Goal: Task Accomplishment & Management: Use online tool/utility

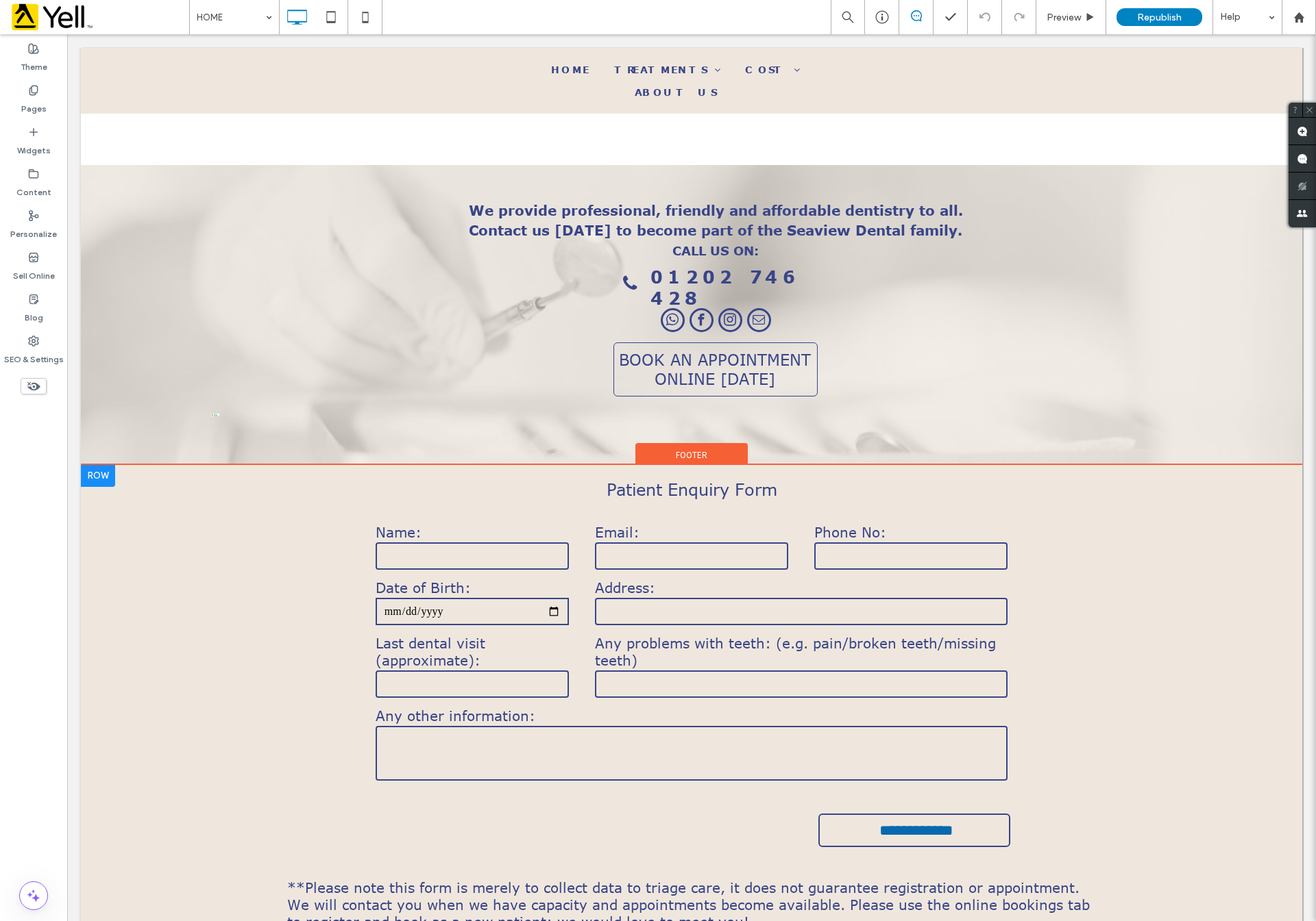
scroll to position [2698, 0]
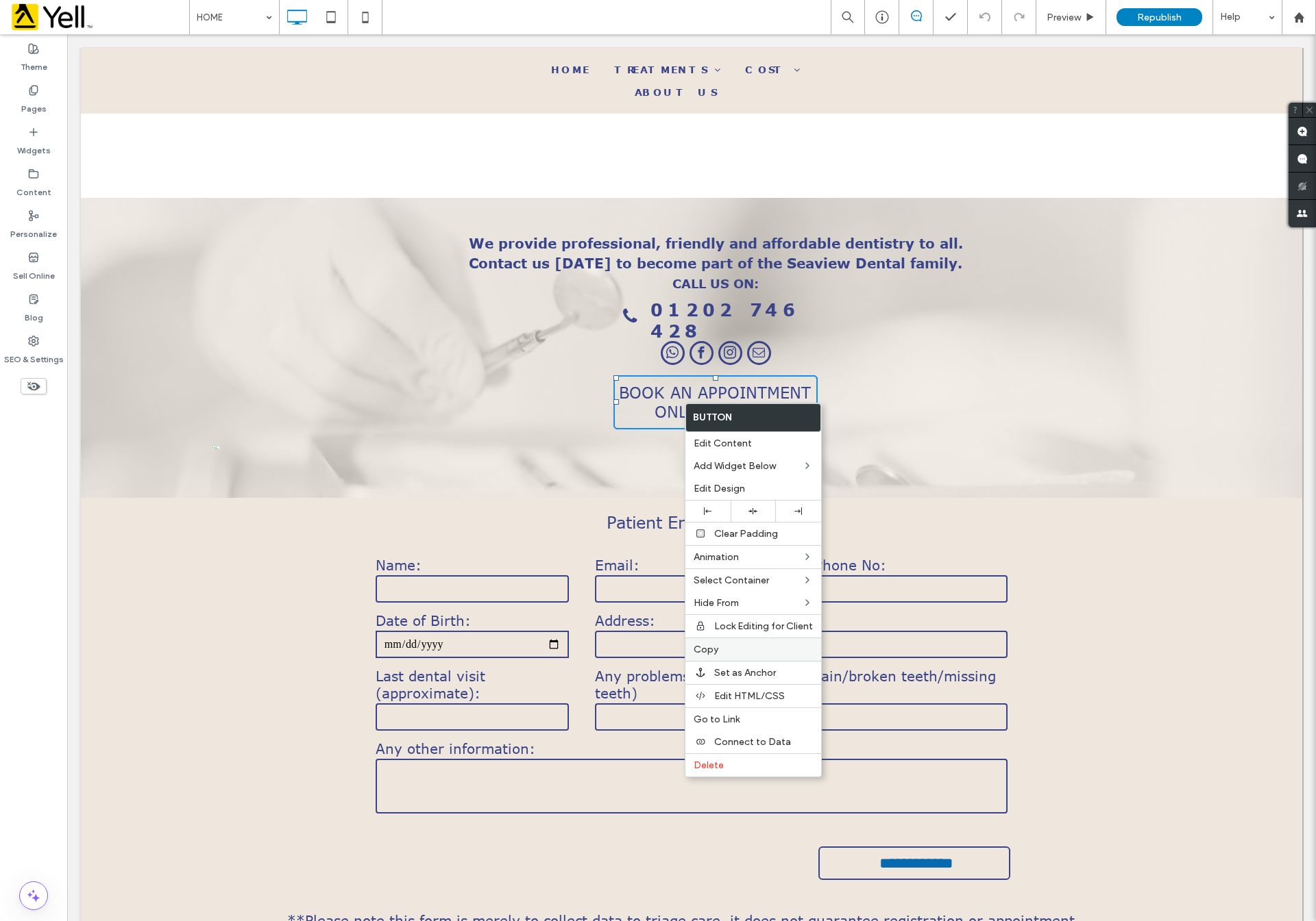
click at [740, 650] on label "Copy" at bounding box center [752, 649] width 119 height 12
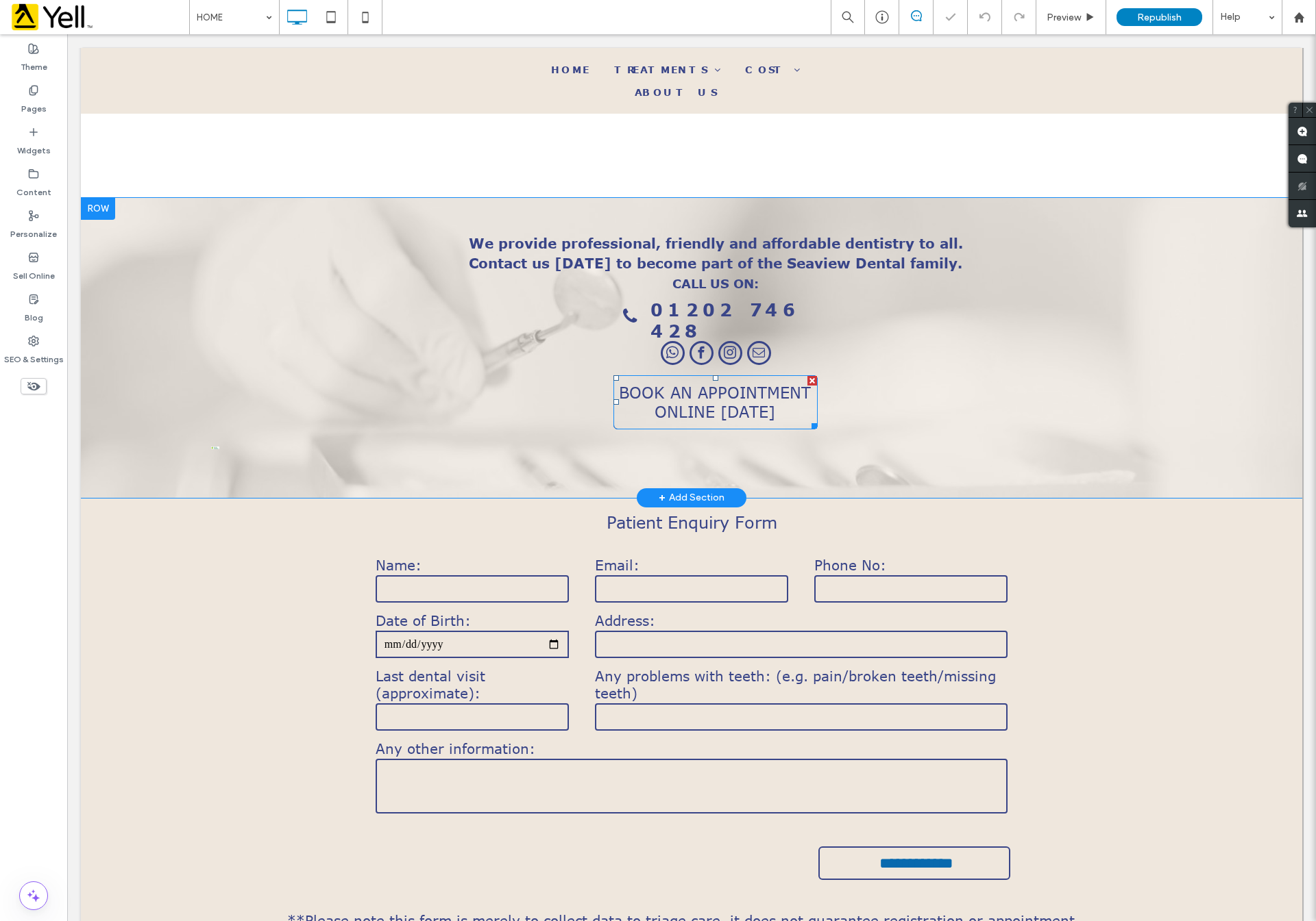
click at [697, 449] on div "We provide professional, friendly and affordable dentistry to all. Contact us […" at bounding box center [690, 347] width 1221 height 300
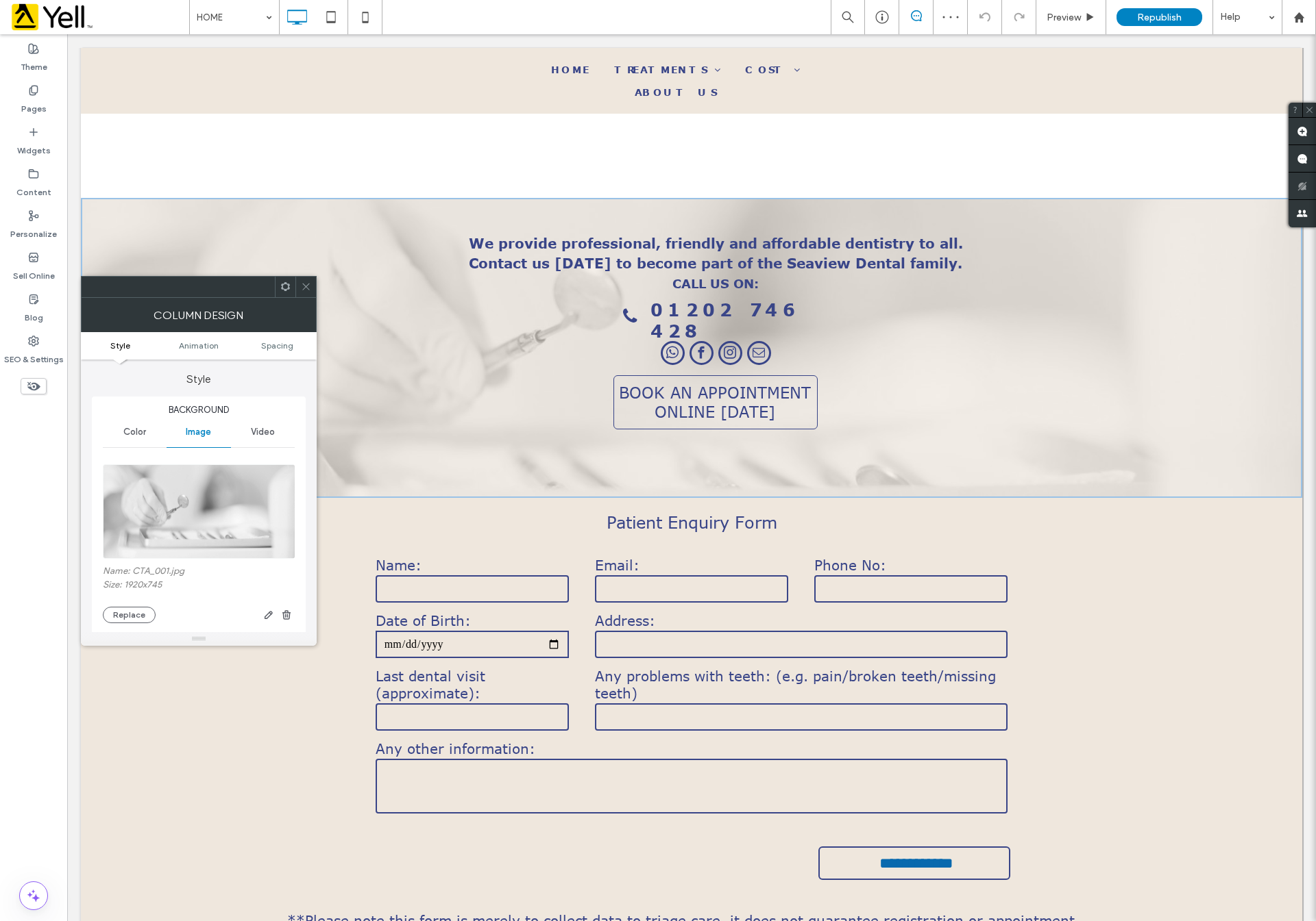
click at [307, 298] on div "Column Design" at bounding box center [198, 315] width 236 height 34
click at [300, 287] on icon at bounding box center [305, 286] width 10 height 10
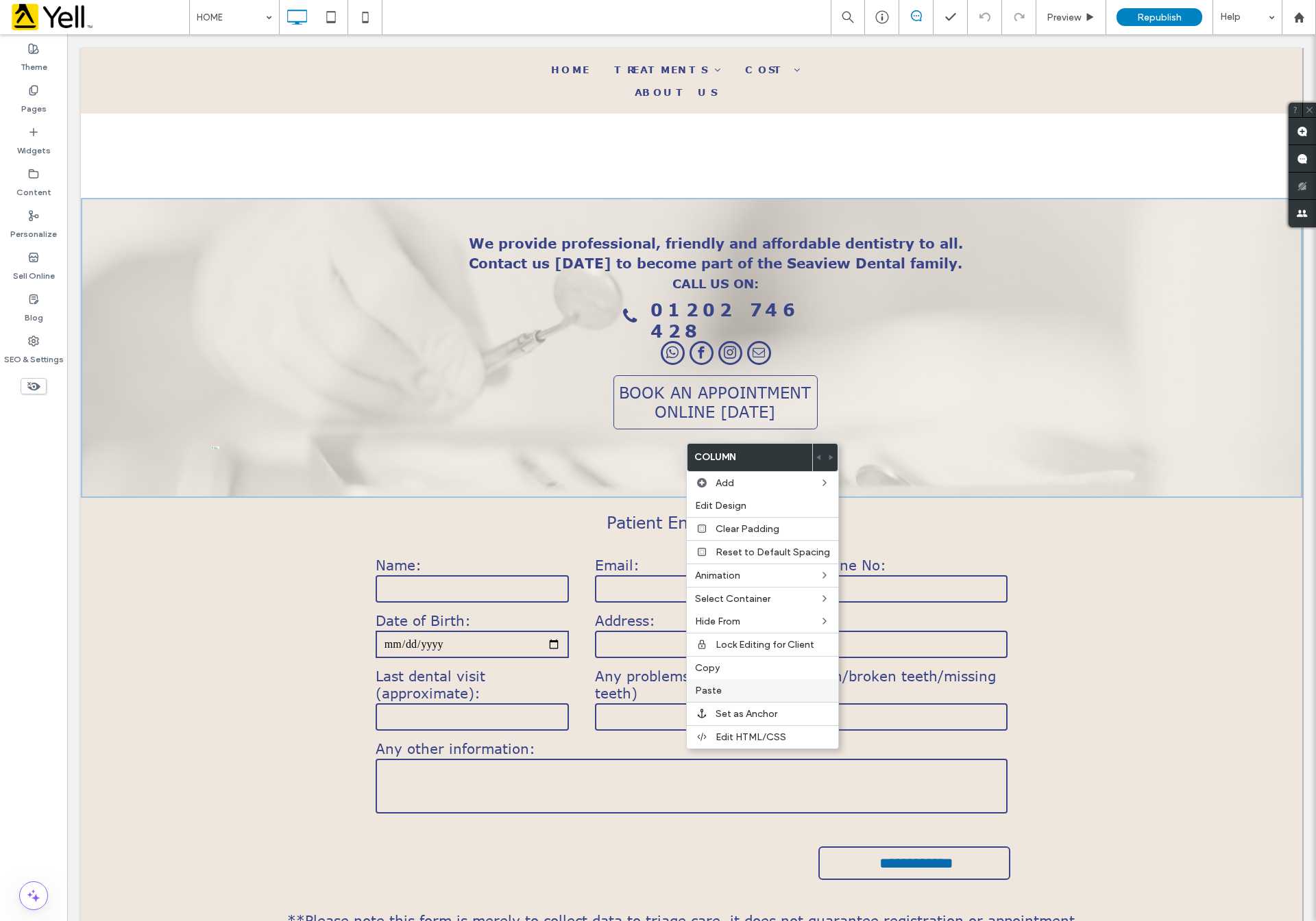
click at [746, 685] on label "Paste" at bounding box center [762, 690] width 135 height 12
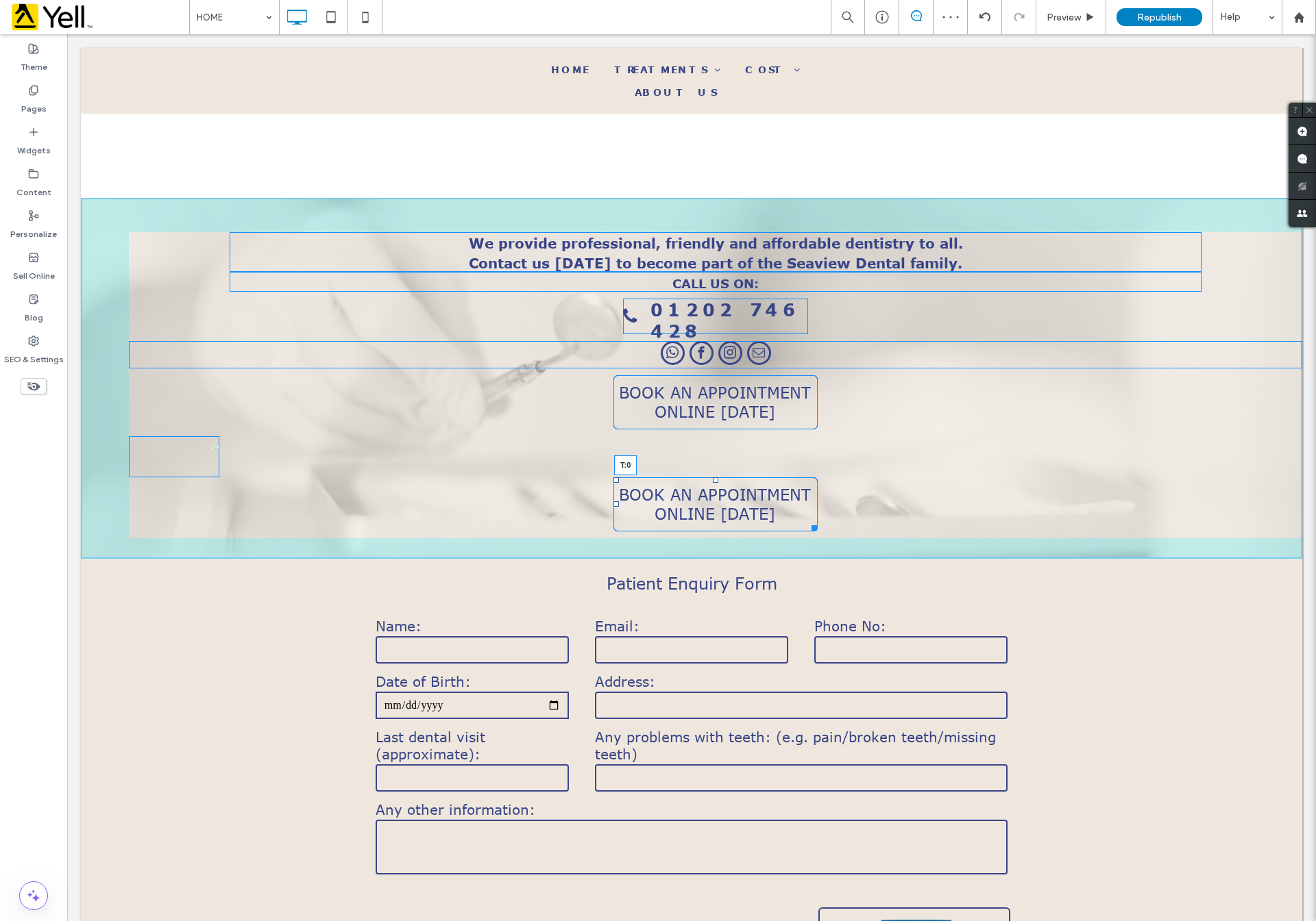
drag, startPoint x: 705, startPoint y: 483, endPoint x: 701, endPoint y: 393, distance: 90.1
click at [701, 393] on div "We provide professional, friendly and affordable dentistry to all. Contact us […" at bounding box center [690, 378] width 1221 height 361
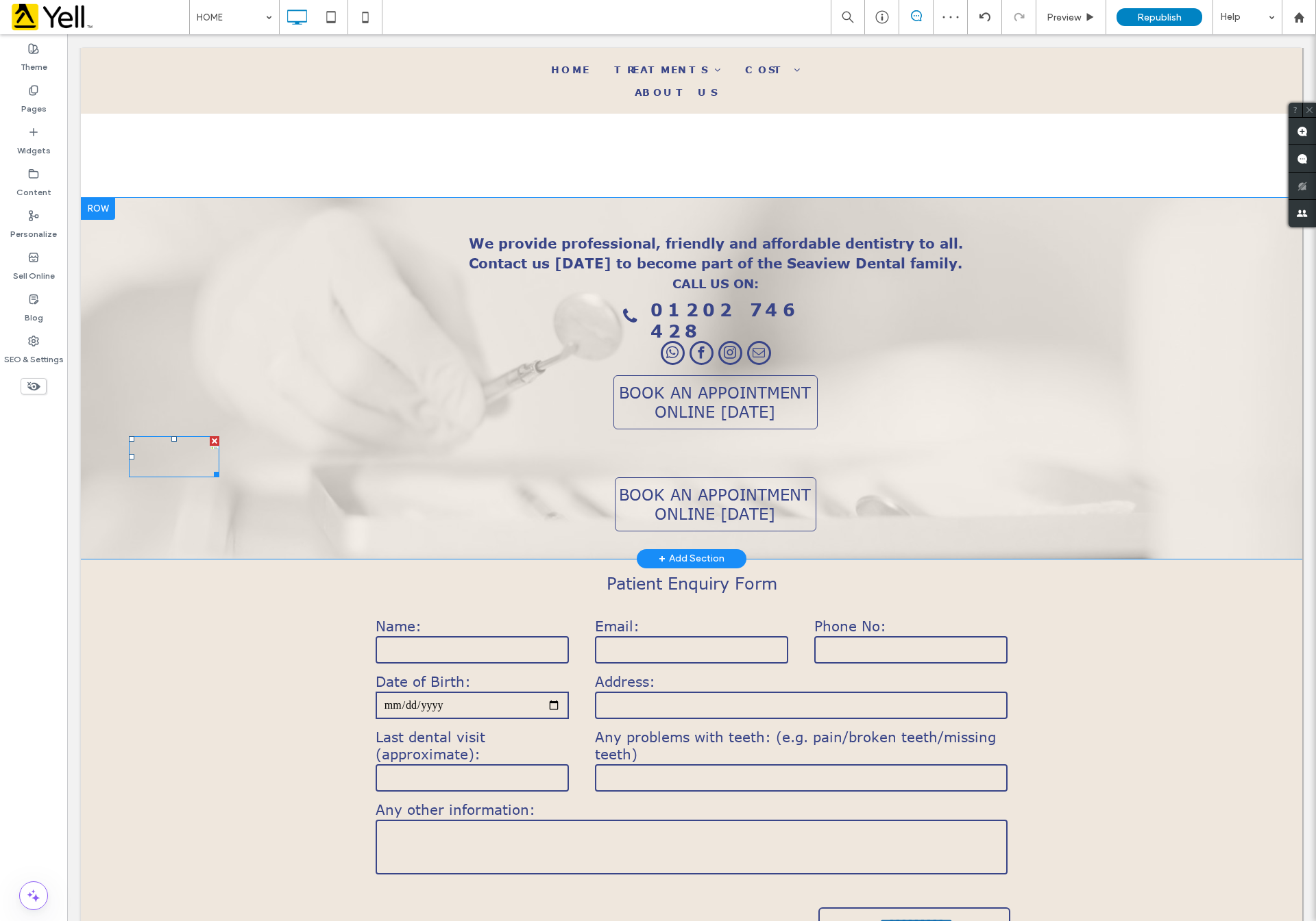
click at [214, 436] on div at bounding box center [214, 441] width 9 height 9
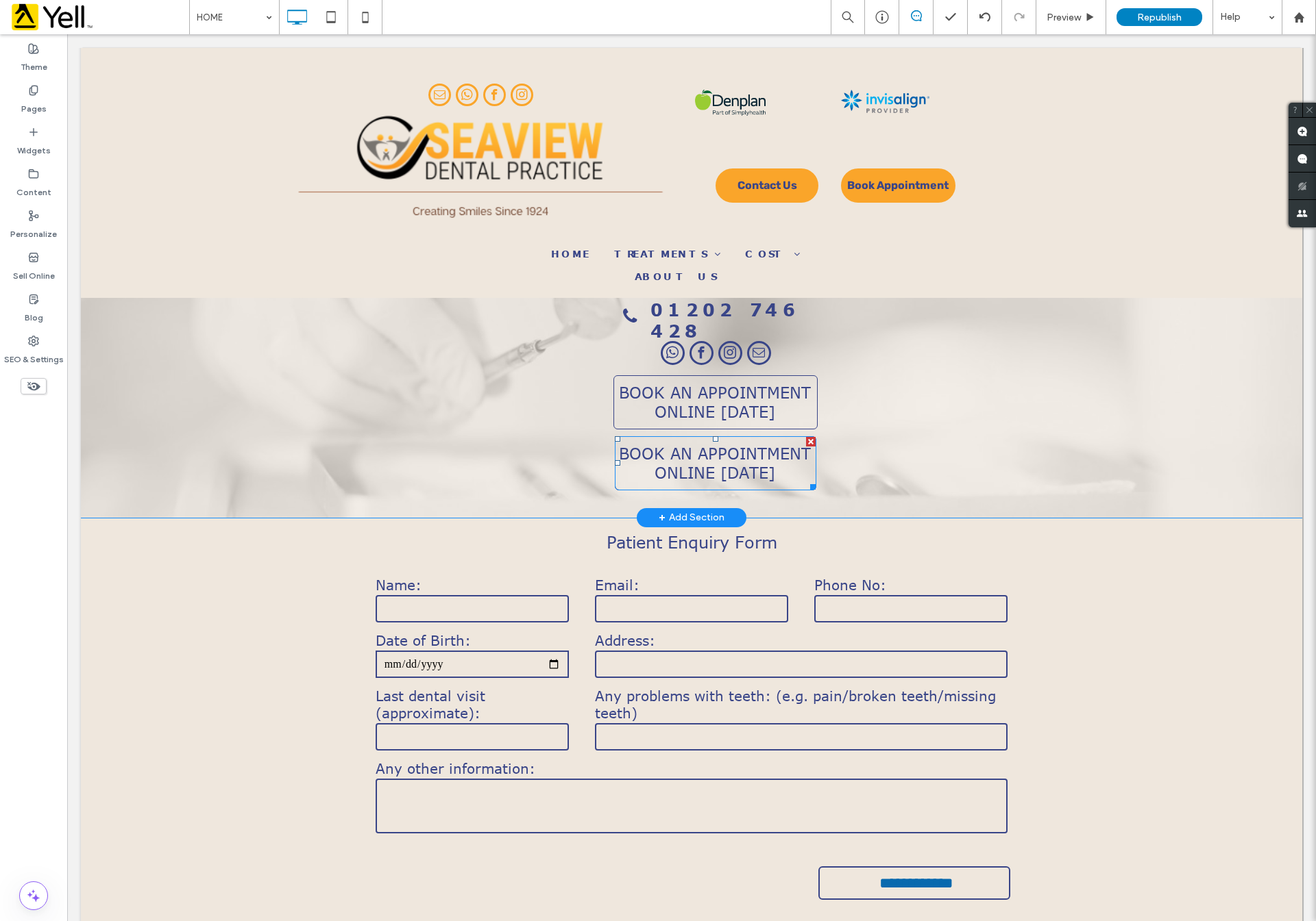
click at [688, 450] on span "BOOK AN APPOINTMENT ONLINE [DATE]" at bounding box center [714, 463] width 197 height 39
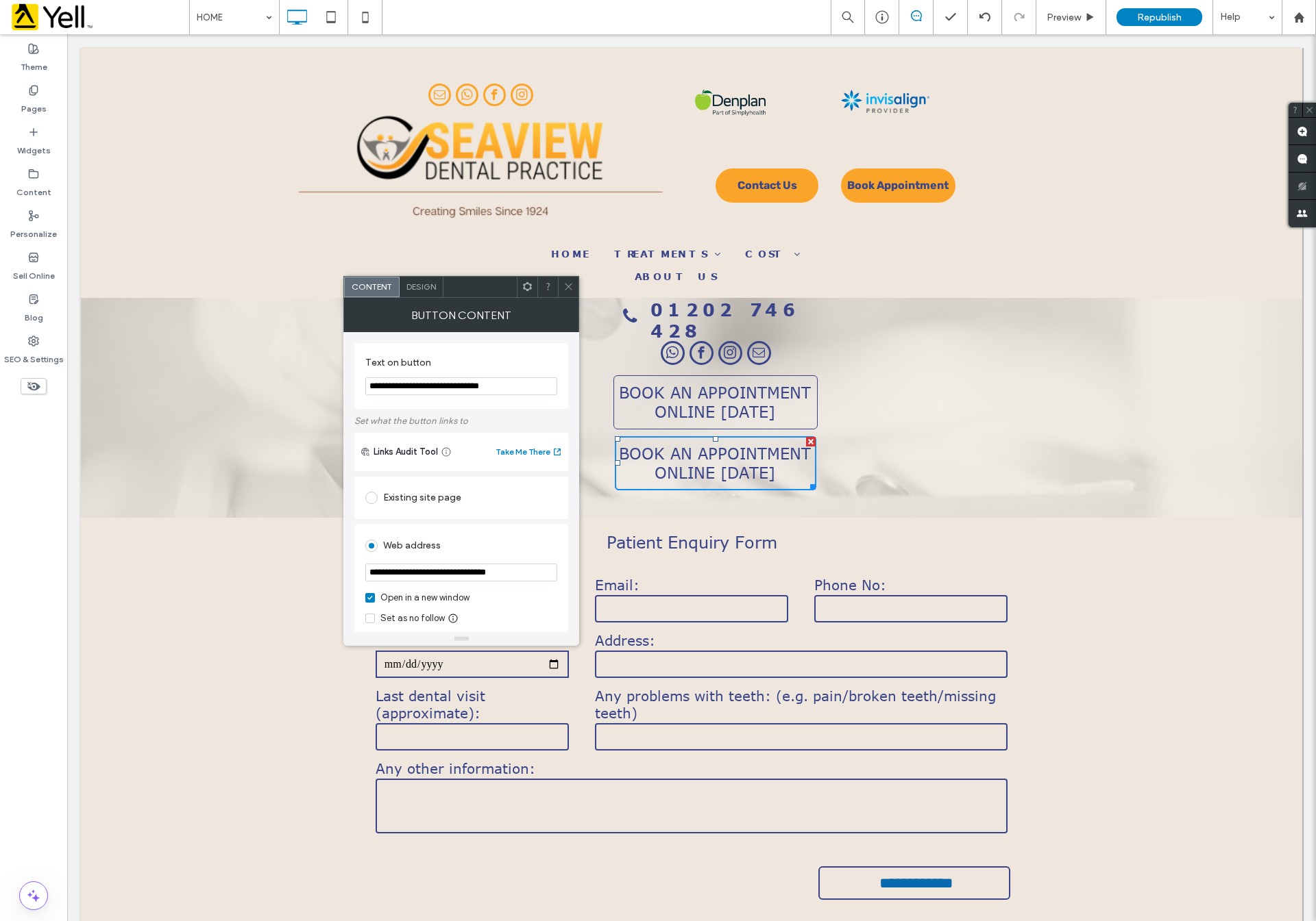
drag, startPoint x: 437, startPoint y: 420, endPoint x: 621, endPoint y: 391, distance: 186.3
click at [544, 394] on input "**********" at bounding box center [461, 386] width 192 height 18
drag, startPoint x: 614, startPoint y: 425, endPoint x: 315, endPoint y: 388, distance: 301.3
paste input "Text on button"
drag, startPoint x: 401, startPoint y: 386, endPoint x: 349, endPoint y: 387, distance: 52.0
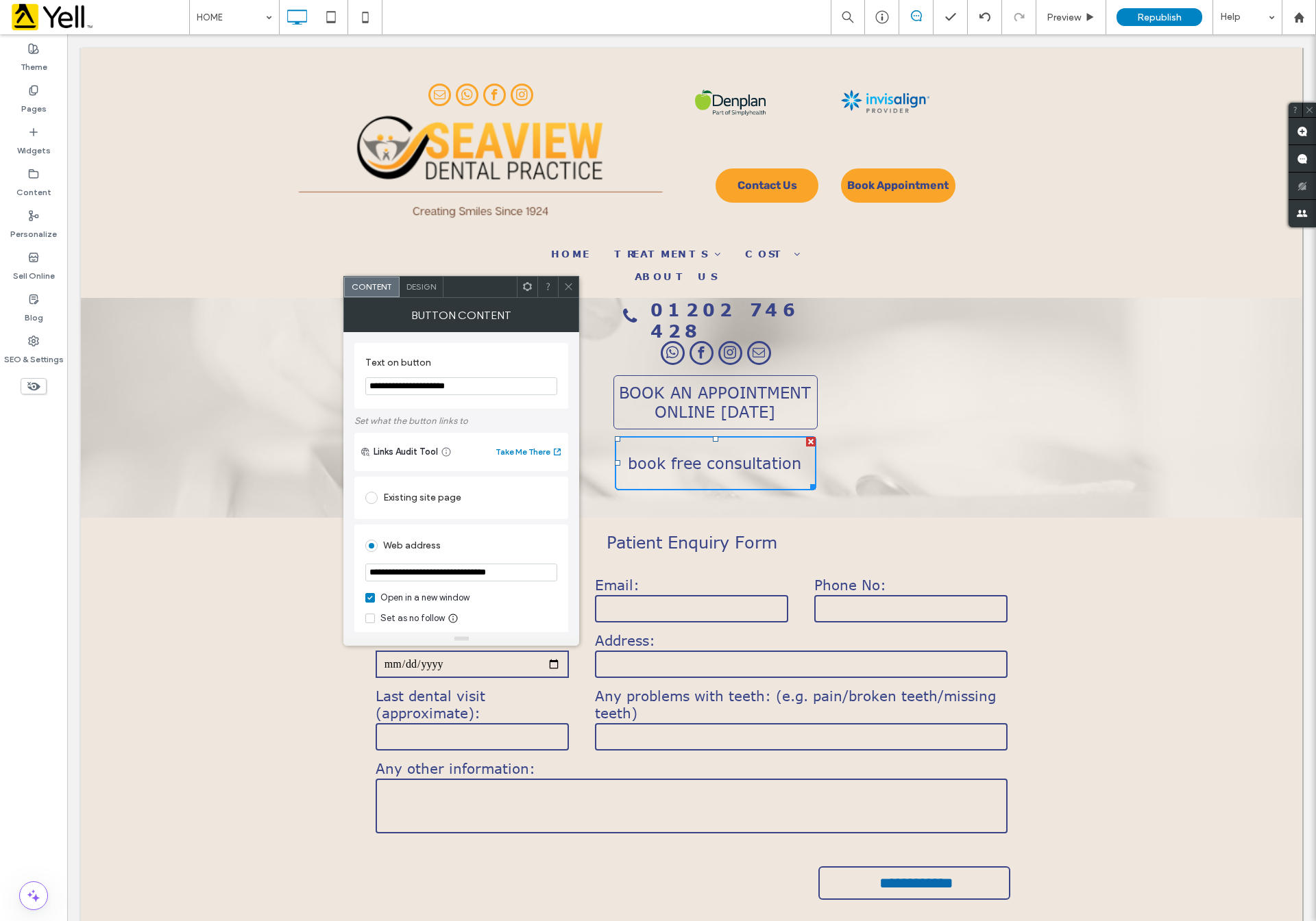
click at [349, 387] on div "**********" at bounding box center [460, 482] width 236 height 300
drag, startPoint x: 565, startPoint y: 425, endPoint x: 596, endPoint y: 387, distance: 49.0
type input "**********"
click at [534, 574] on input "**********" at bounding box center [461, 572] width 192 height 18
drag, startPoint x: 533, startPoint y: 574, endPoint x: 343, endPoint y: 570, distance: 190.0
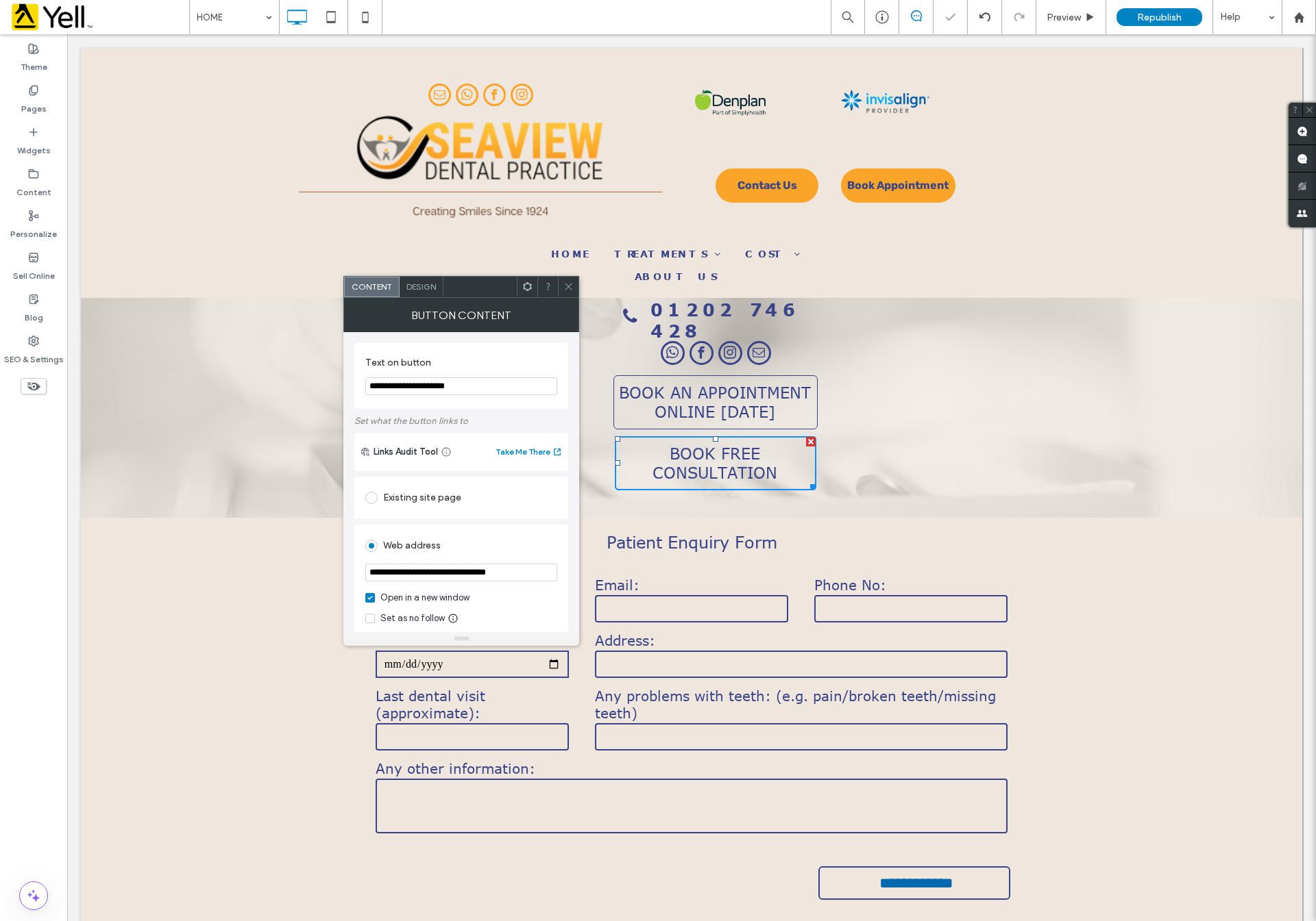
click at [343, 570] on div "**********" at bounding box center [460, 482] width 236 height 300
paste input "**********"
type input "**********"
click at [567, 285] on icon at bounding box center [567, 286] width 10 height 10
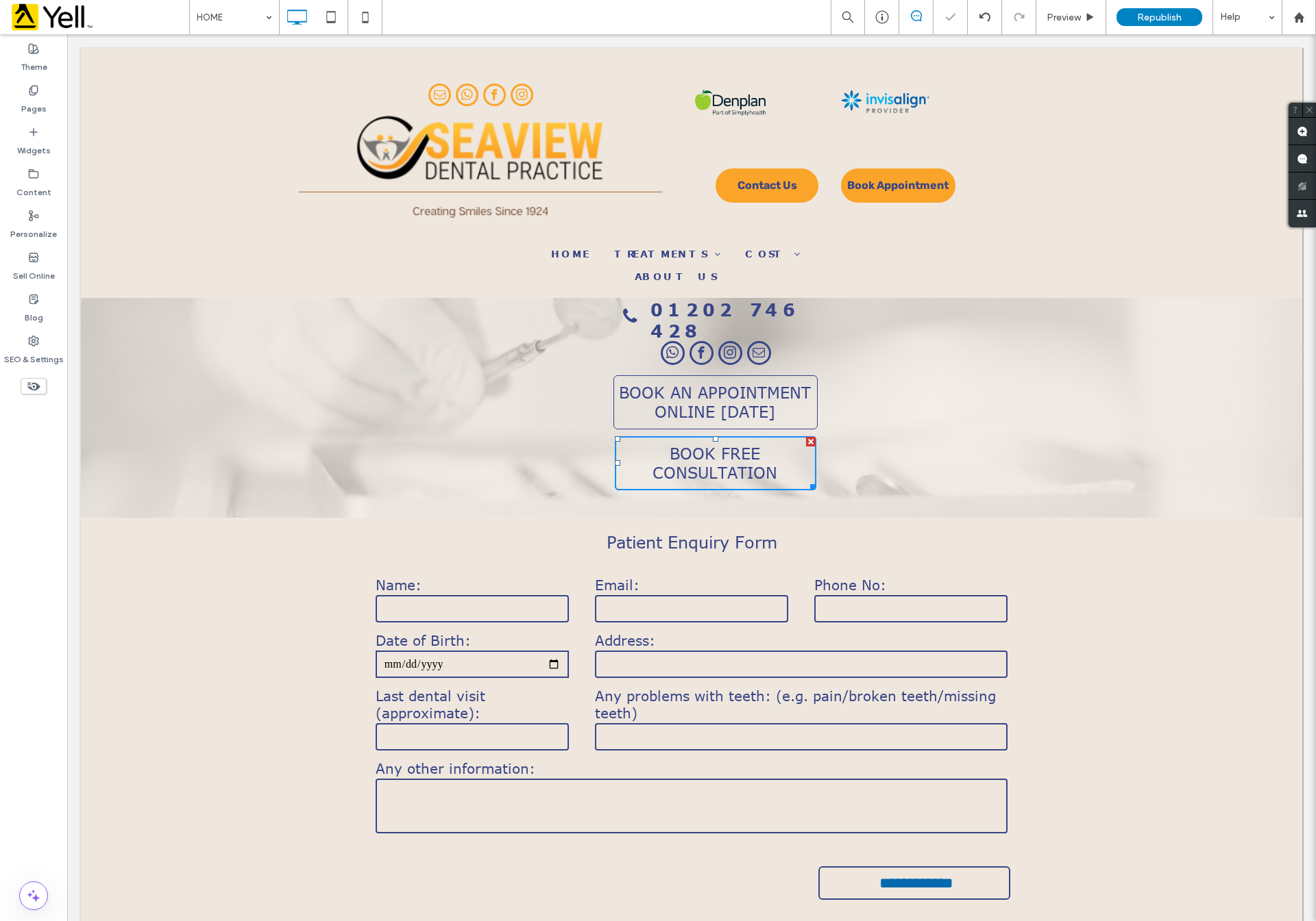
scroll to position [0, 0]
click at [1150, 15] on span "Republish" at bounding box center [1159, 18] width 44 height 12
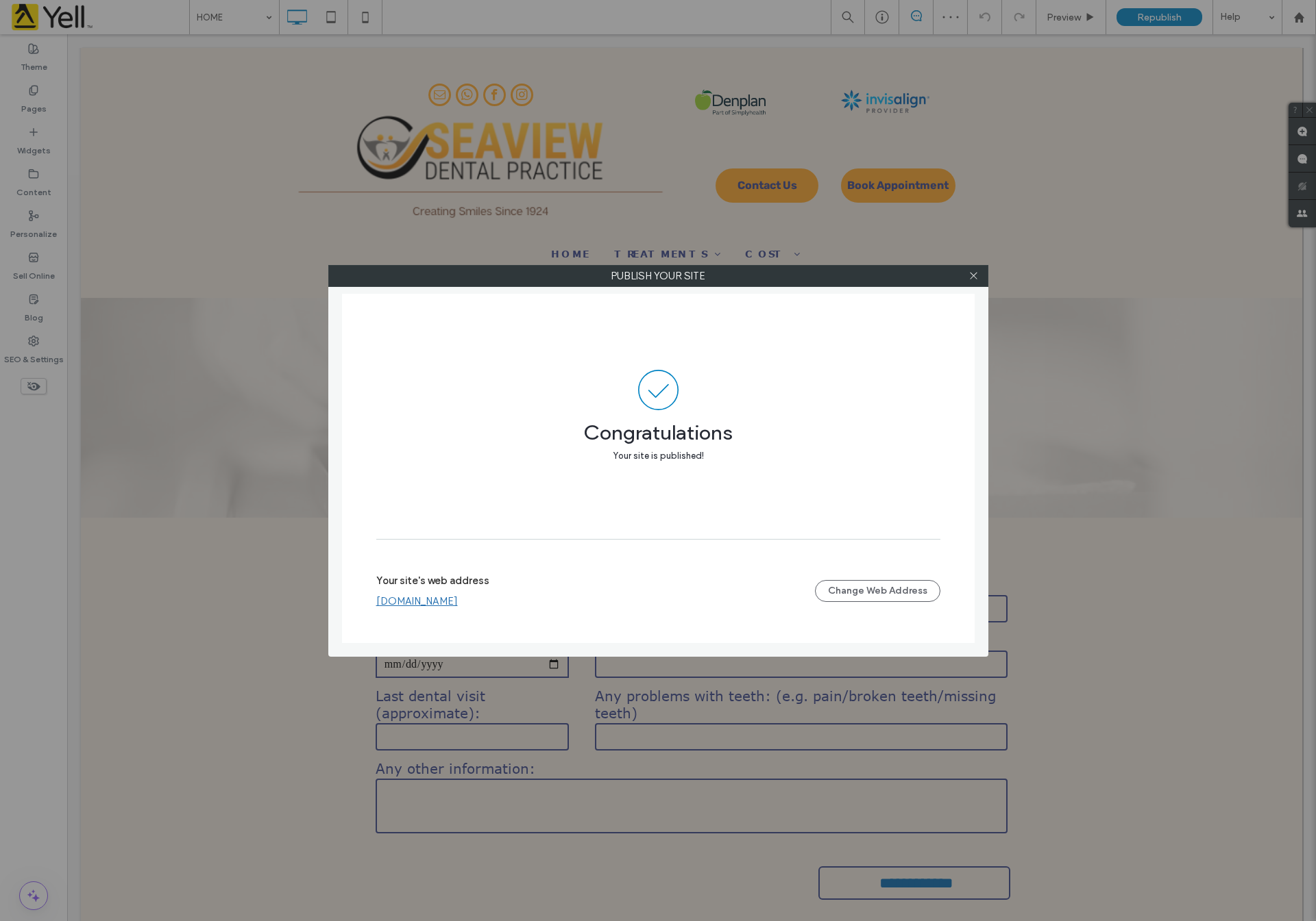
click at [30, 101] on div "Publish your site Congratulations Your site is published! Your site's web addre…" at bounding box center [658, 460] width 1316 height 921
click at [973, 275] on icon at bounding box center [973, 275] width 10 height 10
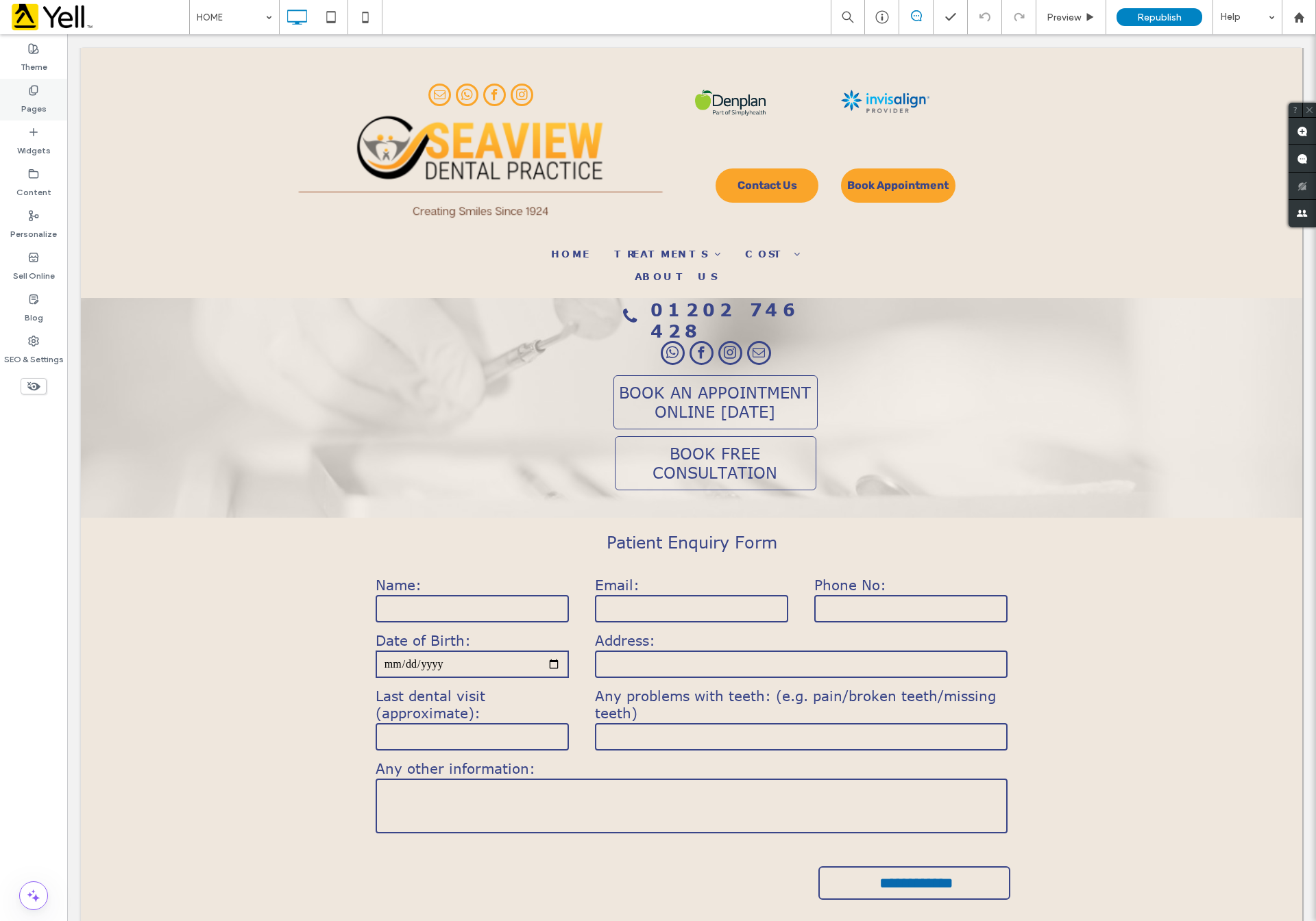
click at [40, 102] on label "Pages" at bounding box center [33, 105] width 25 height 19
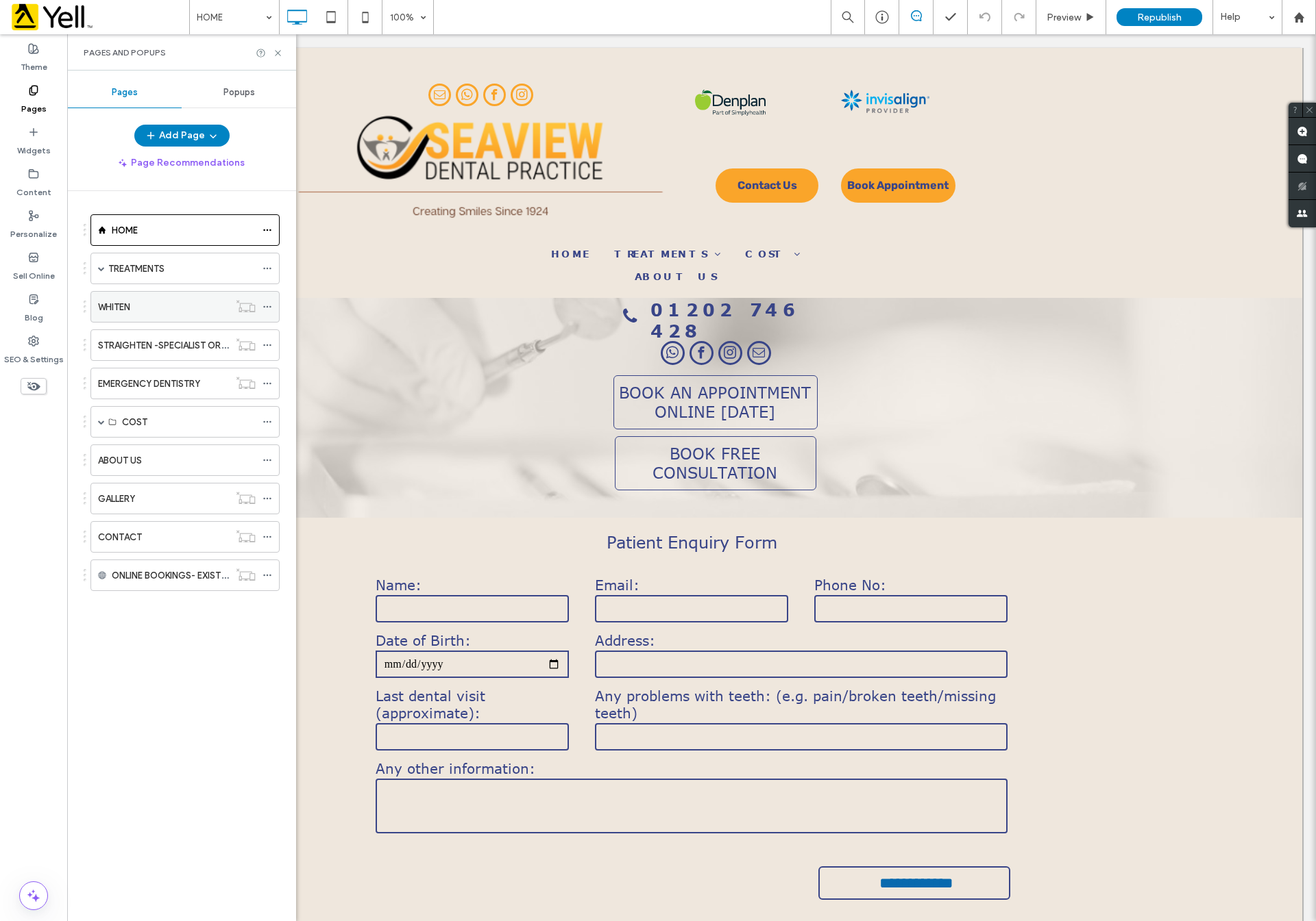
click at [179, 306] on div "WHITEN" at bounding box center [164, 308] width 131 height 15
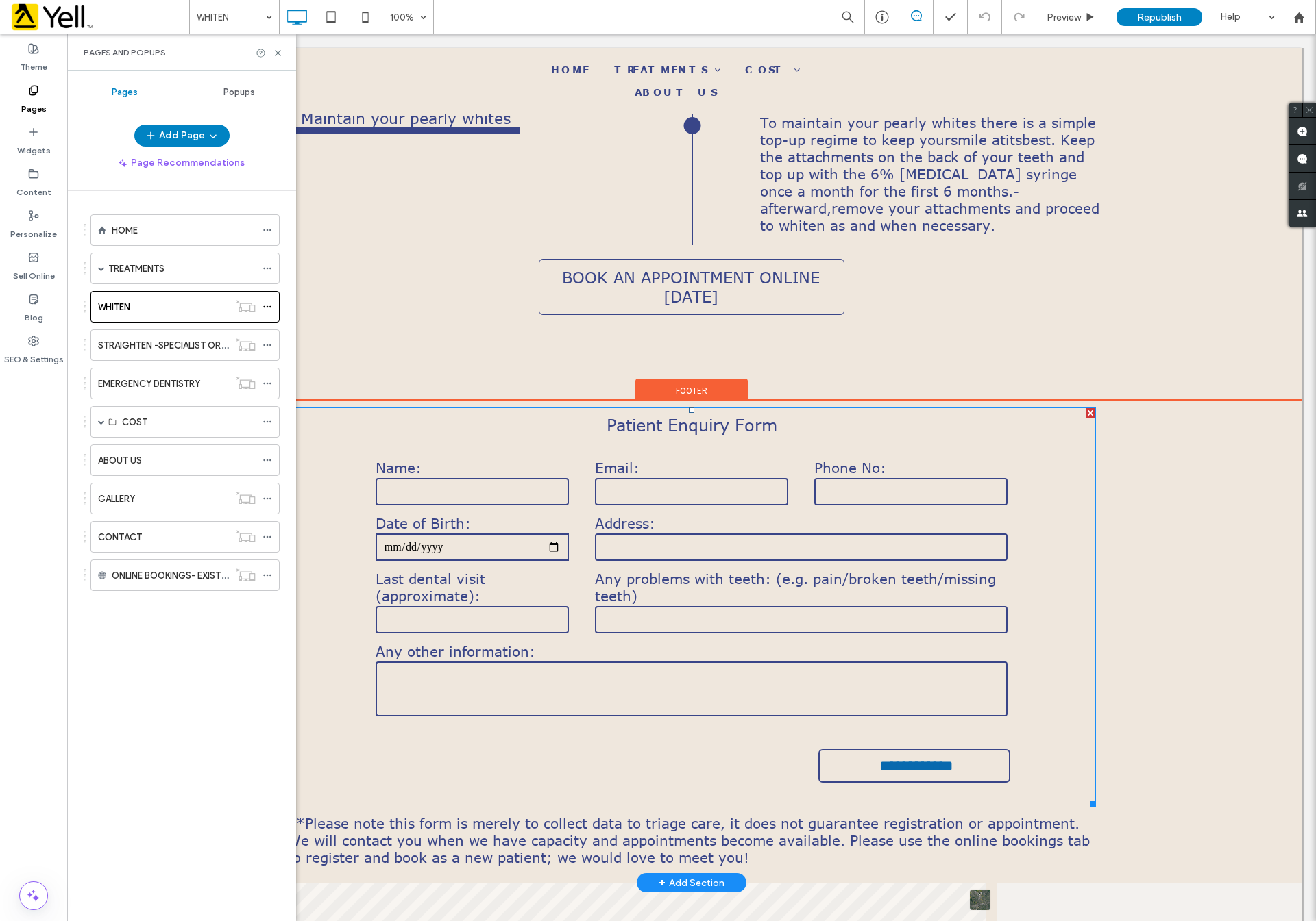
scroll to position [1643, 0]
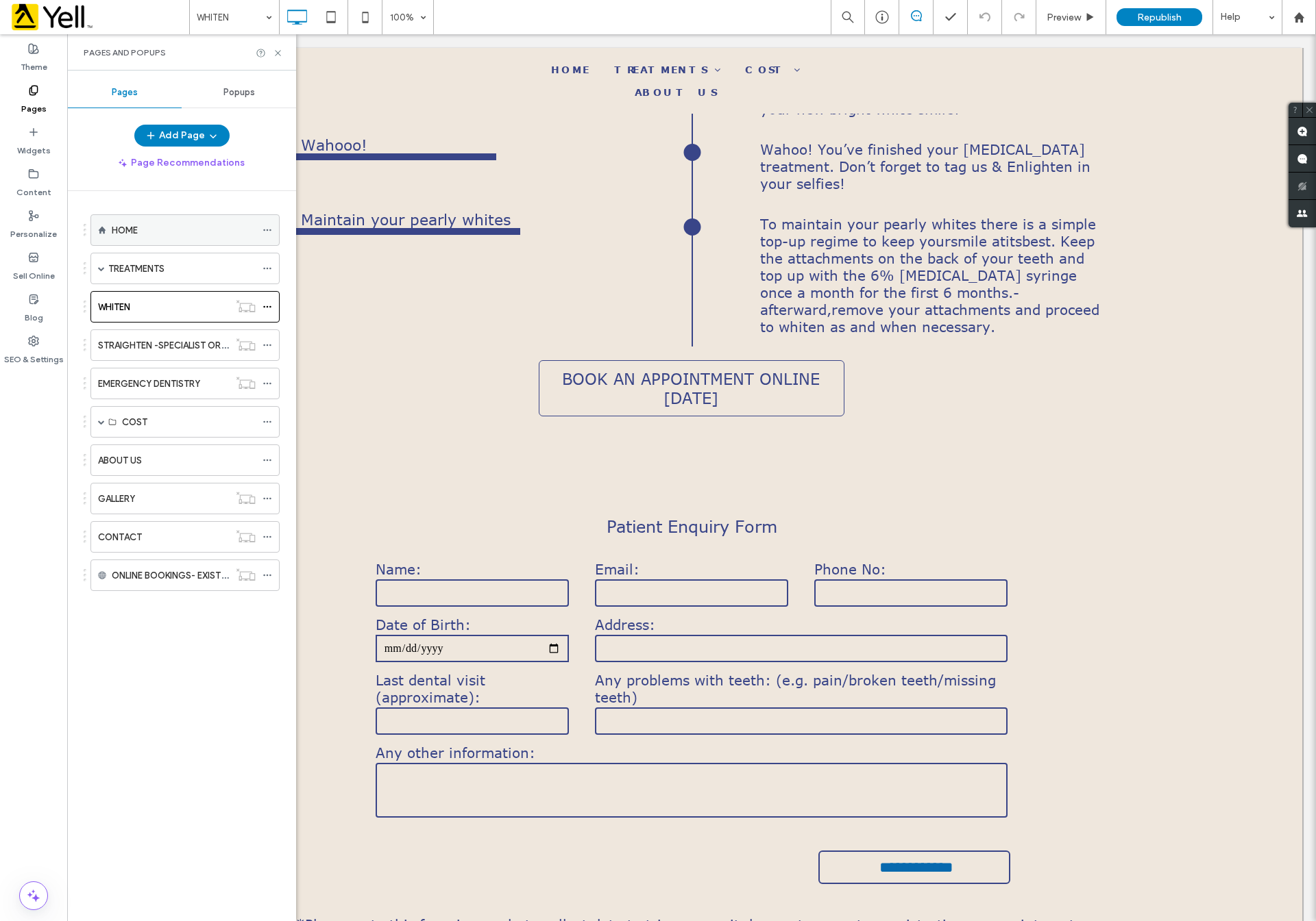
click at [200, 224] on div "HOME" at bounding box center [184, 231] width 144 height 15
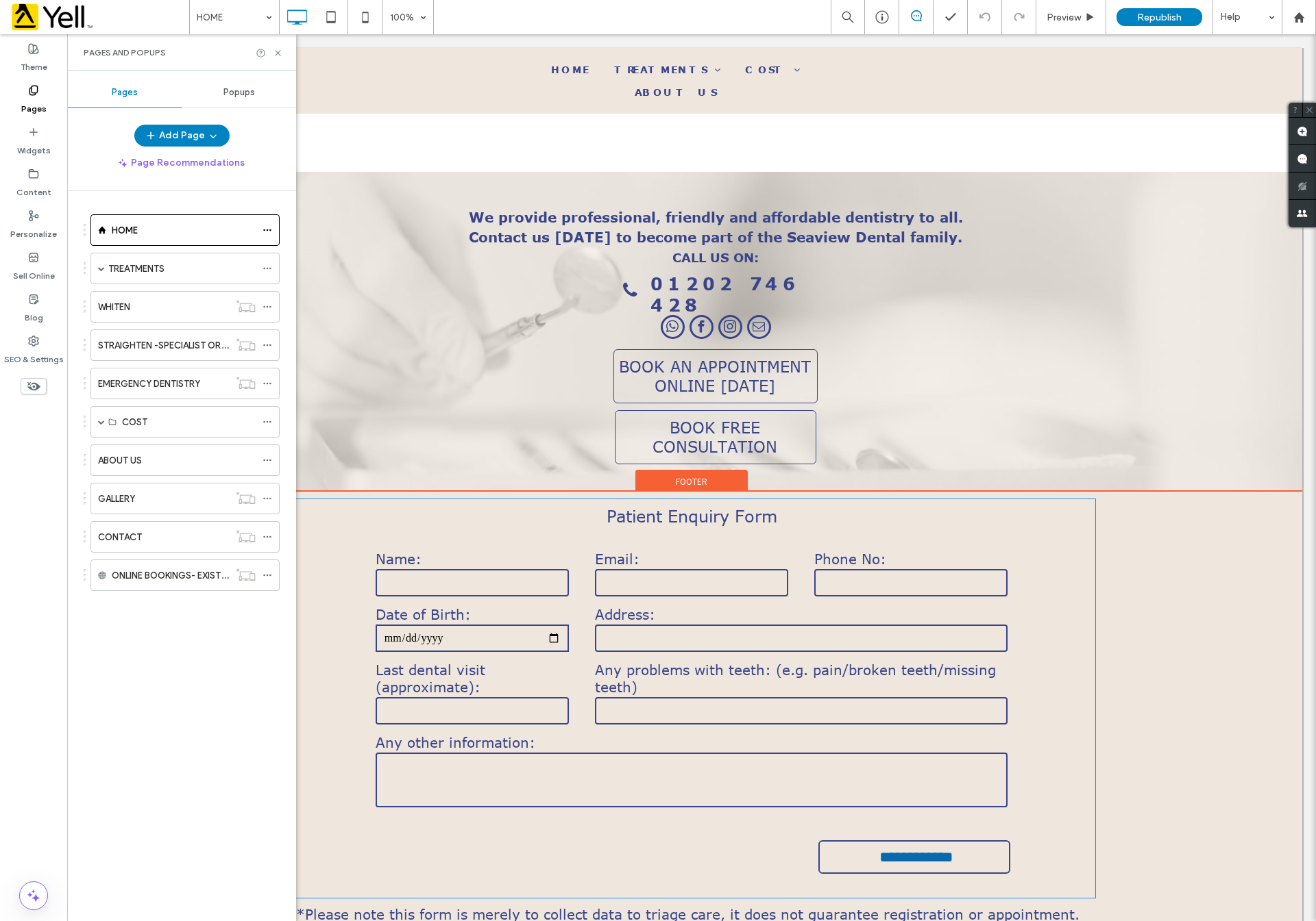
scroll to position [2877, 0]
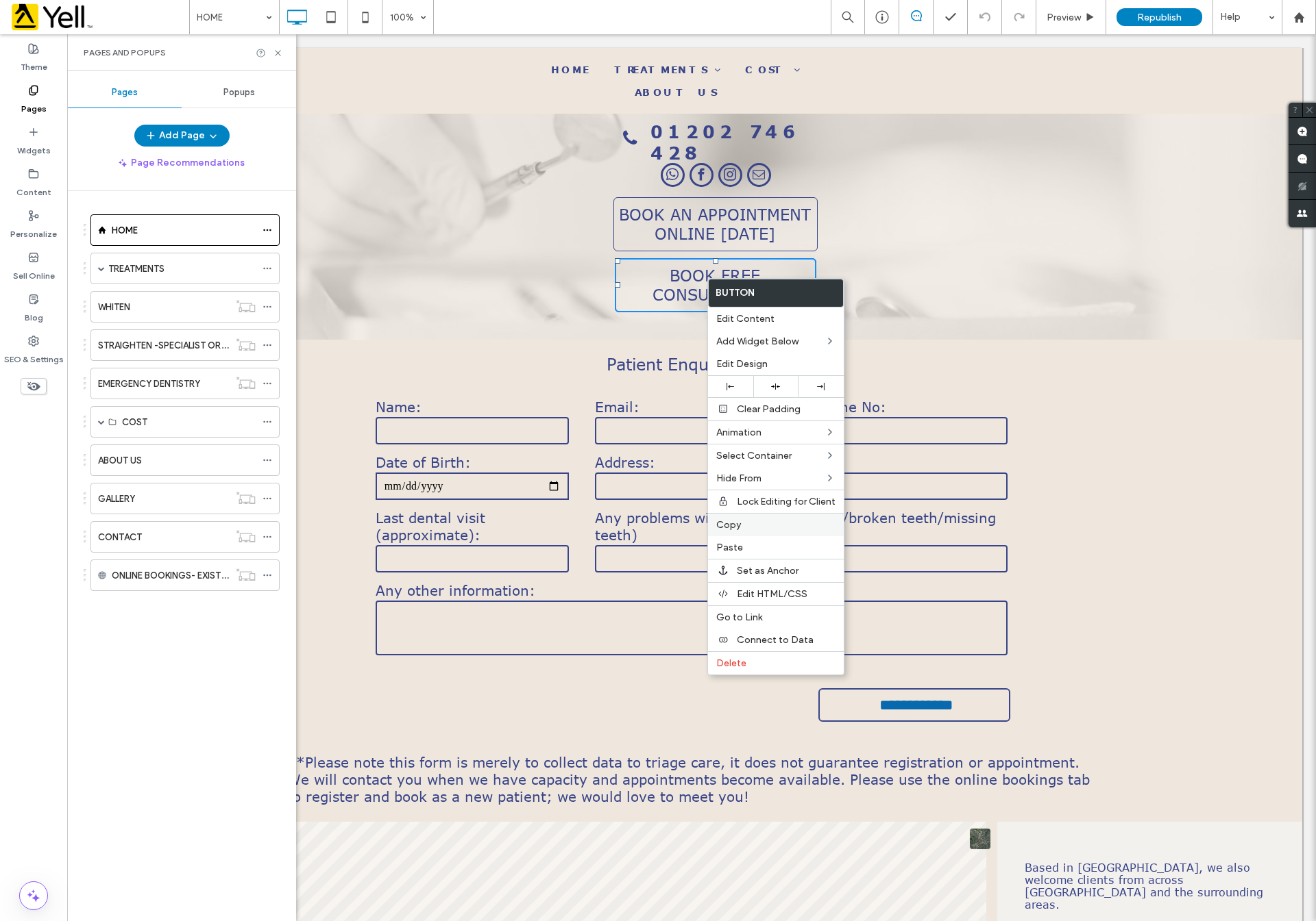
click at [749, 523] on label "Copy" at bounding box center [775, 525] width 119 height 12
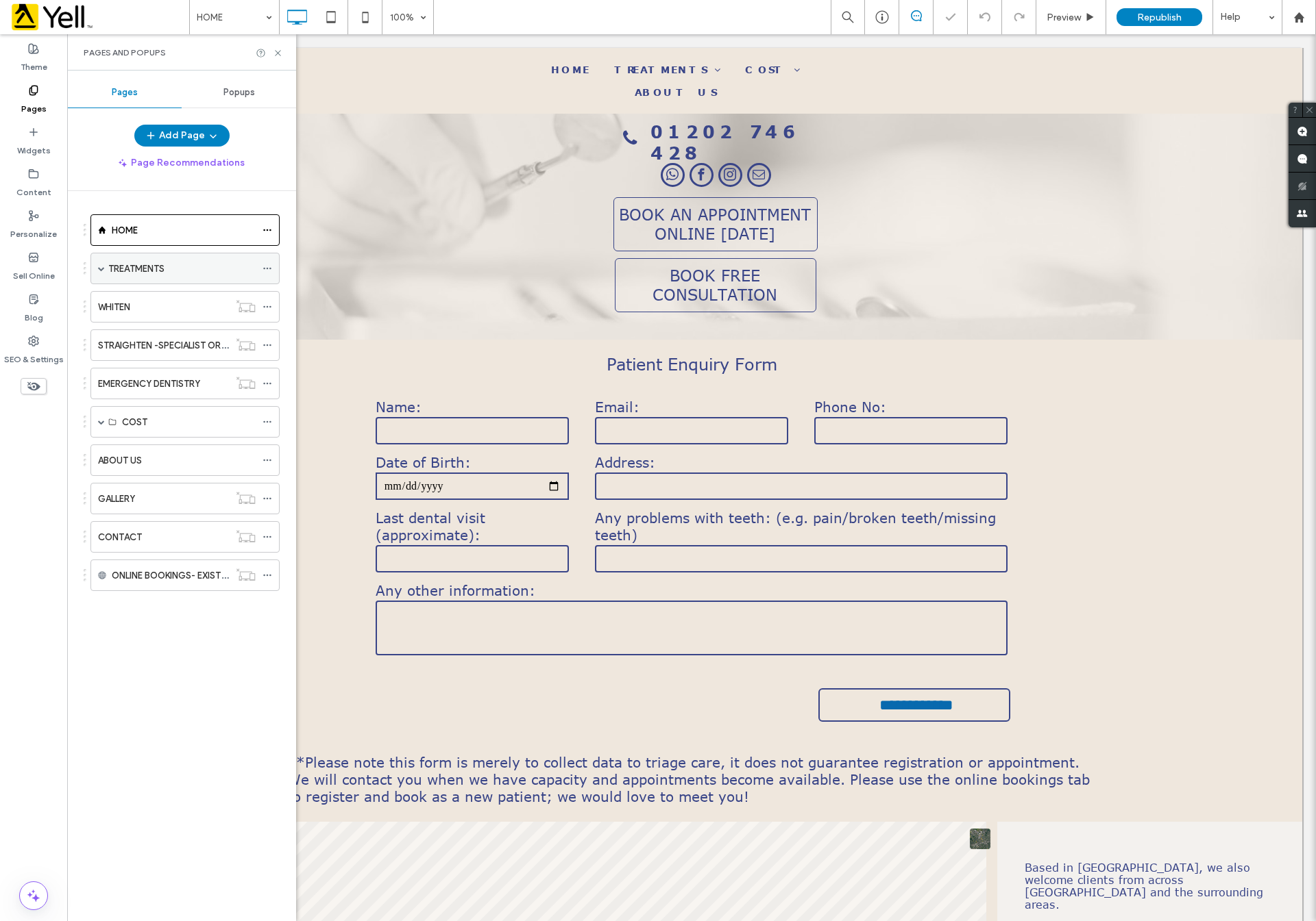
click at [181, 278] on div "TREATMENTS" at bounding box center [181, 268] width 147 height 30
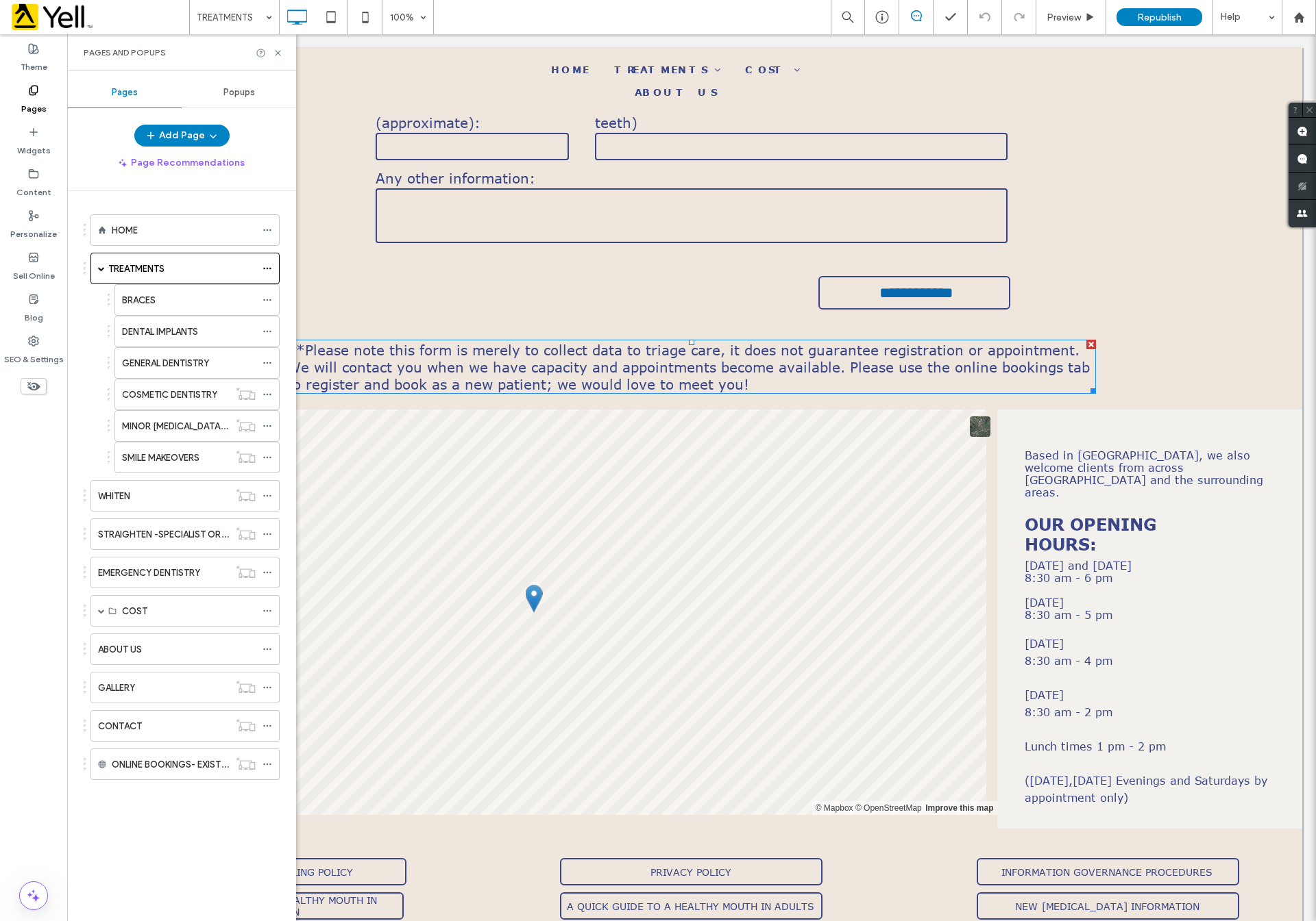
scroll to position [2012, 0]
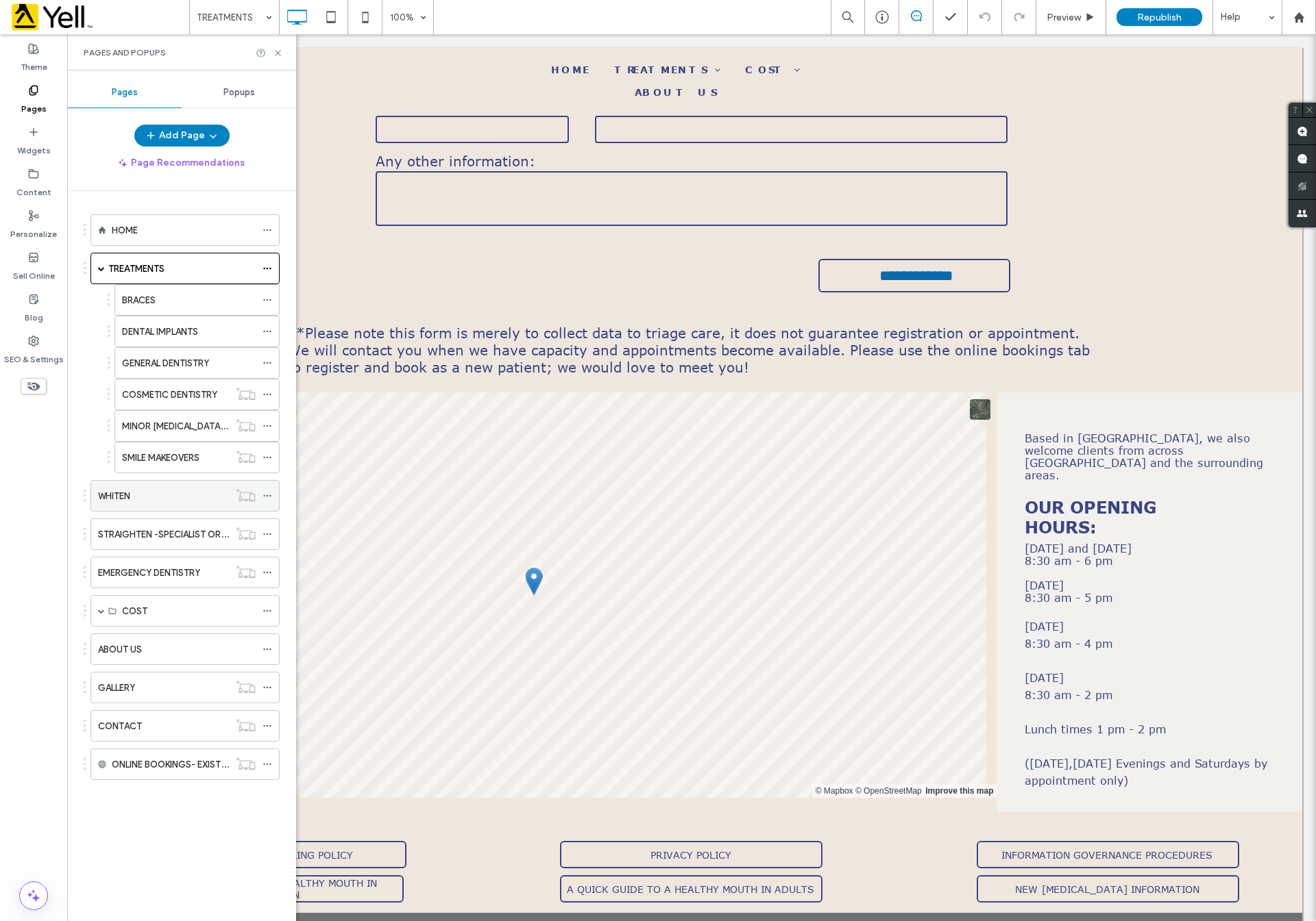
click at [171, 498] on div "WHITEN" at bounding box center [164, 496] width 131 height 15
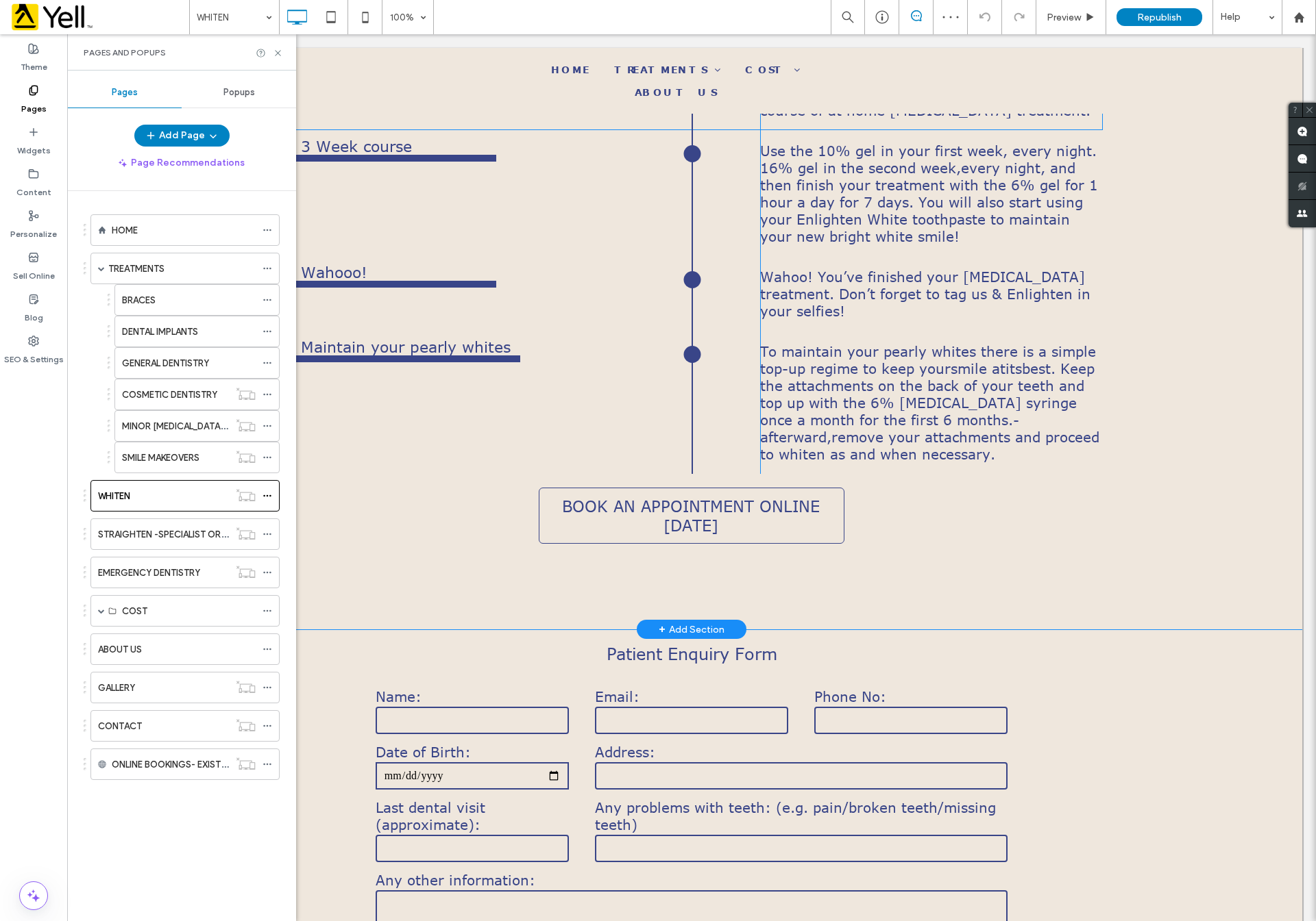
scroll to position [1541, 0]
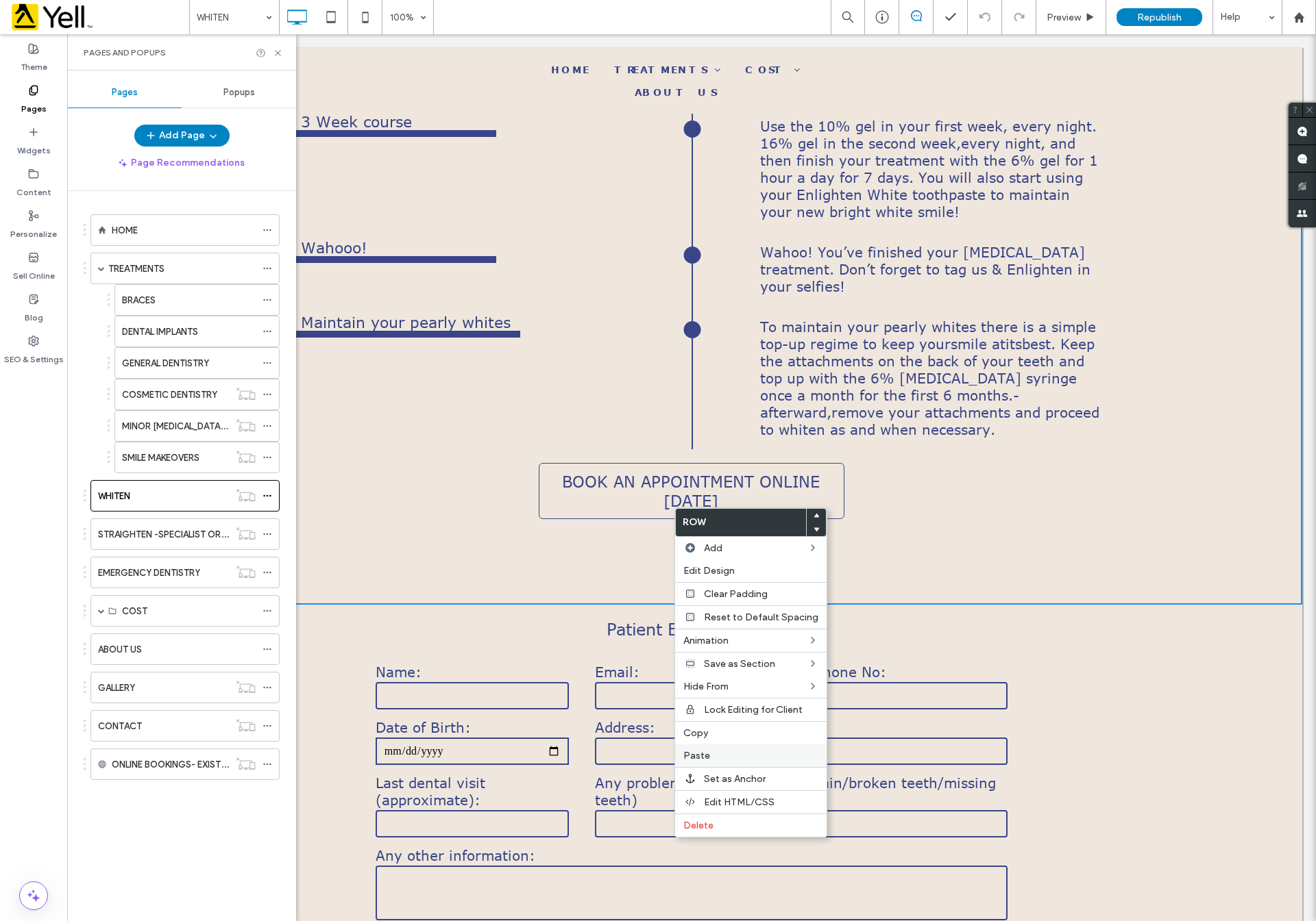
click at [736, 751] on label "Paste" at bounding box center [750, 756] width 135 height 12
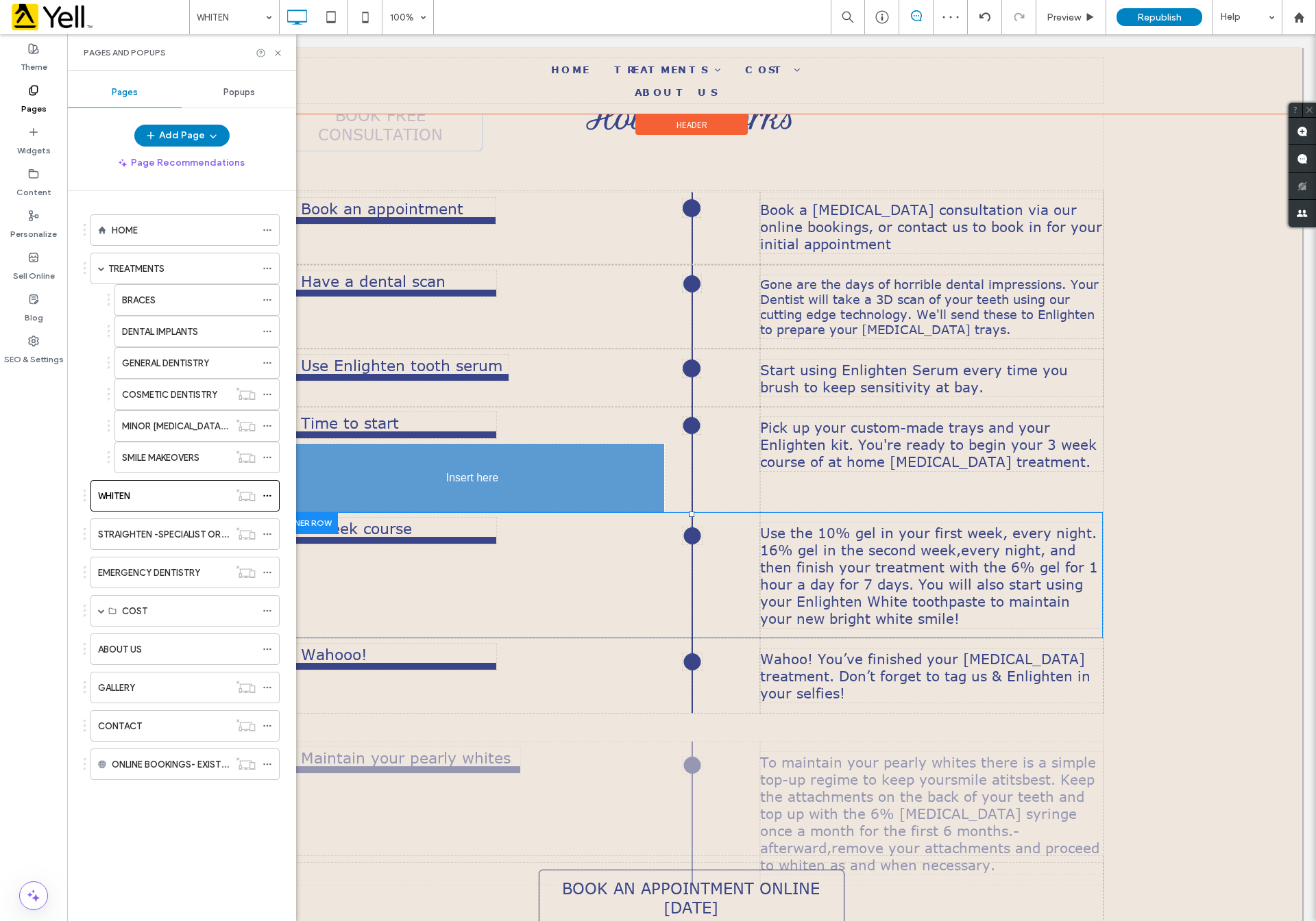
scroll to position [1239, 0]
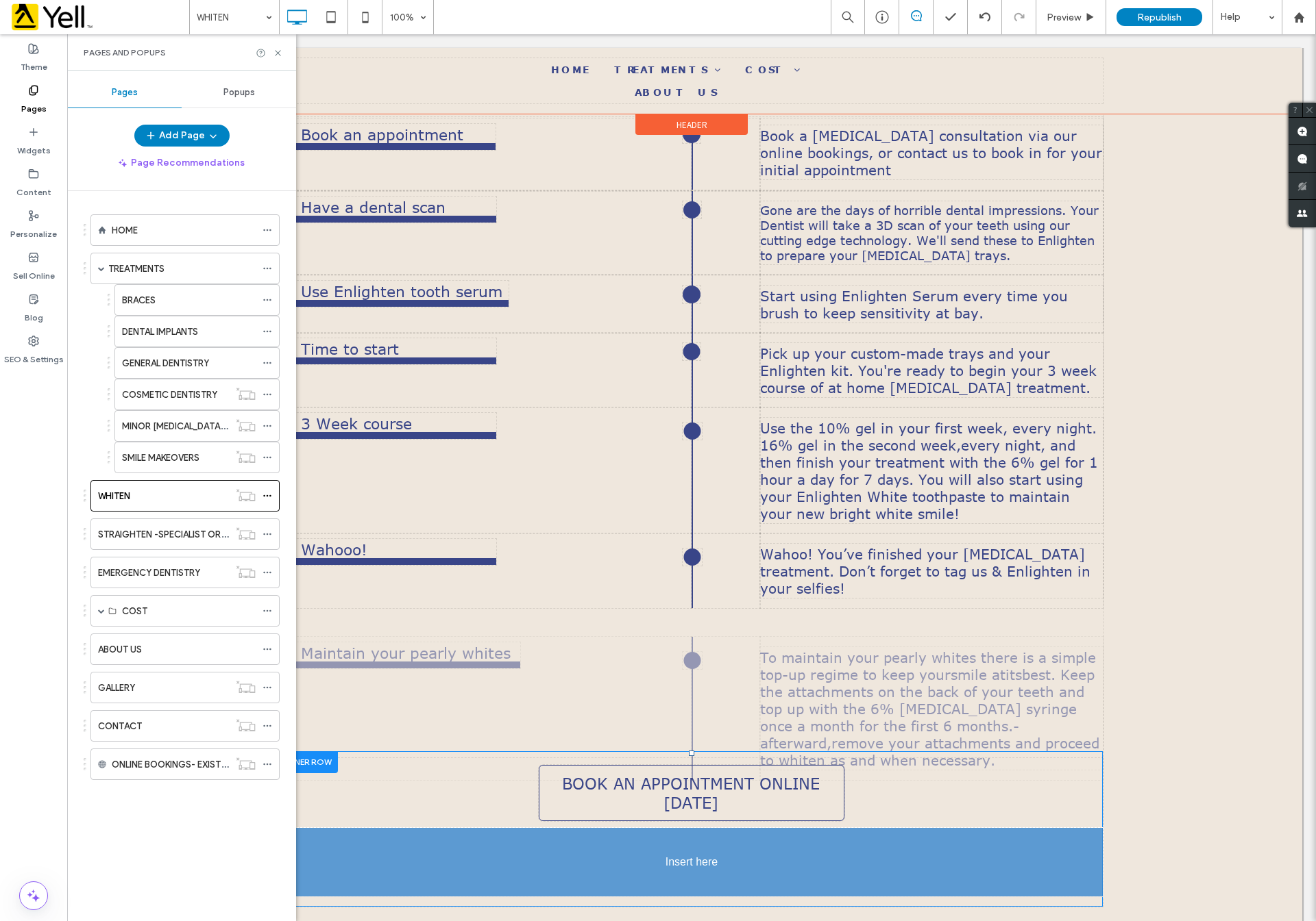
drag, startPoint x: 689, startPoint y: 115, endPoint x: 799, endPoint y: 878, distance: 770.9
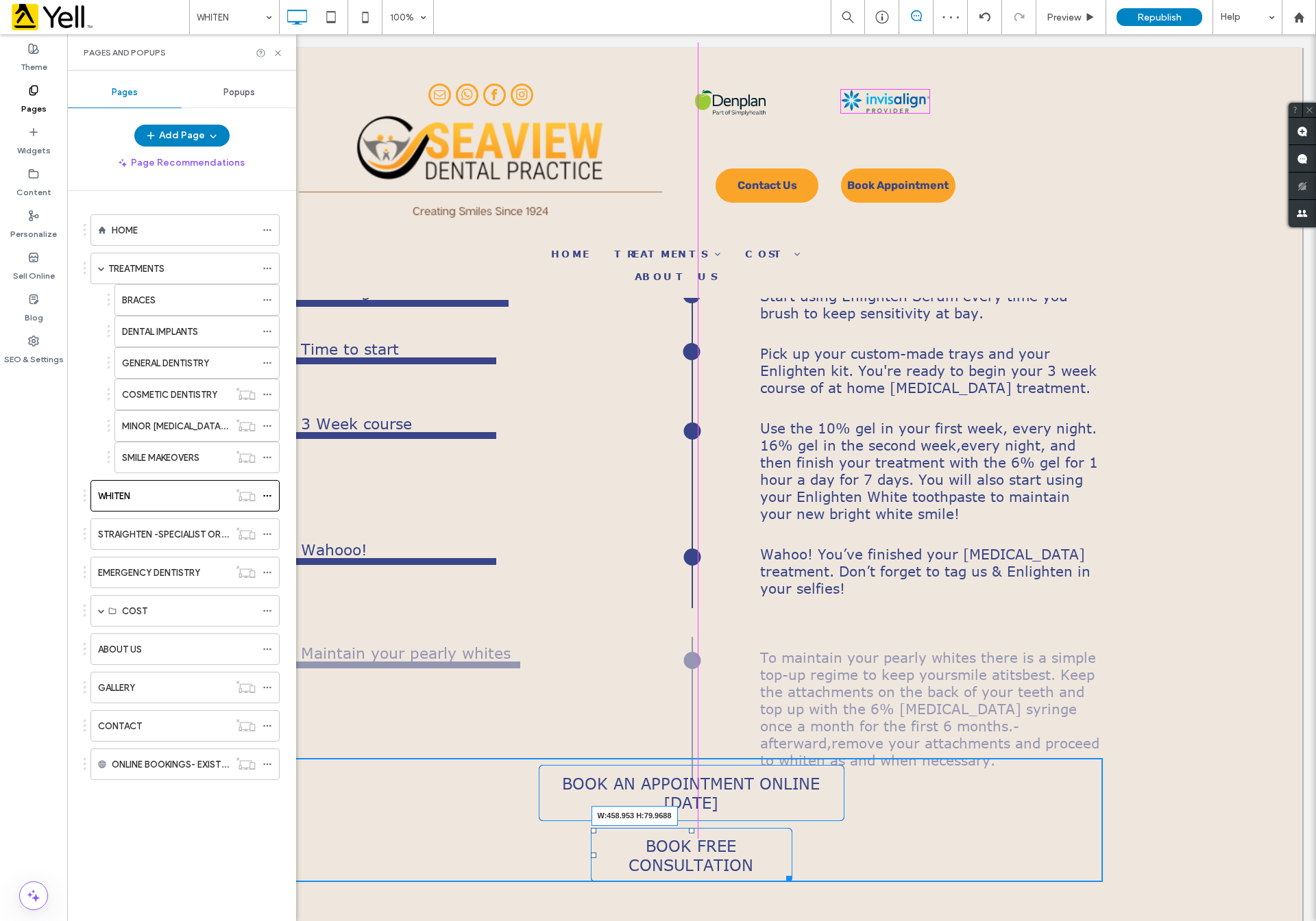
drag, startPoint x: 781, startPoint y: 849, endPoint x: 837, endPoint y: 849, distance: 56.0
click at [791, 871] on div at bounding box center [786, 876] width 10 height 10
click at [837, 872] on div at bounding box center [842, 877] width 10 height 10
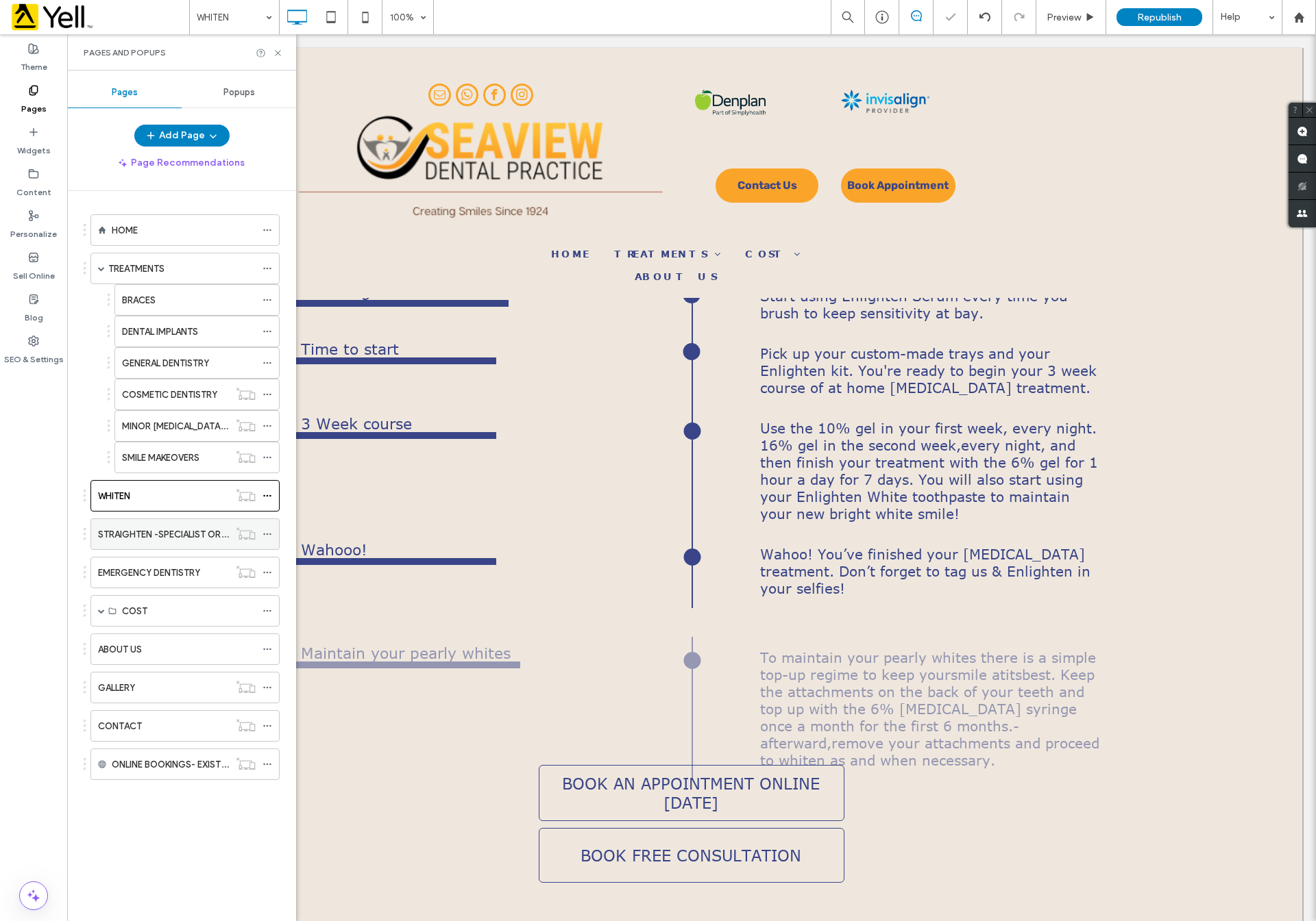
click at [136, 537] on label "STRAIGHTEN -SPECIALIST ORTHODONTIST" at bounding box center [188, 535] width 180 height 24
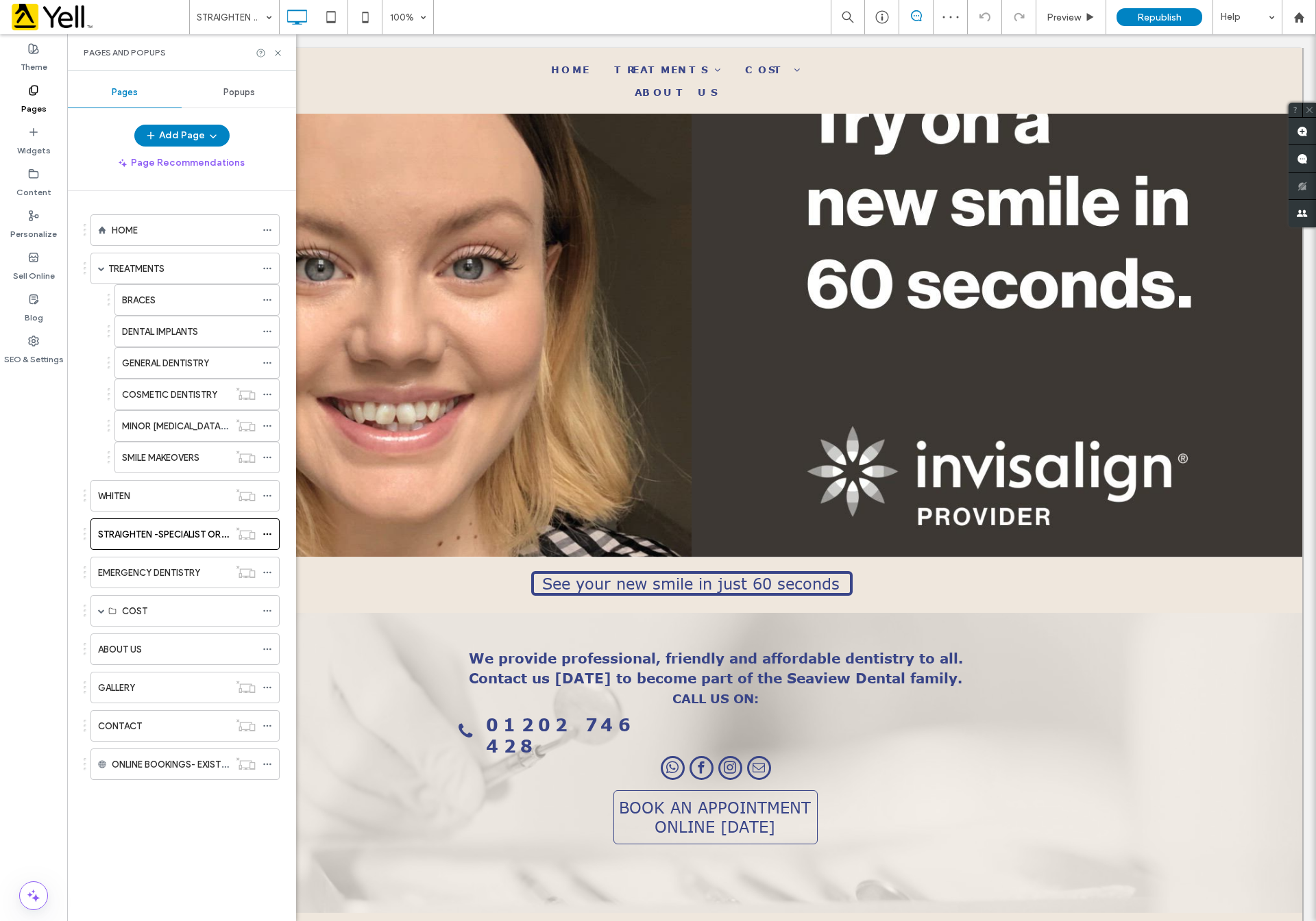
scroll to position [1849, 0]
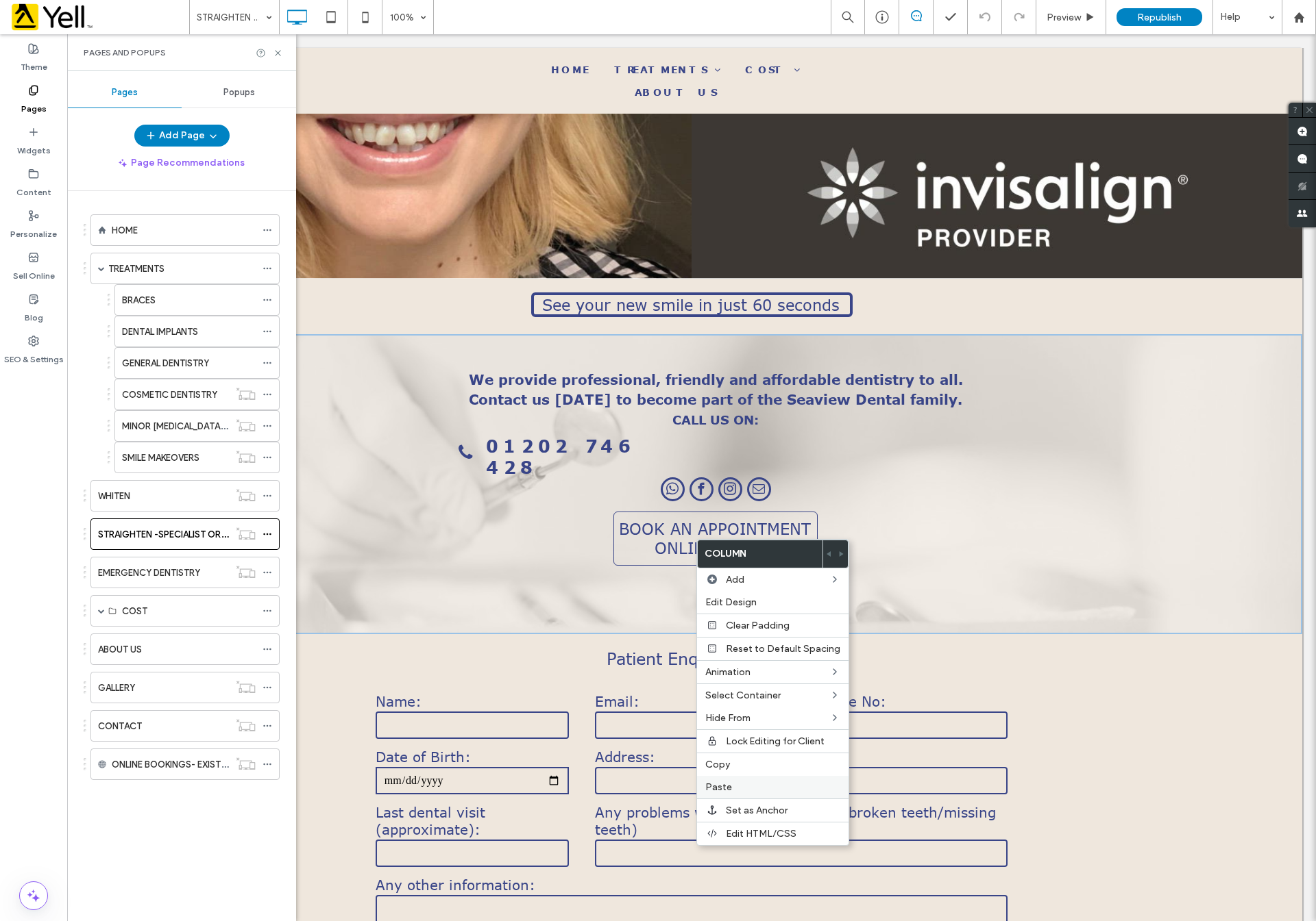
click at [750, 789] on label "Paste" at bounding box center [773, 787] width 135 height 12
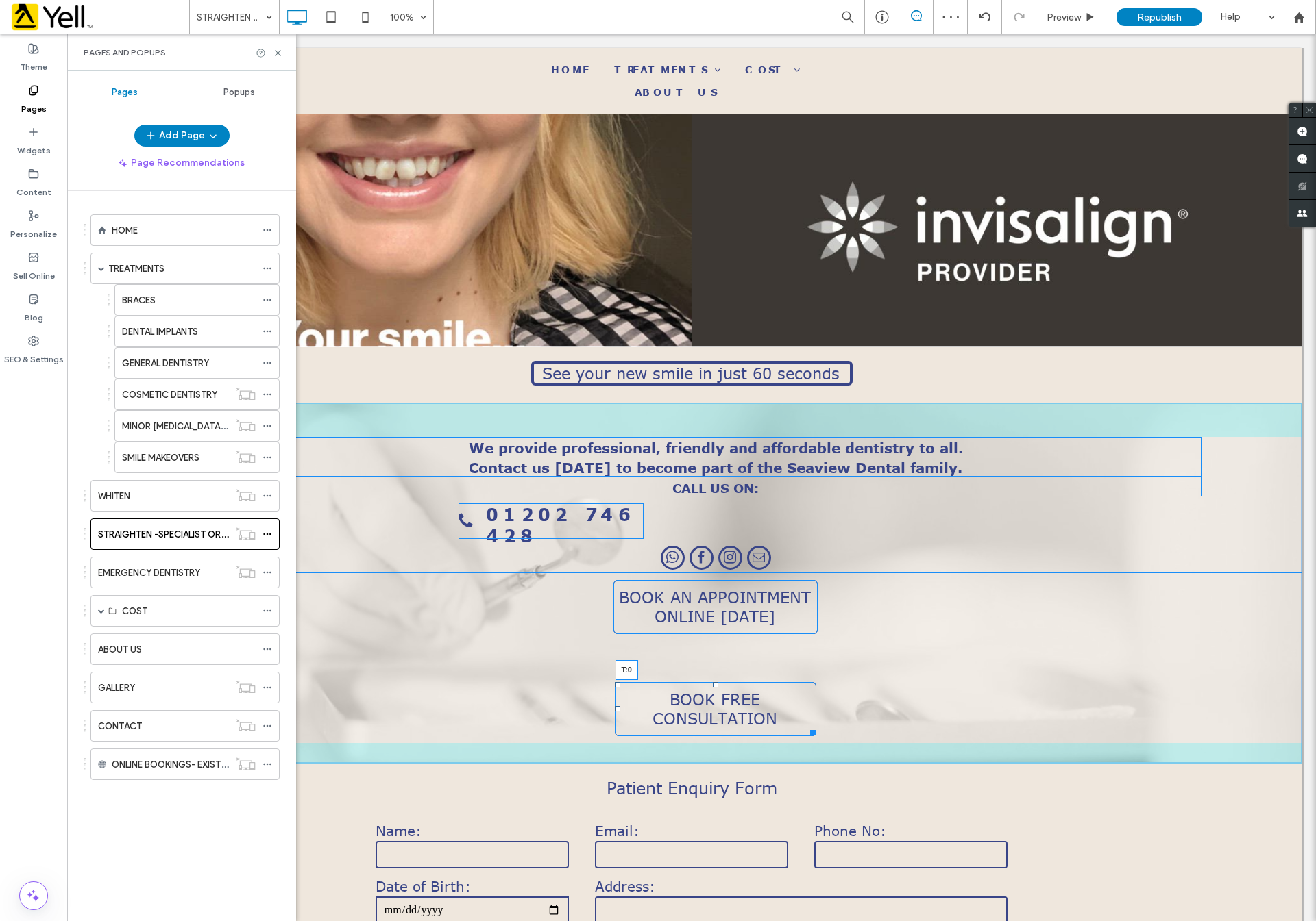
drag, startPoint x: 709, startPoint y: 637, endPoint x: 699, endPoint y: 571, distance: 66.8
click at [699, 571] on div "We provide professional, friendly and affordable dentistry to all. Contact us […" at bounding box center [690, 583] width 1221 height 361
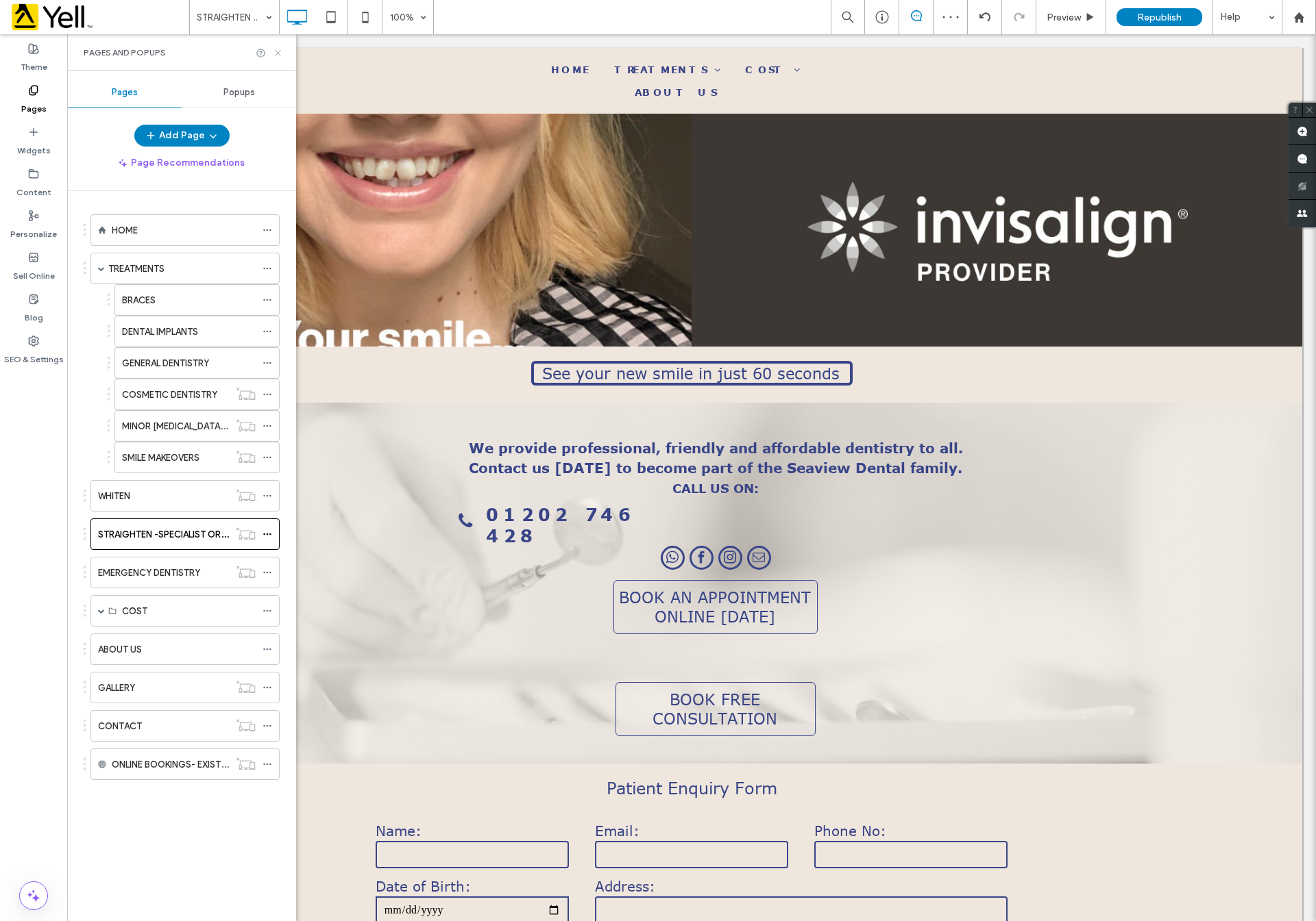
click at [275, 56] on icon at bounding box center [277, 53] width 10 height 10
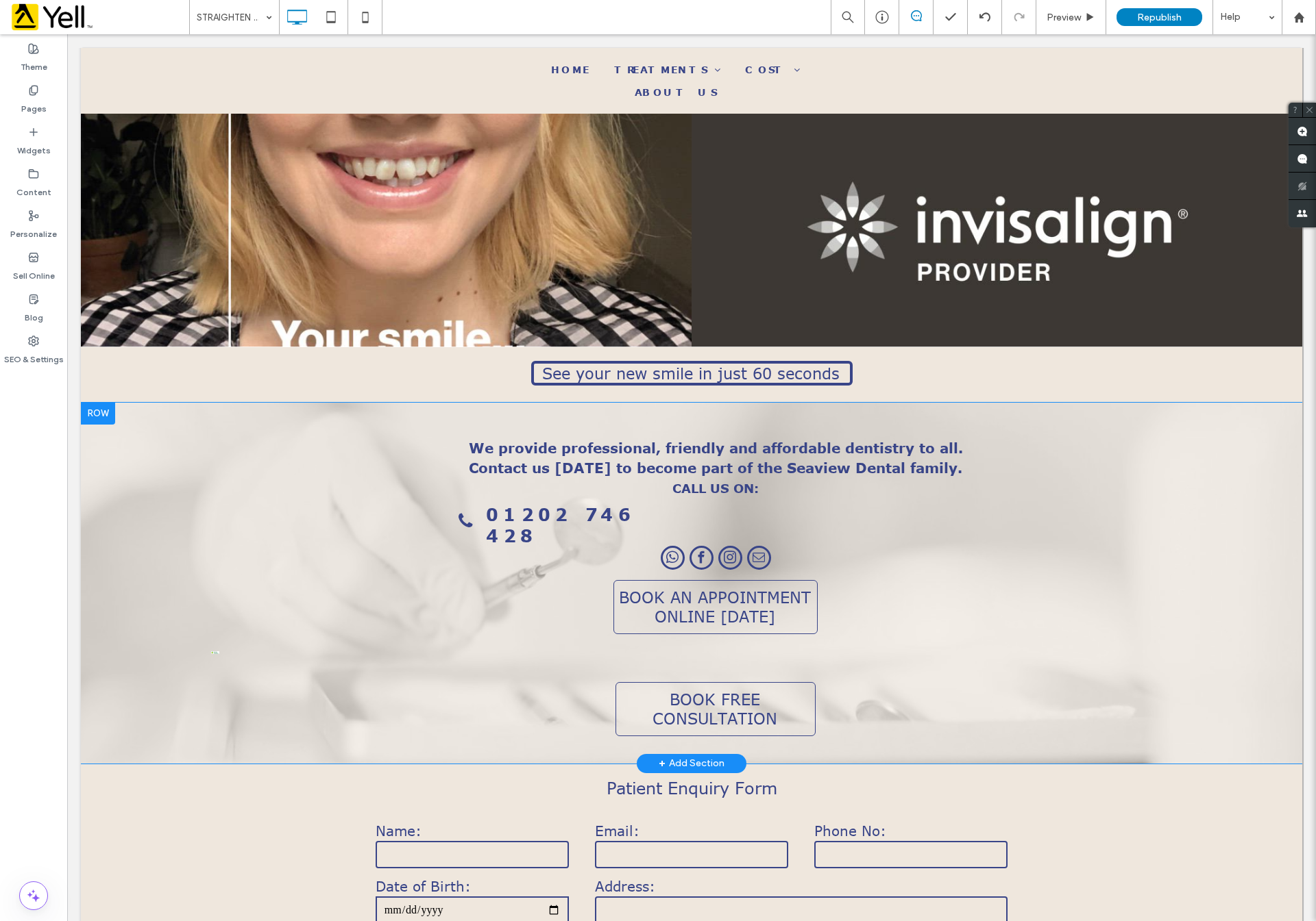
click at [214, 584] on div "We provide professional, friendly and affordable dentistry to all. Contact us […" at bounding box center [690, 583] width 1221 height 361
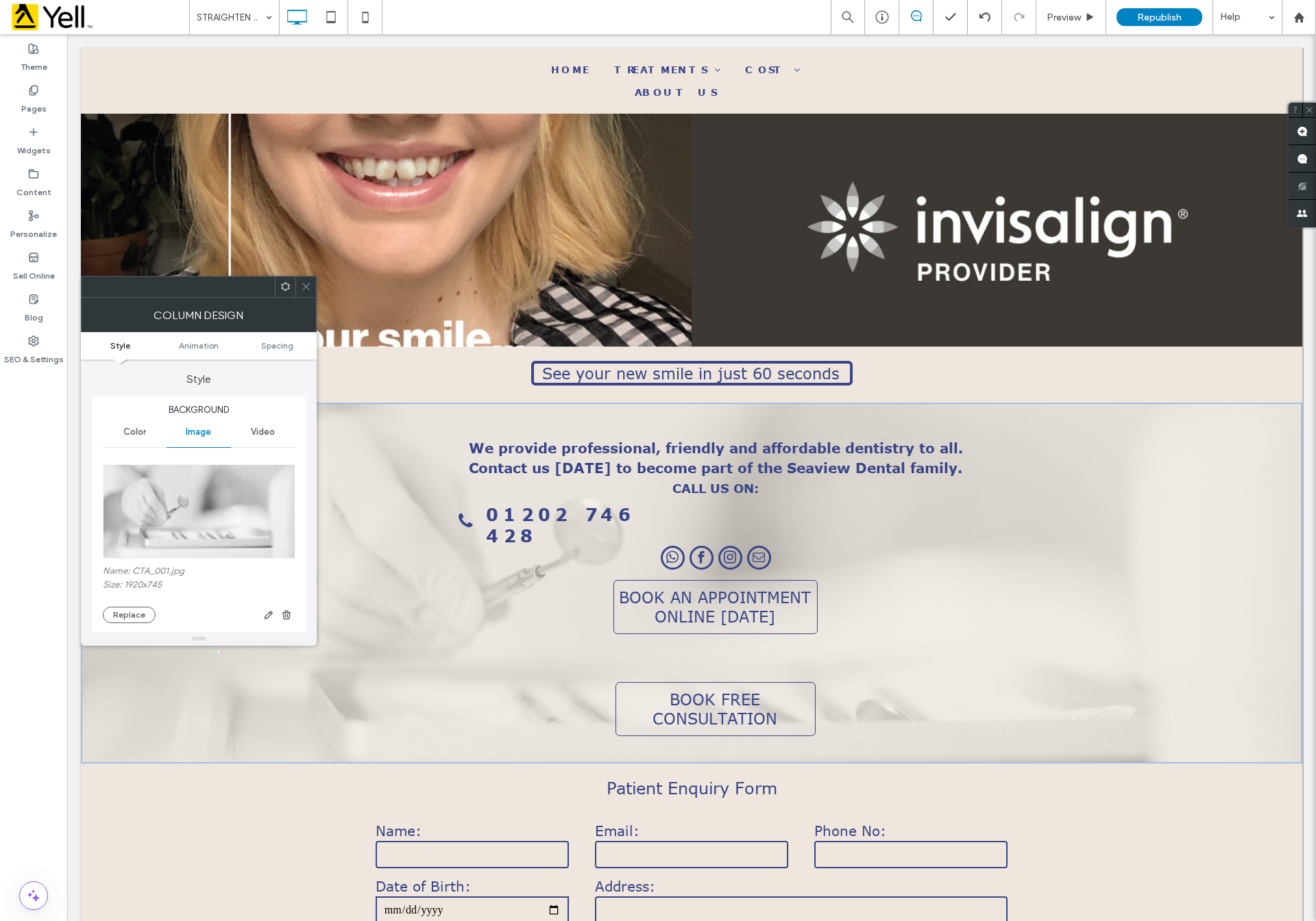
click at [307, 286] on icon at bounding box center [305, 286] width 10 height 10
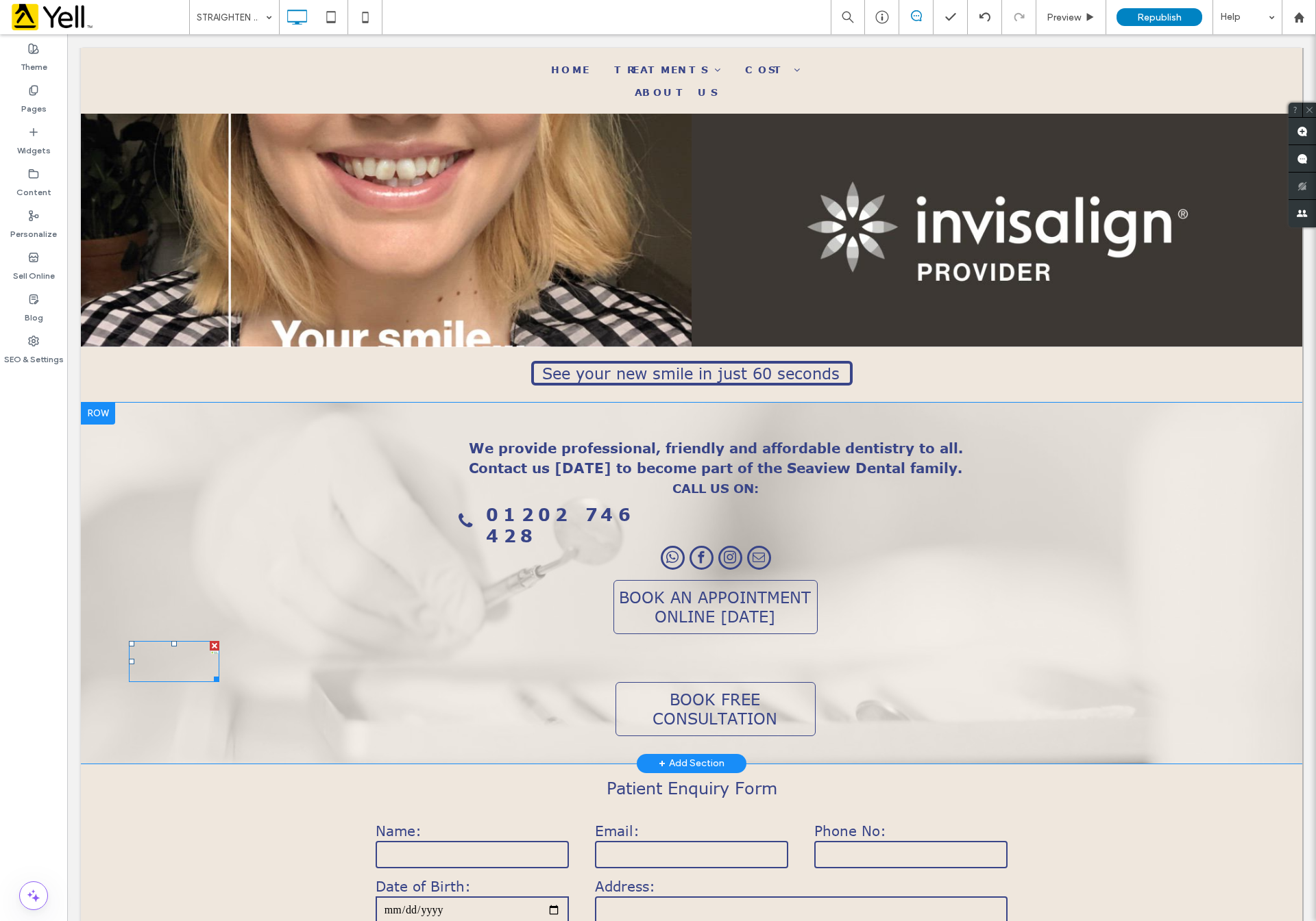
click at [216, 641] on div at bounding box center [214, 646] width 9 height 9
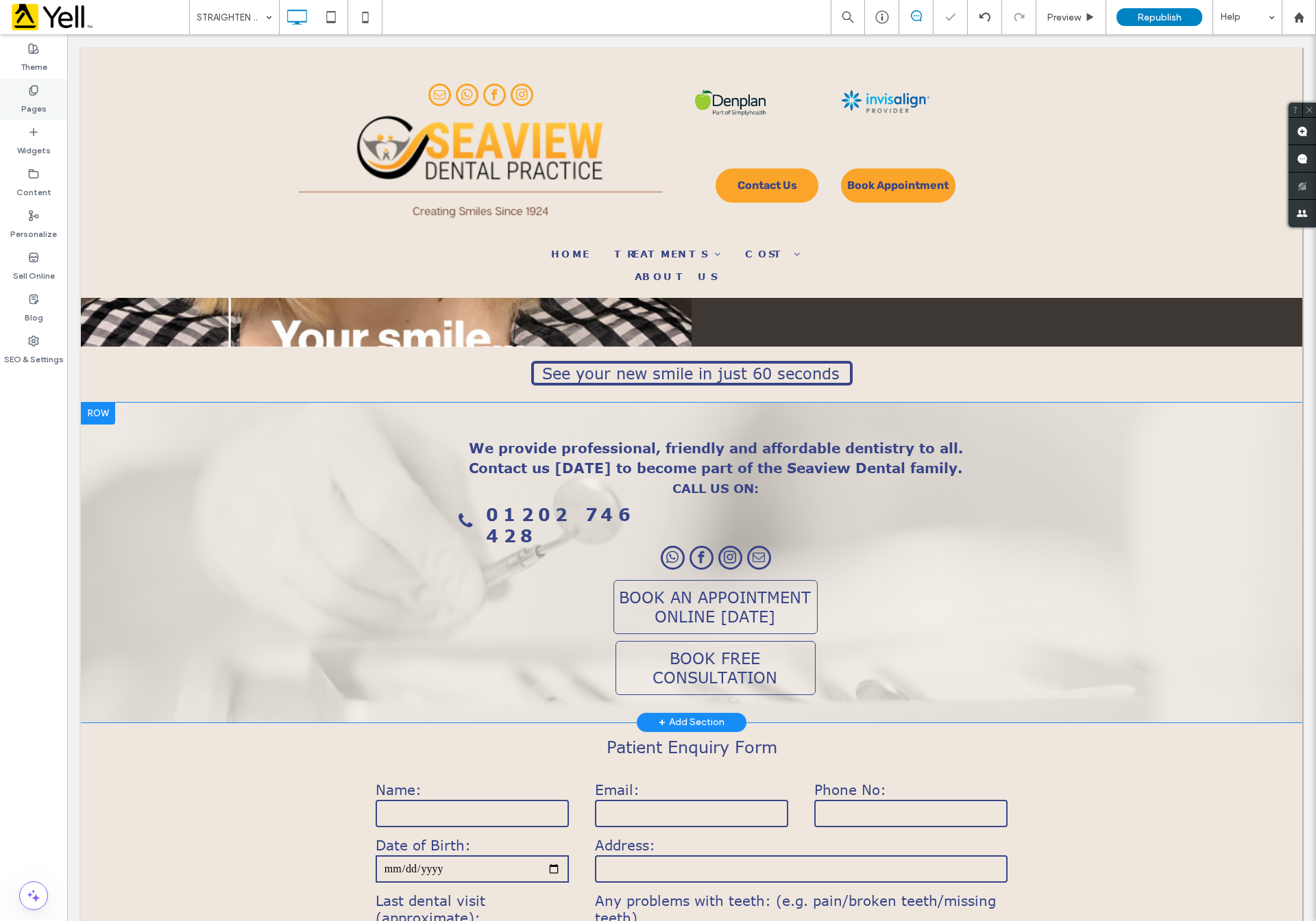
click at [28, 101] on label "Pages" at bounding box center [33, 105] width 25 height 19
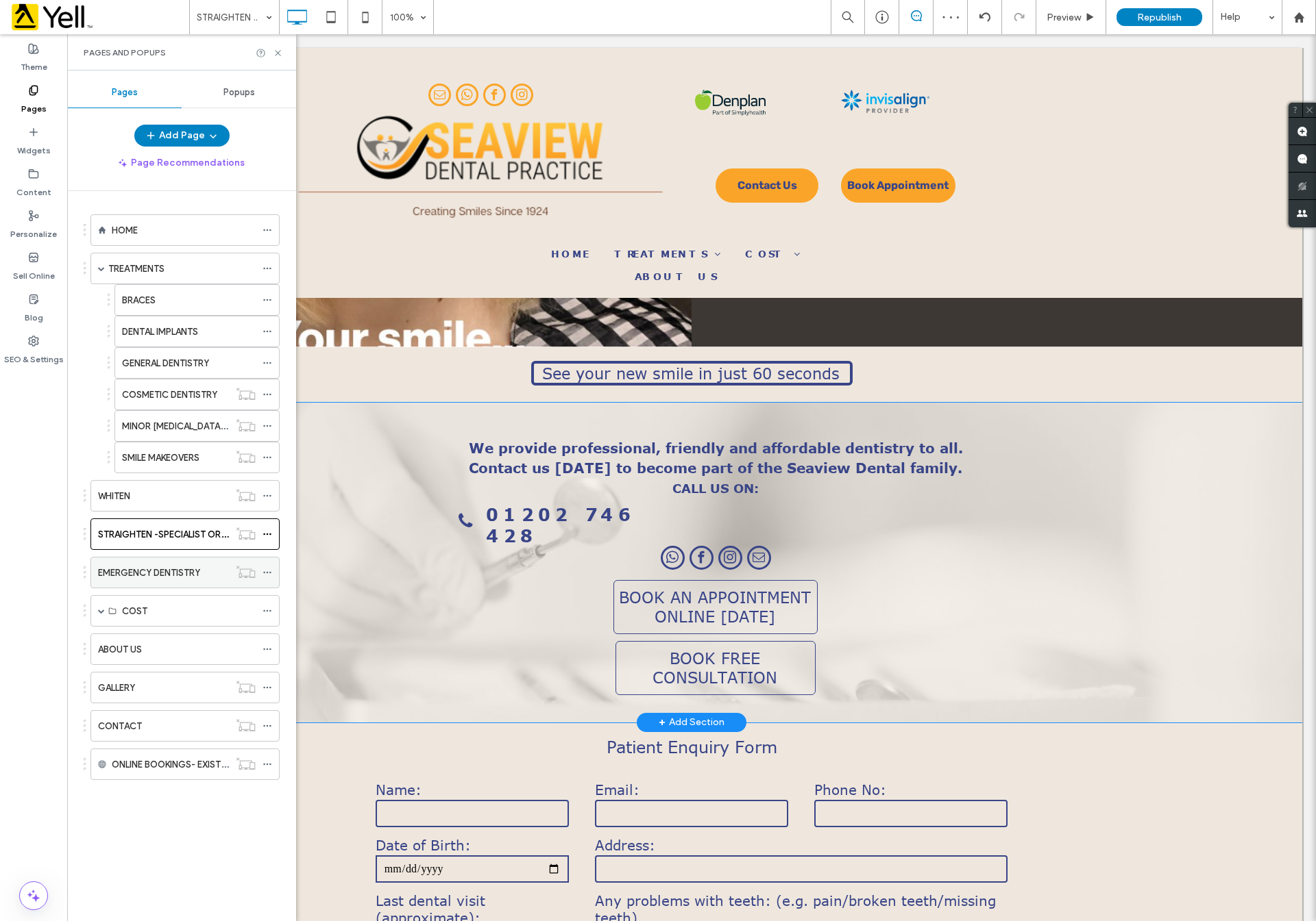
click at [175, 580] on label "EMERGENCY DENTISTRY" at bounding box center [149, 573] width 102 height 24
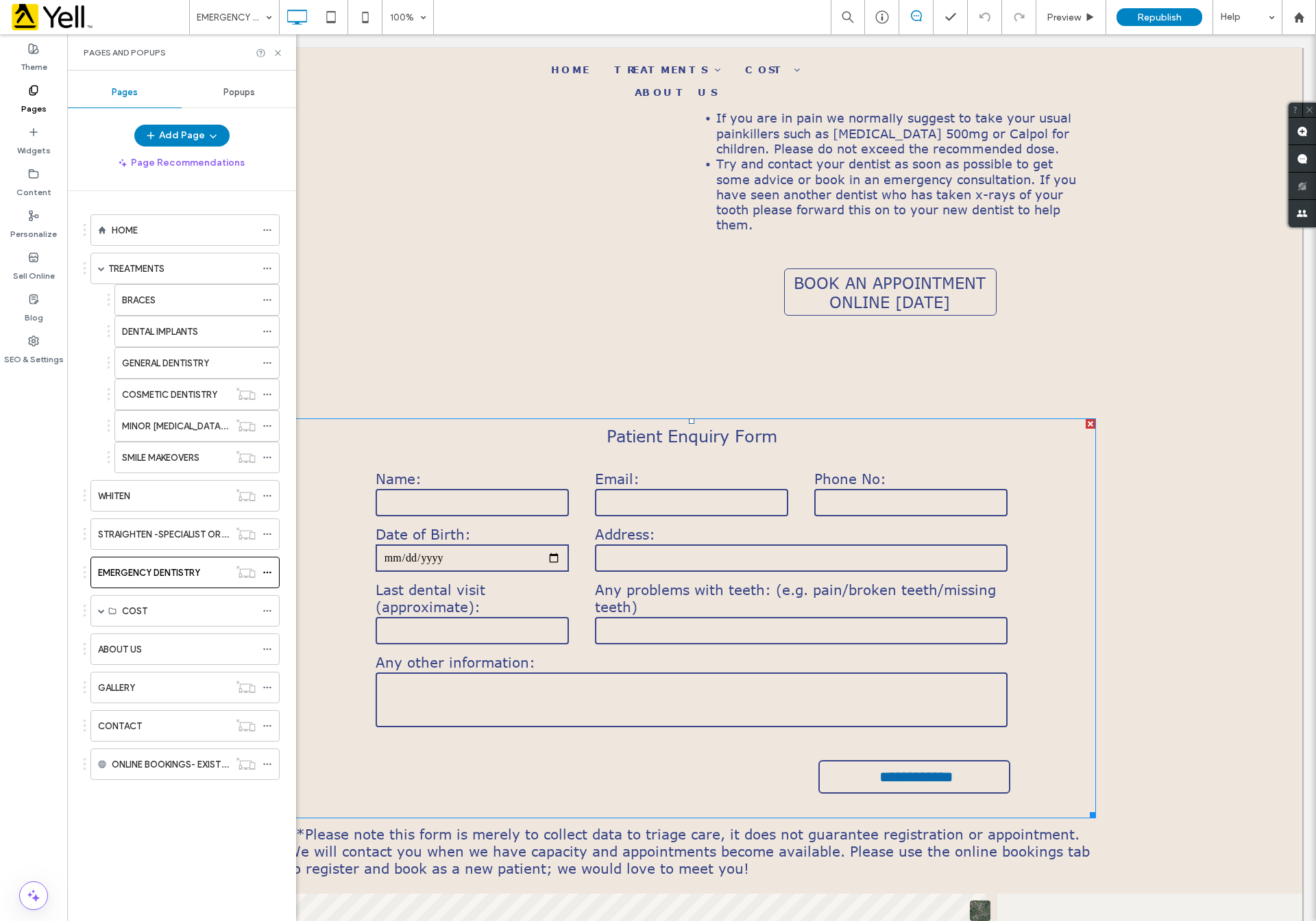
scroll to position [2260, 0]
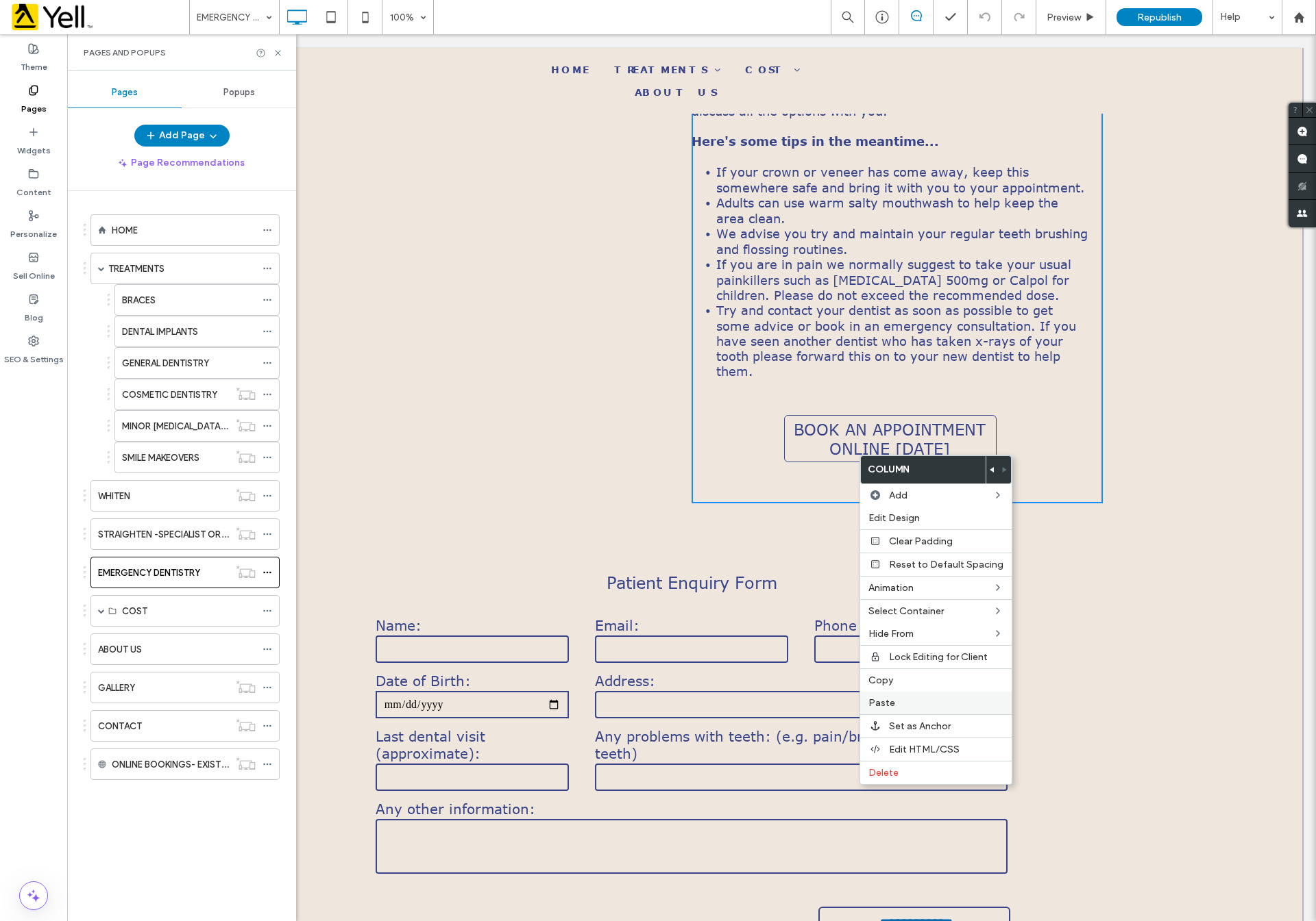
click at [925, 703] on label "Paste" at bounding box center [935, 703] width 135 height 12
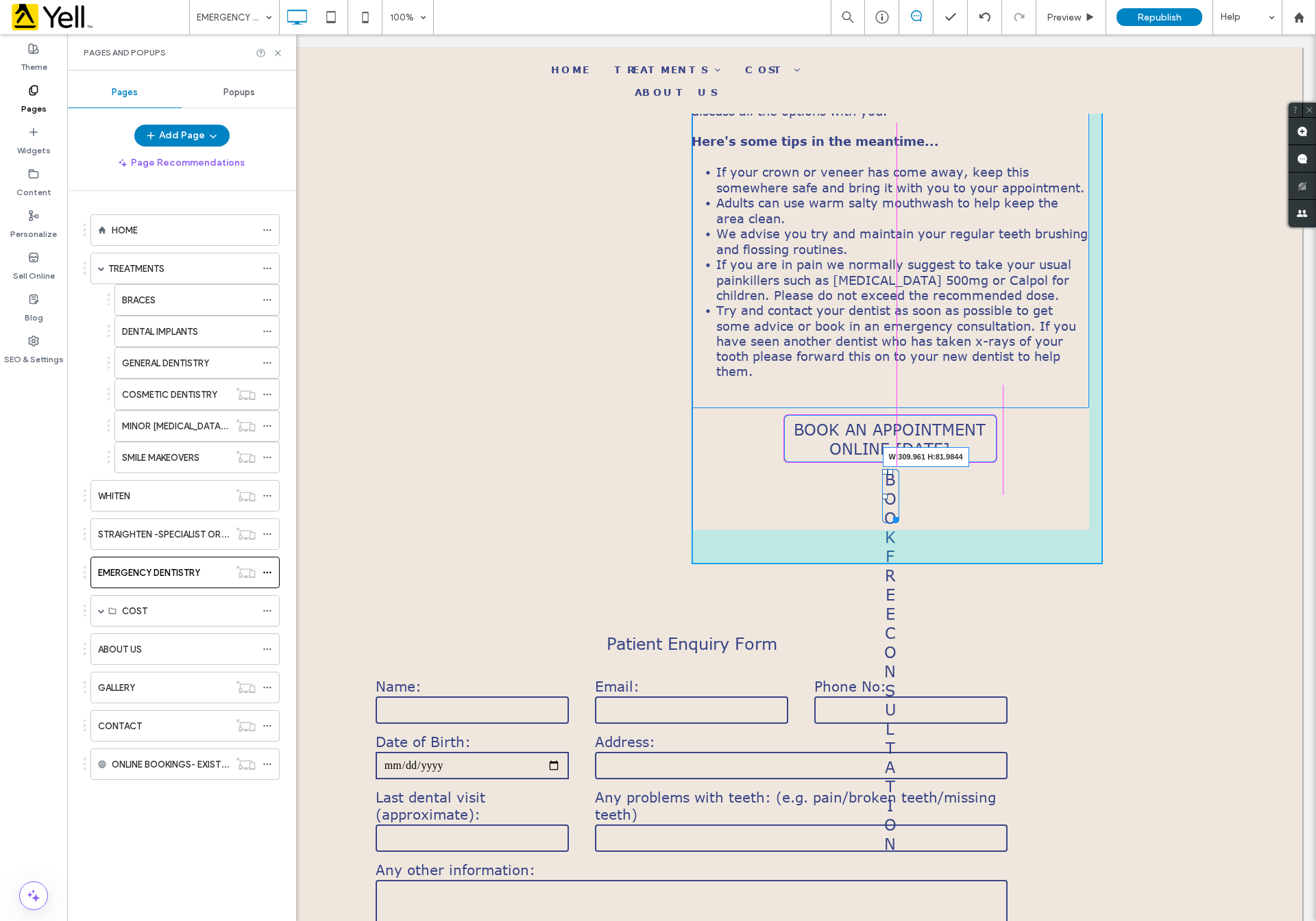
drag, startPoint x: 889, startPoint y: 471, endPoint x: 984, endPoint y: 473, distance: 95.0
click at [898, 513] on div at bounding box center [893, 517] width 10 height 10
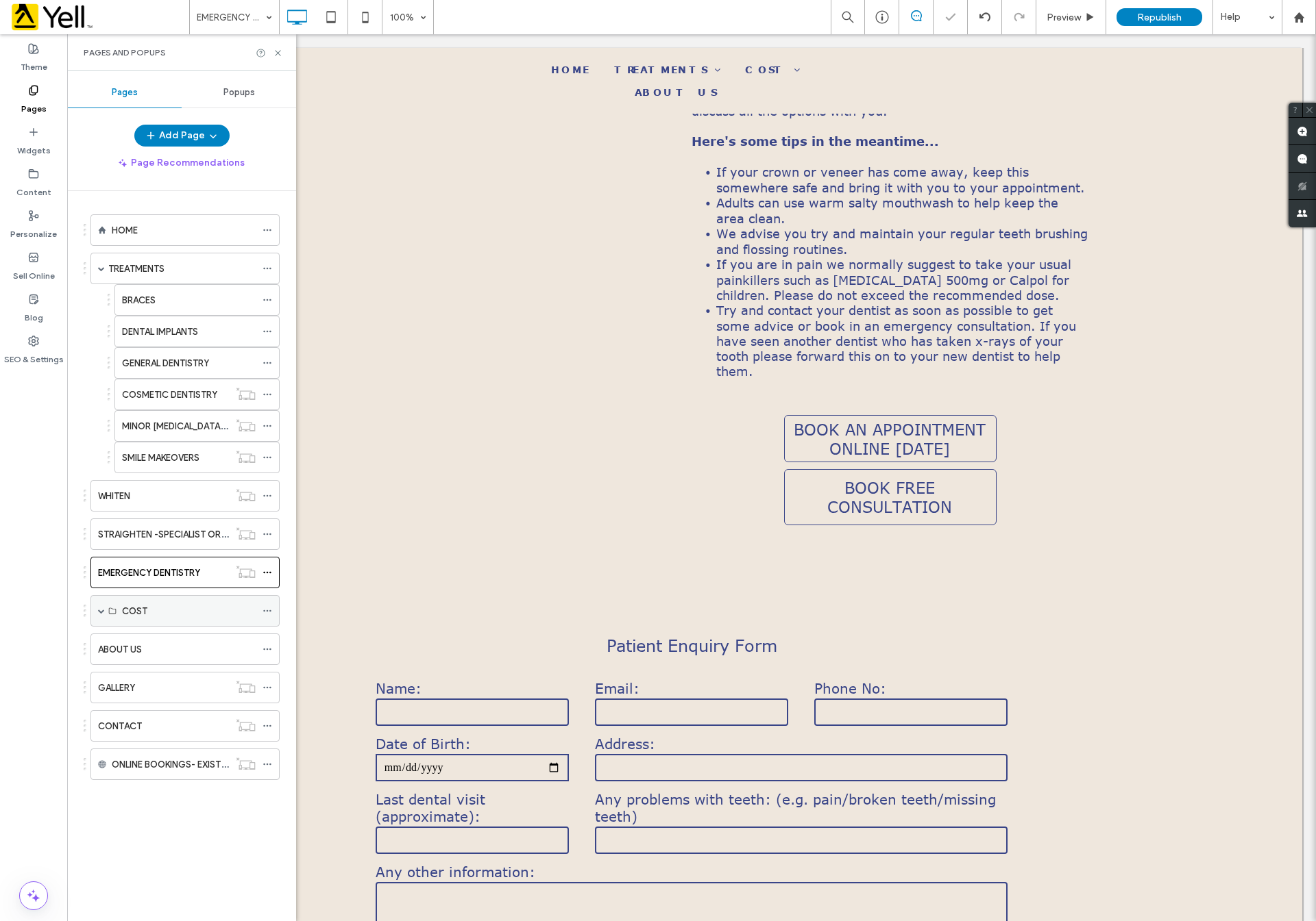
click at [147, 624] on label "COST" at bounding box center [134, 612] width 25 height 24
click at [101, 614] on span at bounding box center [101, 611] width 6 height 6
click at [181, 782] on div "ABOUT US" at bounding box center [177, 776] width 158 height 15
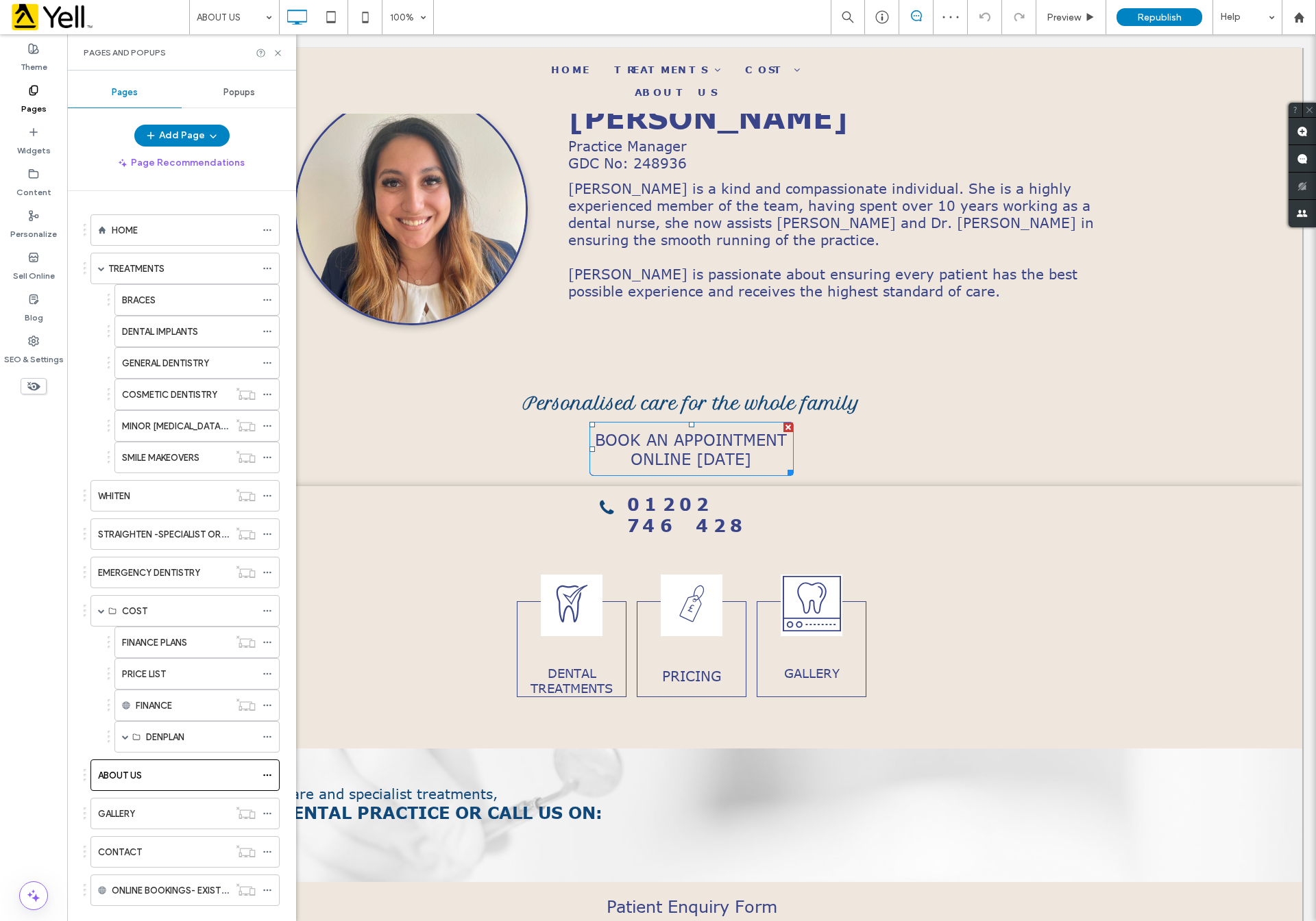
scroll to position [1747, 0]
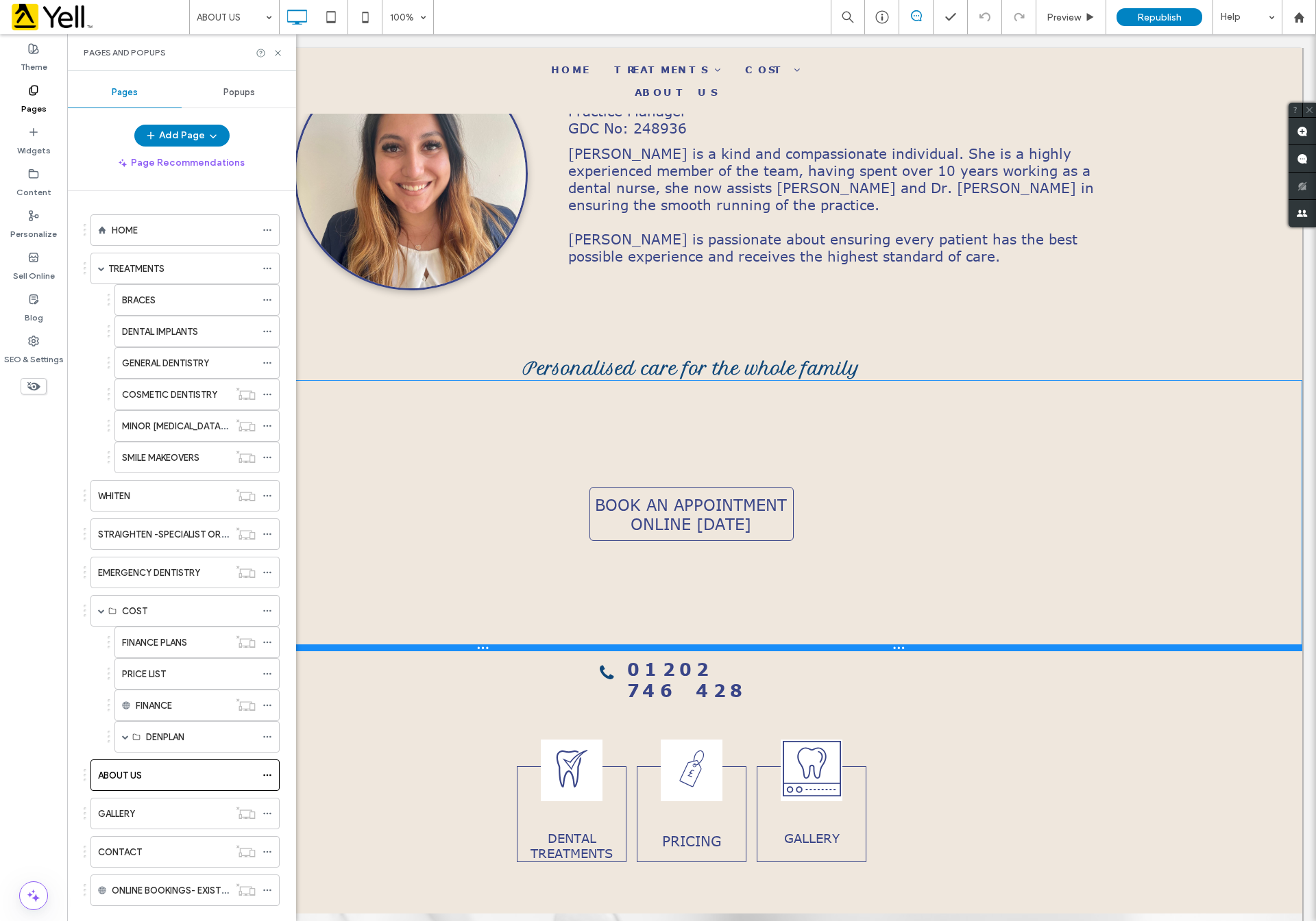
drag, startPoint x: 824, startPoint y: 357, endPoint x: 786, endPoint y: 548, distance: 194.7
click at [826, 645] on div at bounding box center [690, 648] width 1221 height 6
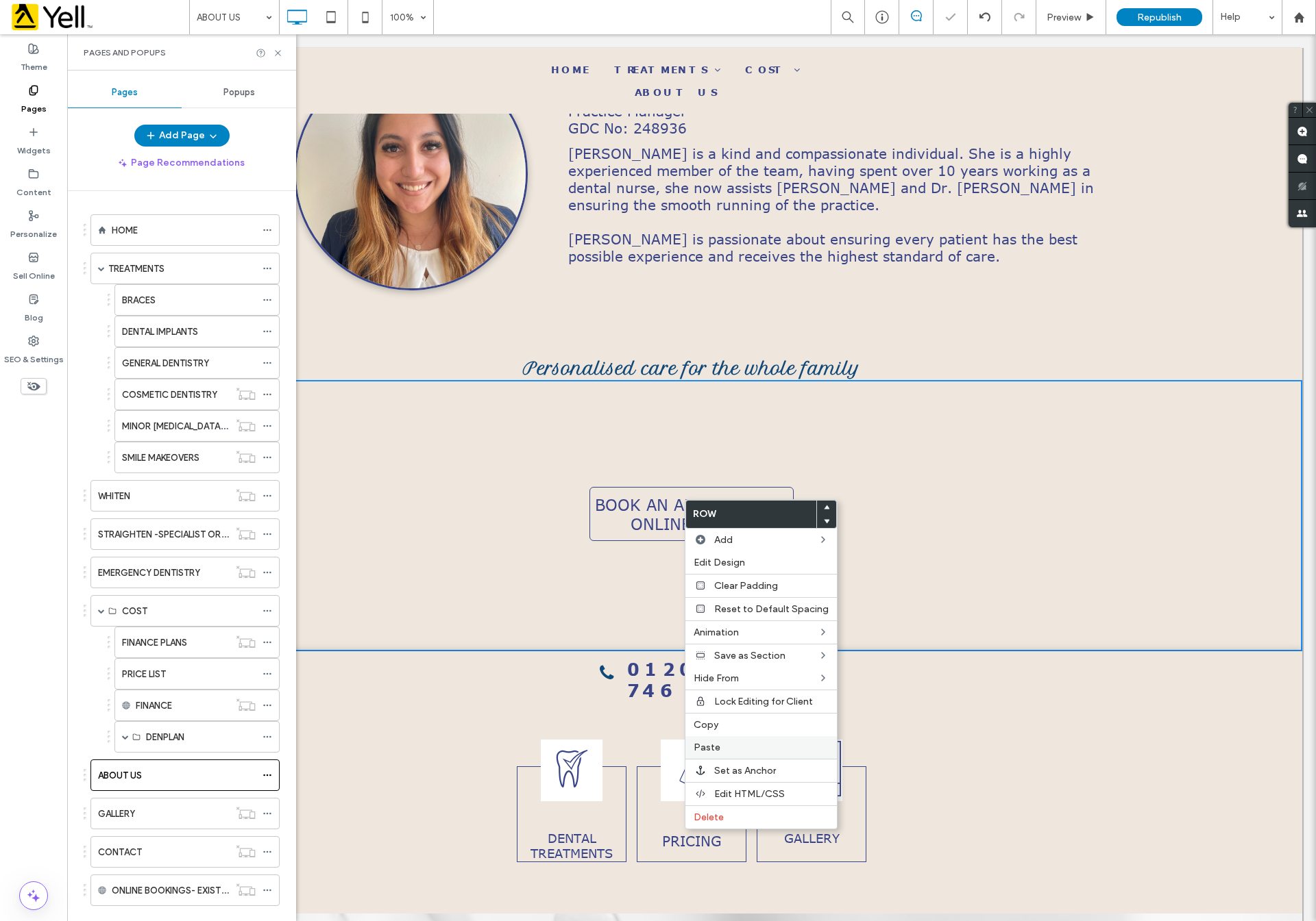
click at [738, 746] on label "Paste" at bounding box center [761, 747] width 135 height 12
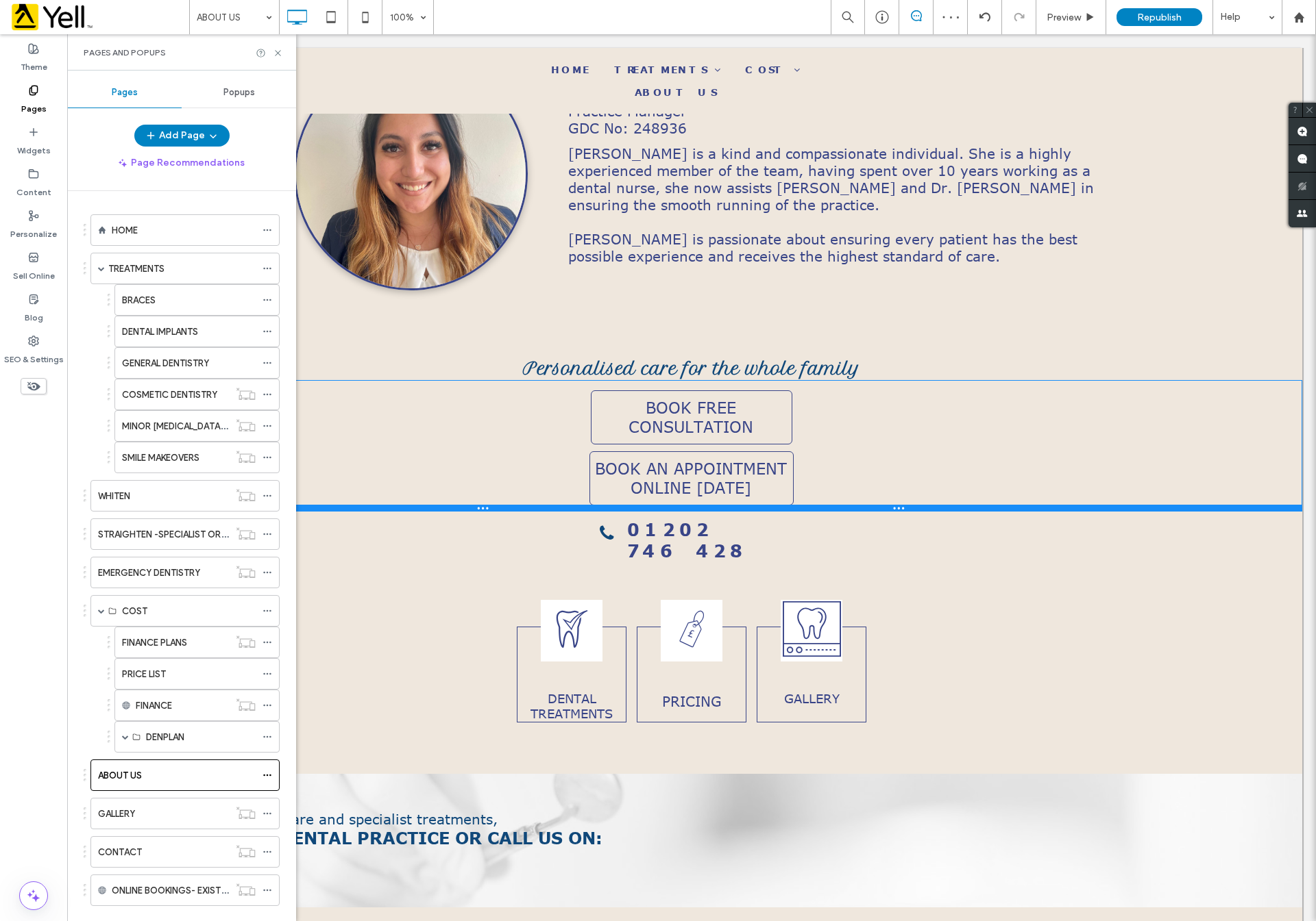
drag, startPoint x: 787, startPoint y: 625, endPoint x: 853, endPoint y: 454, distance: 183.3
click at [786, 504] on div at bounding box center [690, 507] width 1221 height 6
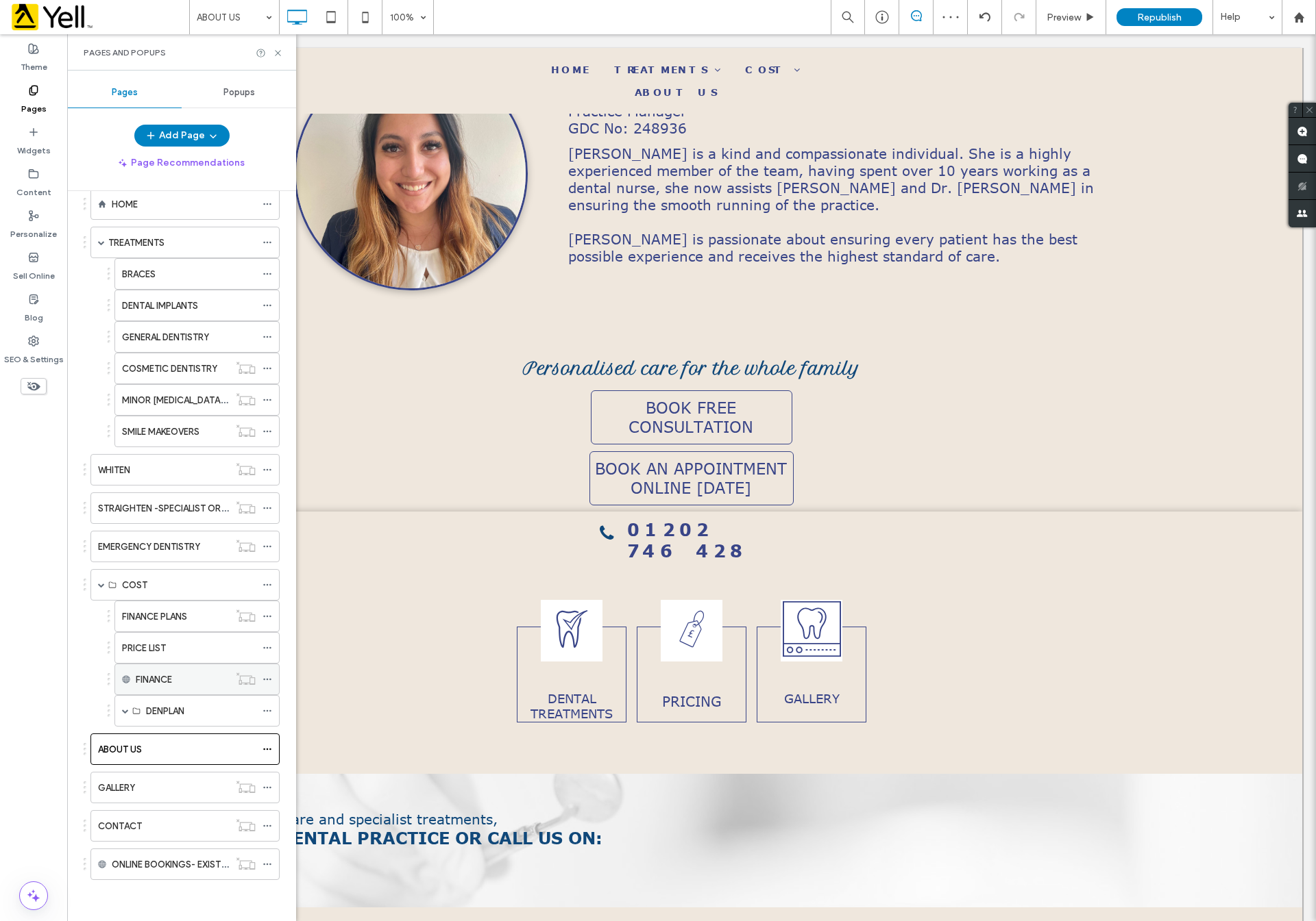
scroll to position [40, 0]
click at [174, 830] on div "CONTACT" at bounding box center [164, 827] width 131 height 15
click at [284, 50] on div "Pages and Popups" at bounding box center [182, 52] width 229 height 36
click at [274, 50] on icon at bounding box center [277, 53] width 10 height 10
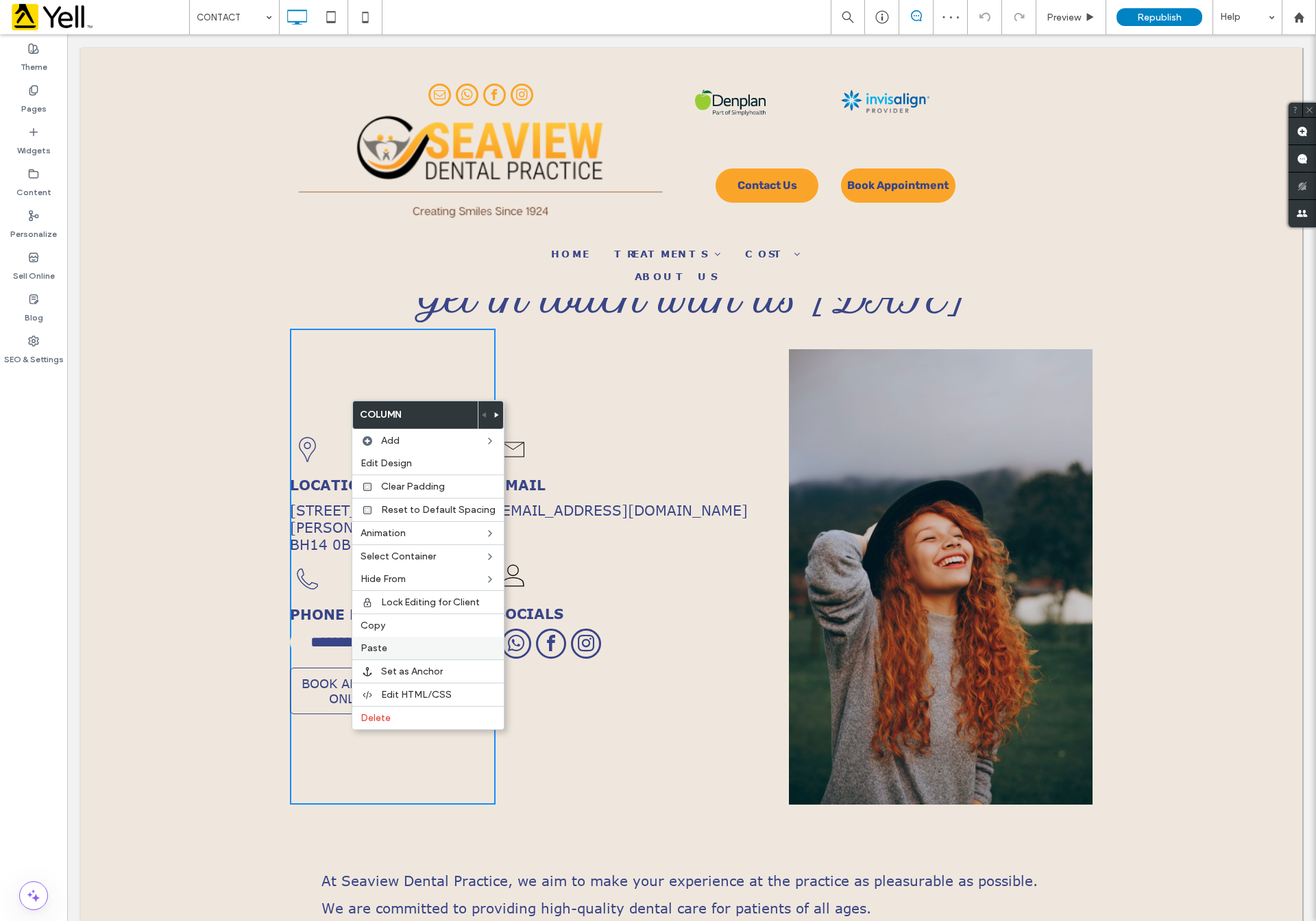
click at [391, 651] on label "Paste" at bounding box center [428, 648] width 135 height 12
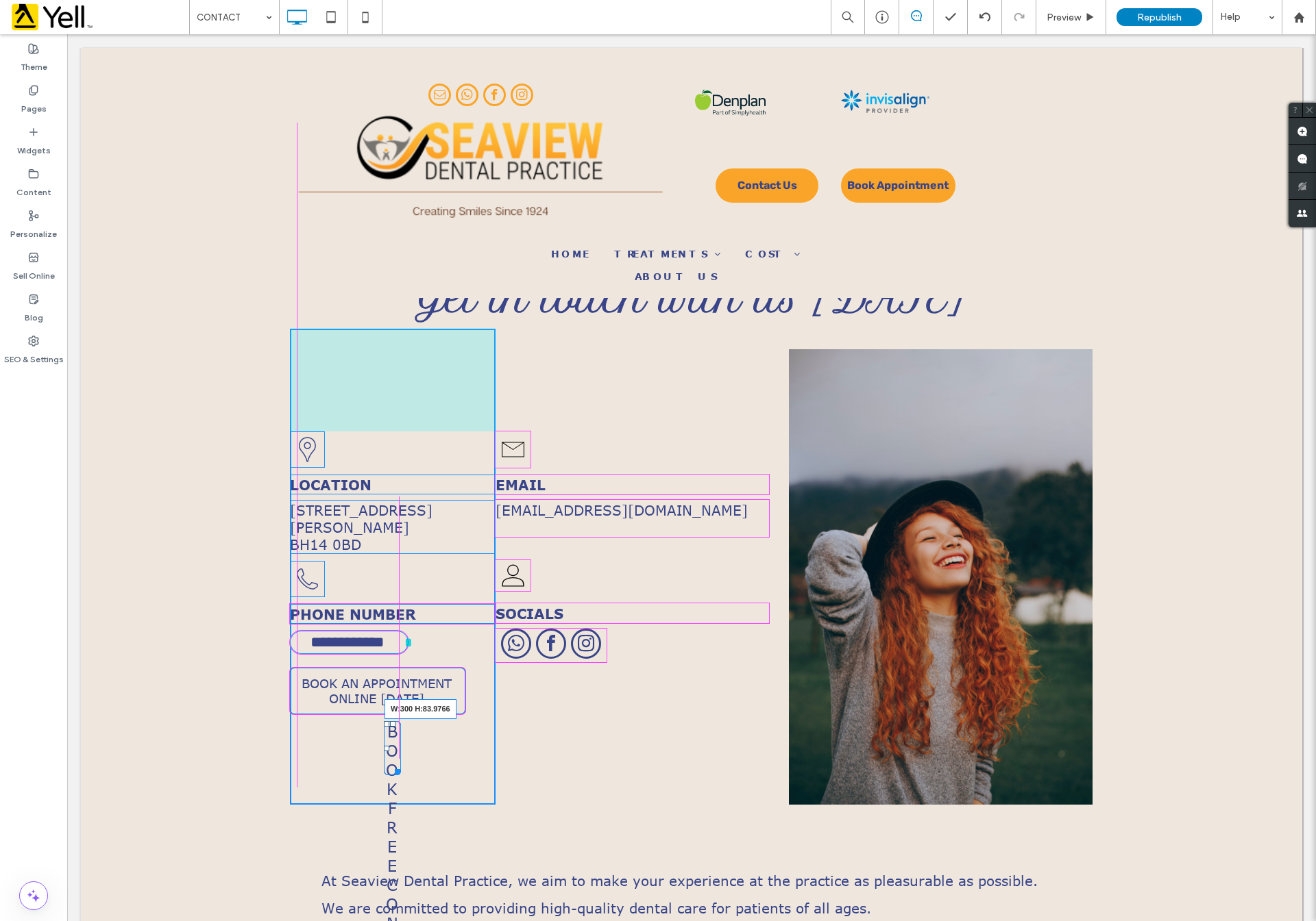
drag, startPoint x: 388, startPoint y: 763, endPoint x: 598, endPoint y: 782, distance: 210.9
click at [400, 767] on div at bounding box center [395, 769] width 10 height 10
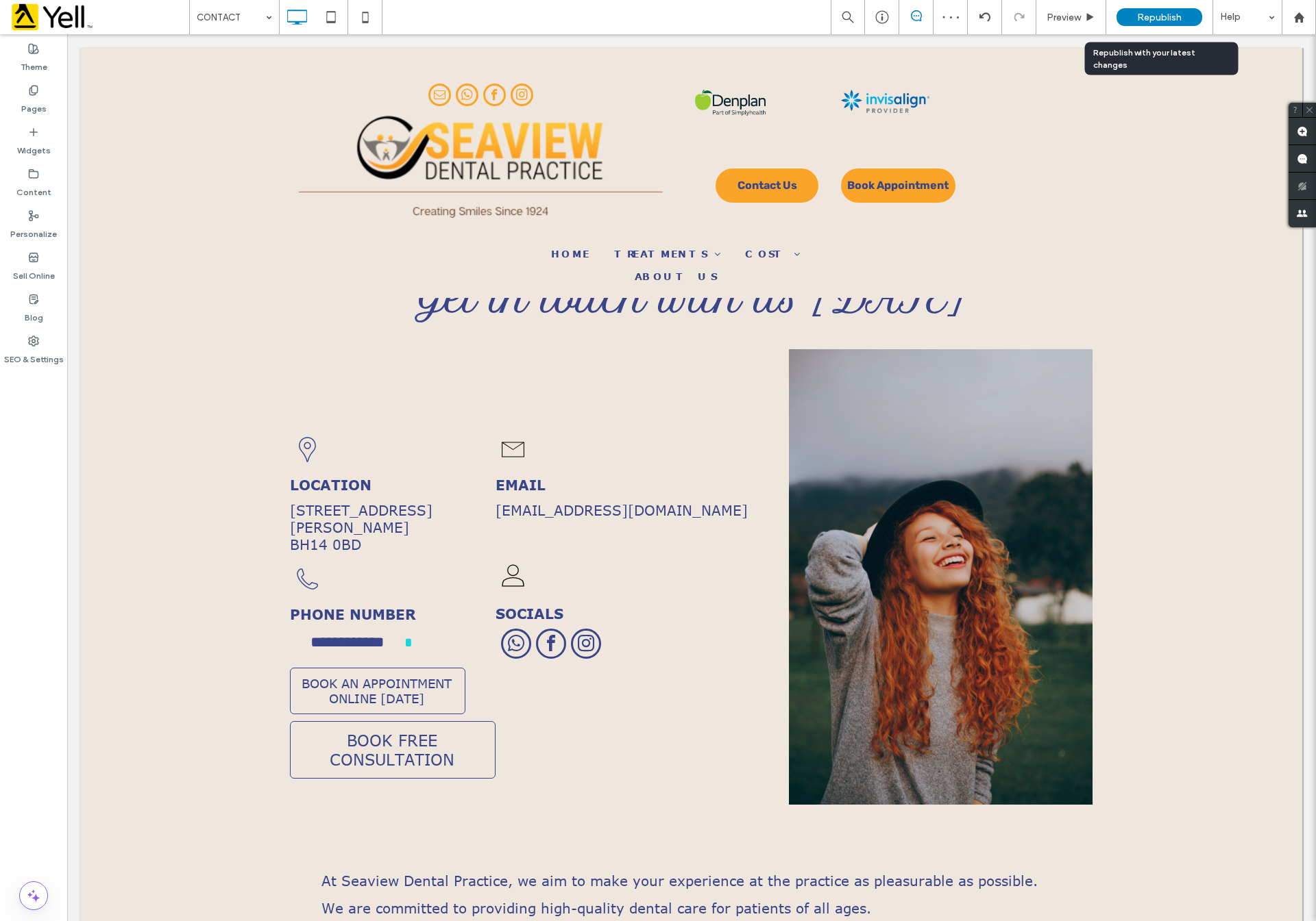
click at [1149, 18] on span "Republish" at bounding box center [1159, 18] width 44 height 12
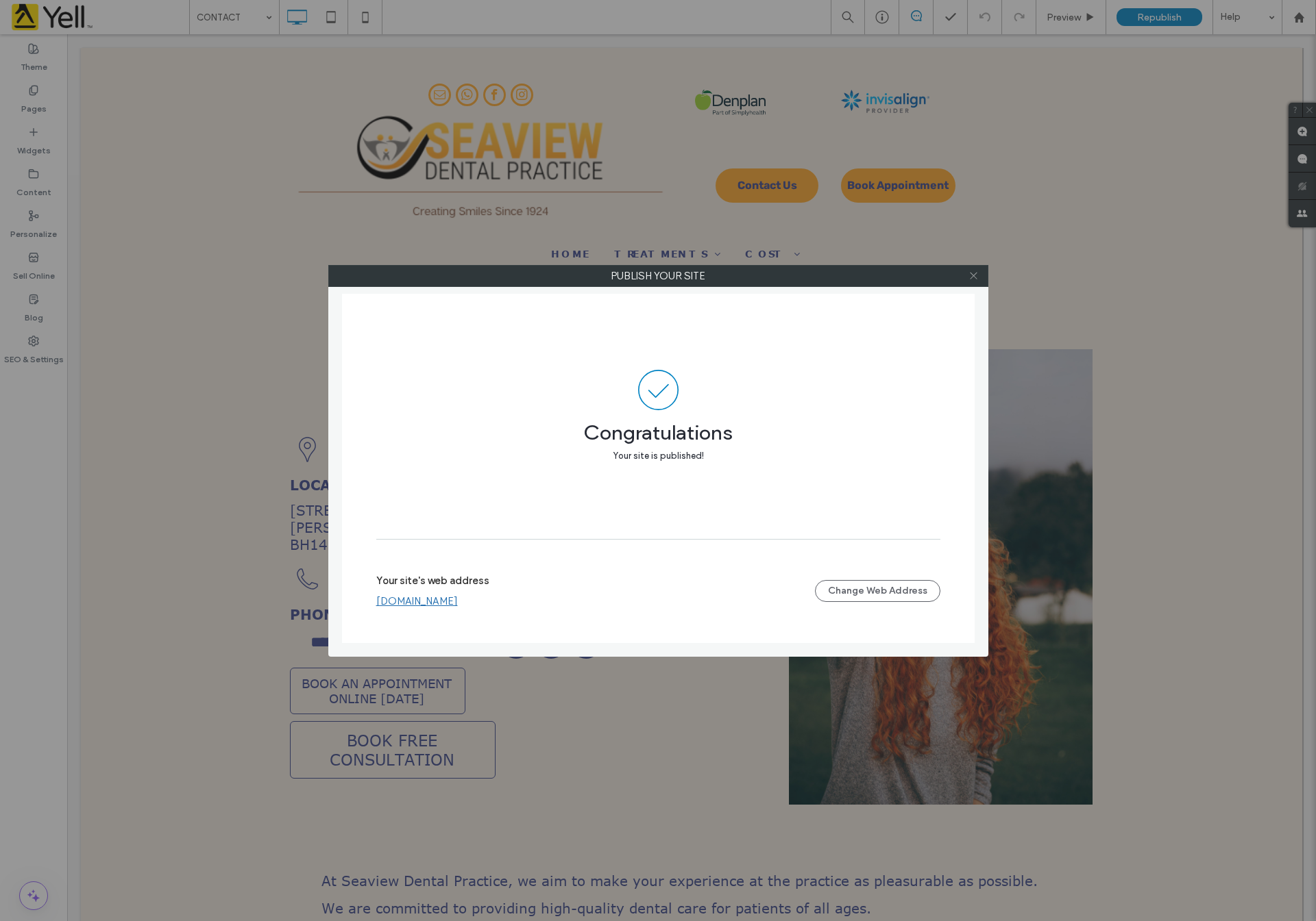
click at [973, 276] on use at bounding box center [972, 275] width 6 height 6
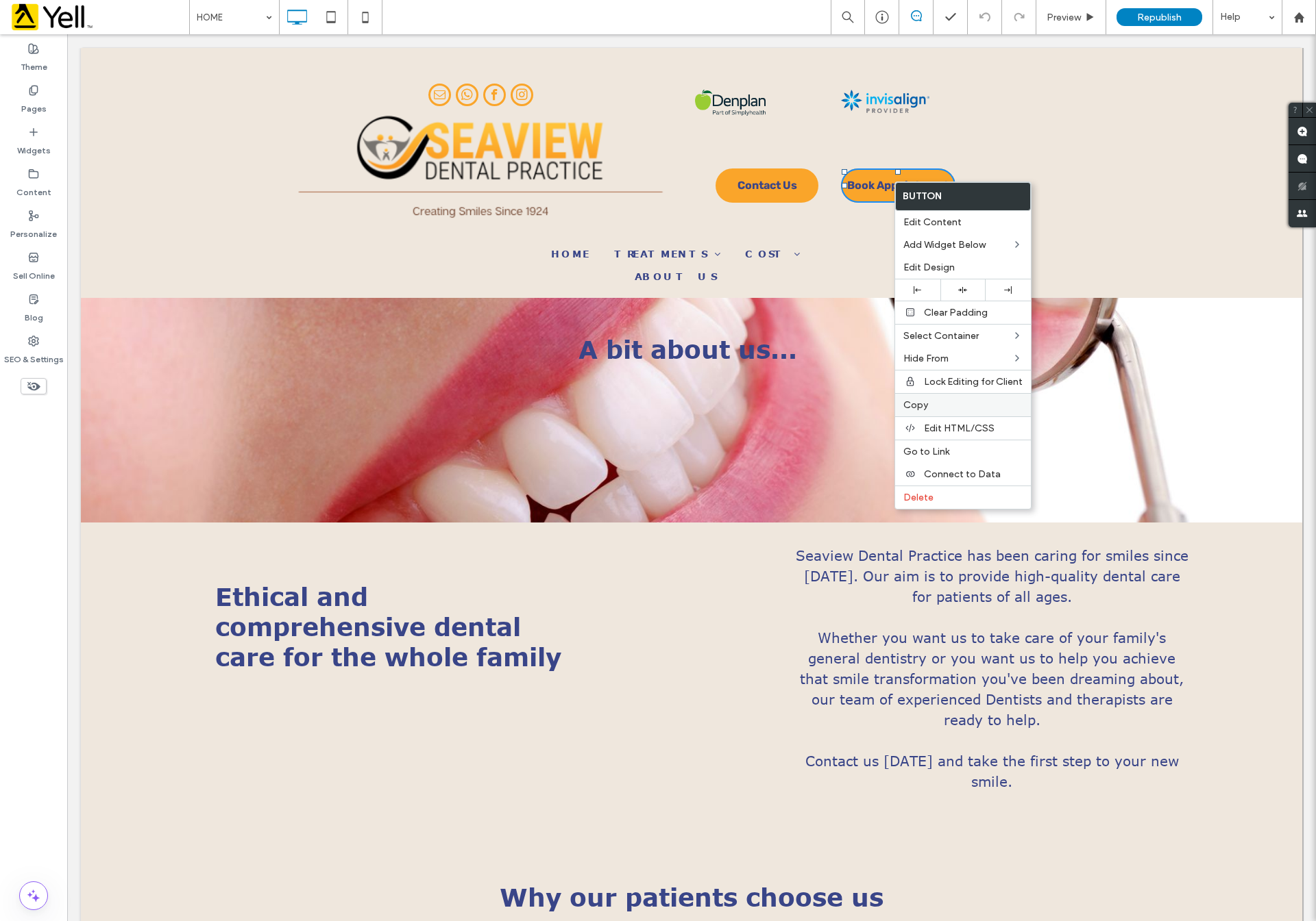
click at [942, 401] on label "Copy" at bounding box center [962, 405] width 119 height 12
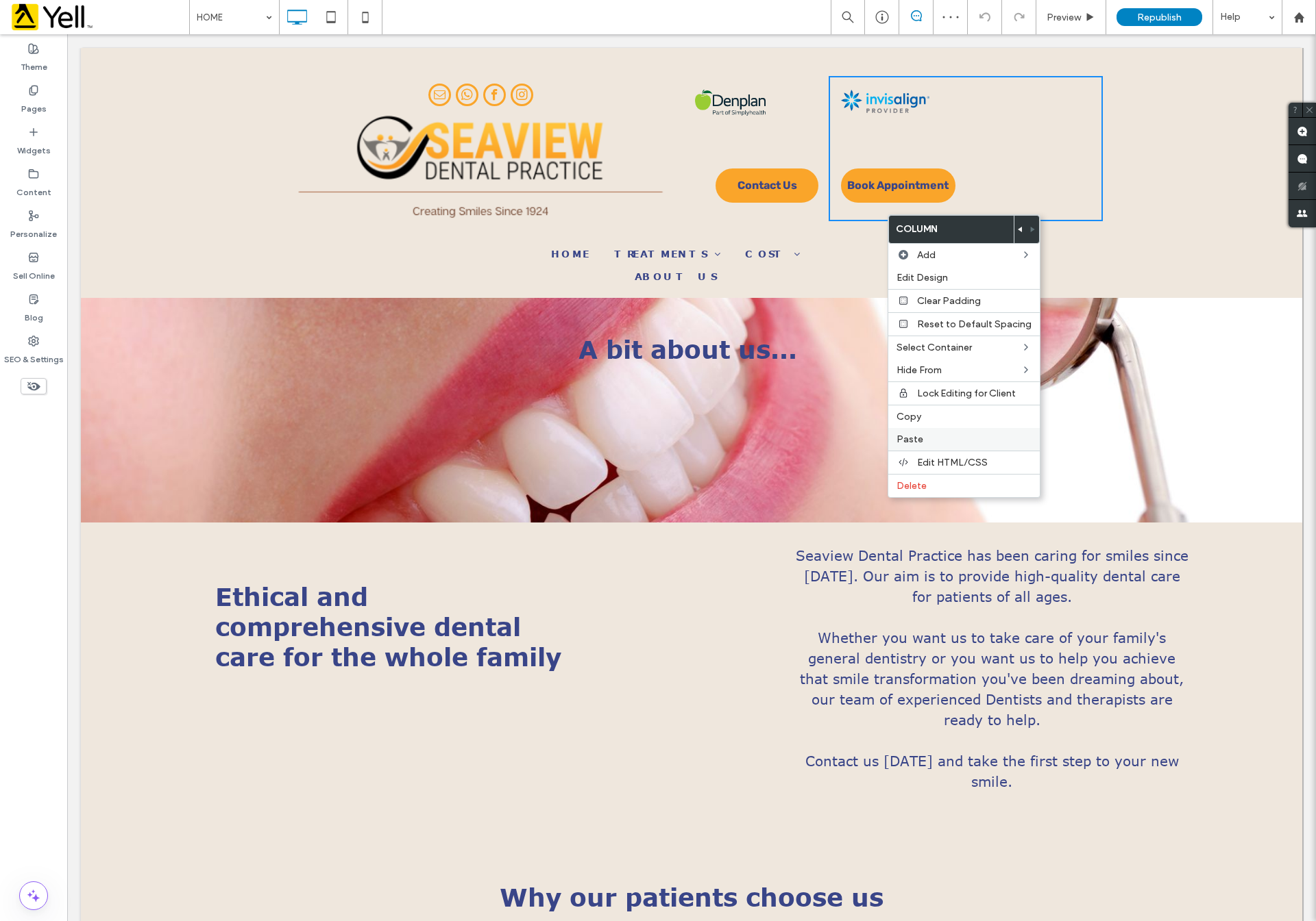
click at [925, 444] on div "Paste" at bounding box center [964, 439] width 152 height 22
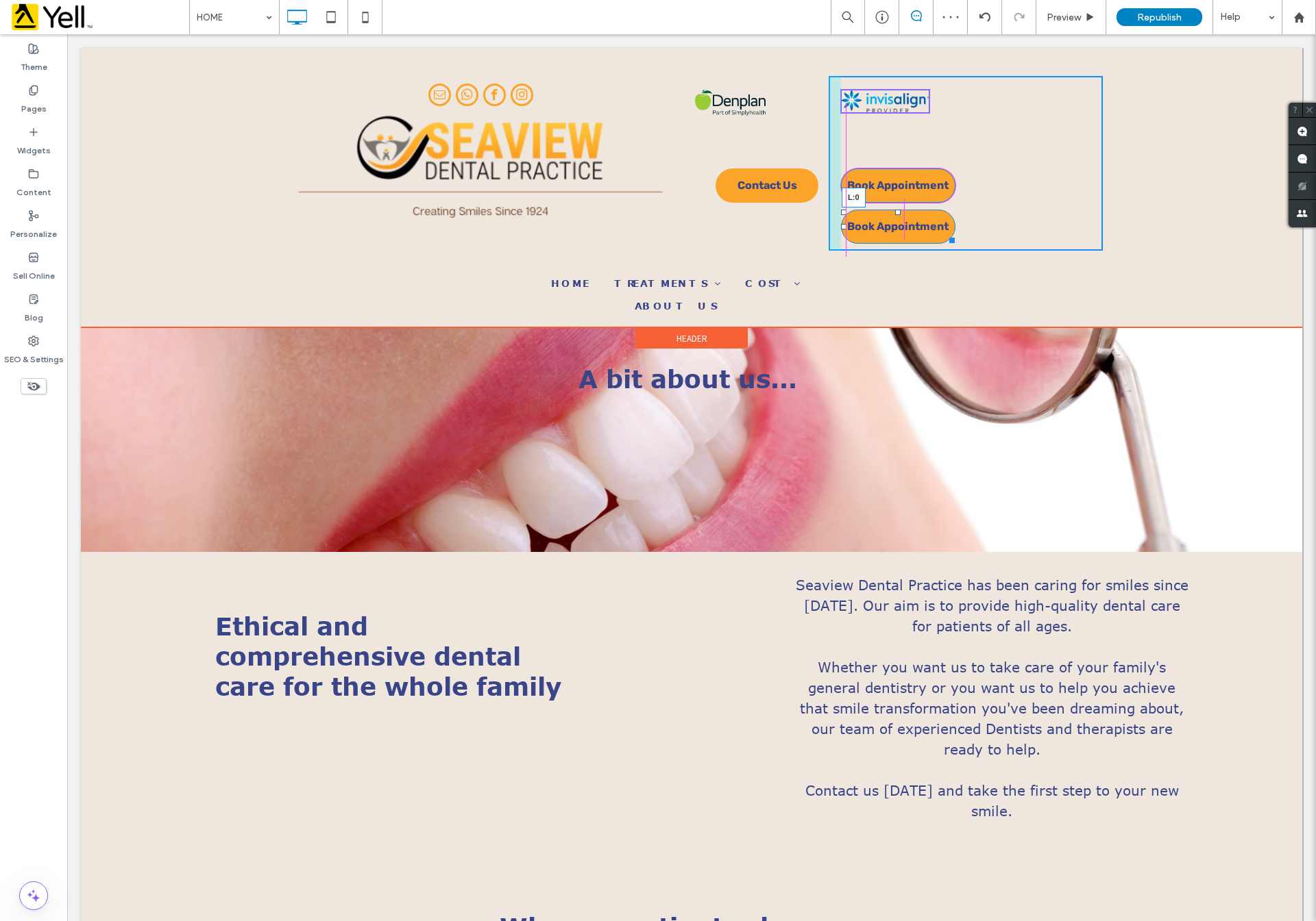
drag, startPoint x: 908, startPoint y: 223, endPoint x: 829, endPoint y: 224, distance: 79.0
drag, startPoint x: 836, startPoint y: 224, endPoint x: 905, endPoint y: 259, distance: 77.4
click at [841, 224] on div at bounding box center [844, 226] width 6 height 6
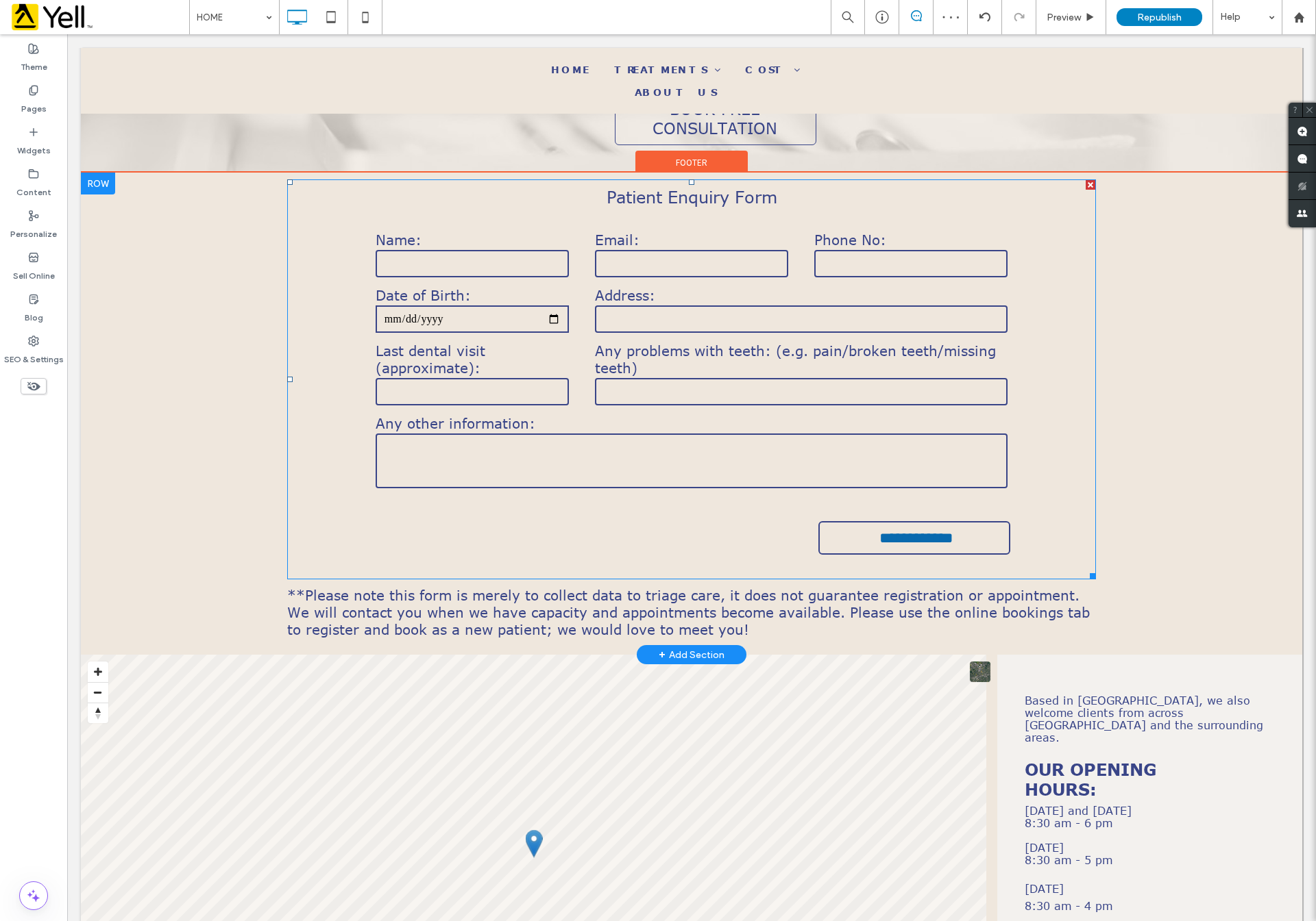
scroll to position [3082, 0]
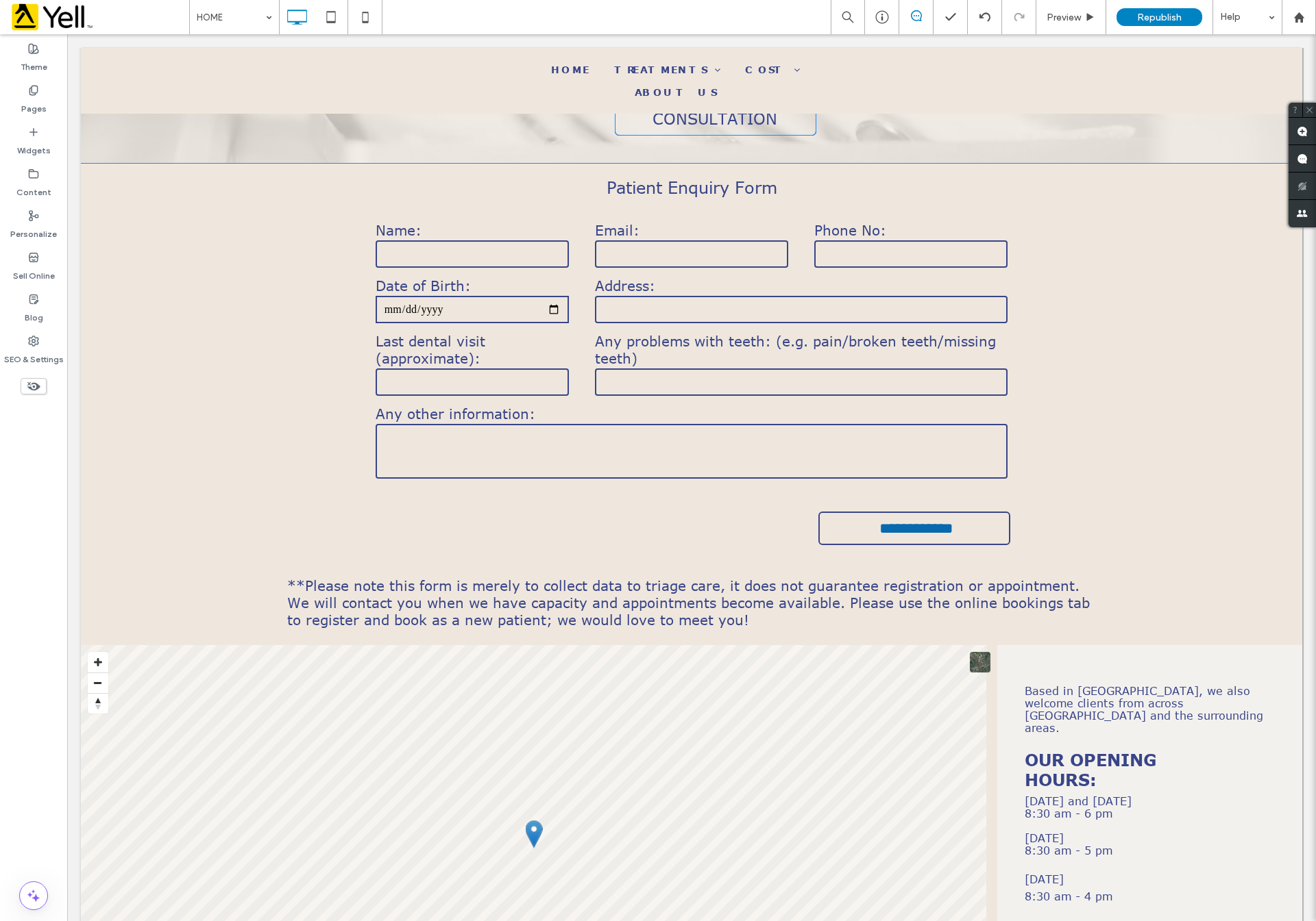
click at [703, 103] on span "BOOK FREE CONSULTATION" at bounding box center [714, 109] width 197 height 39
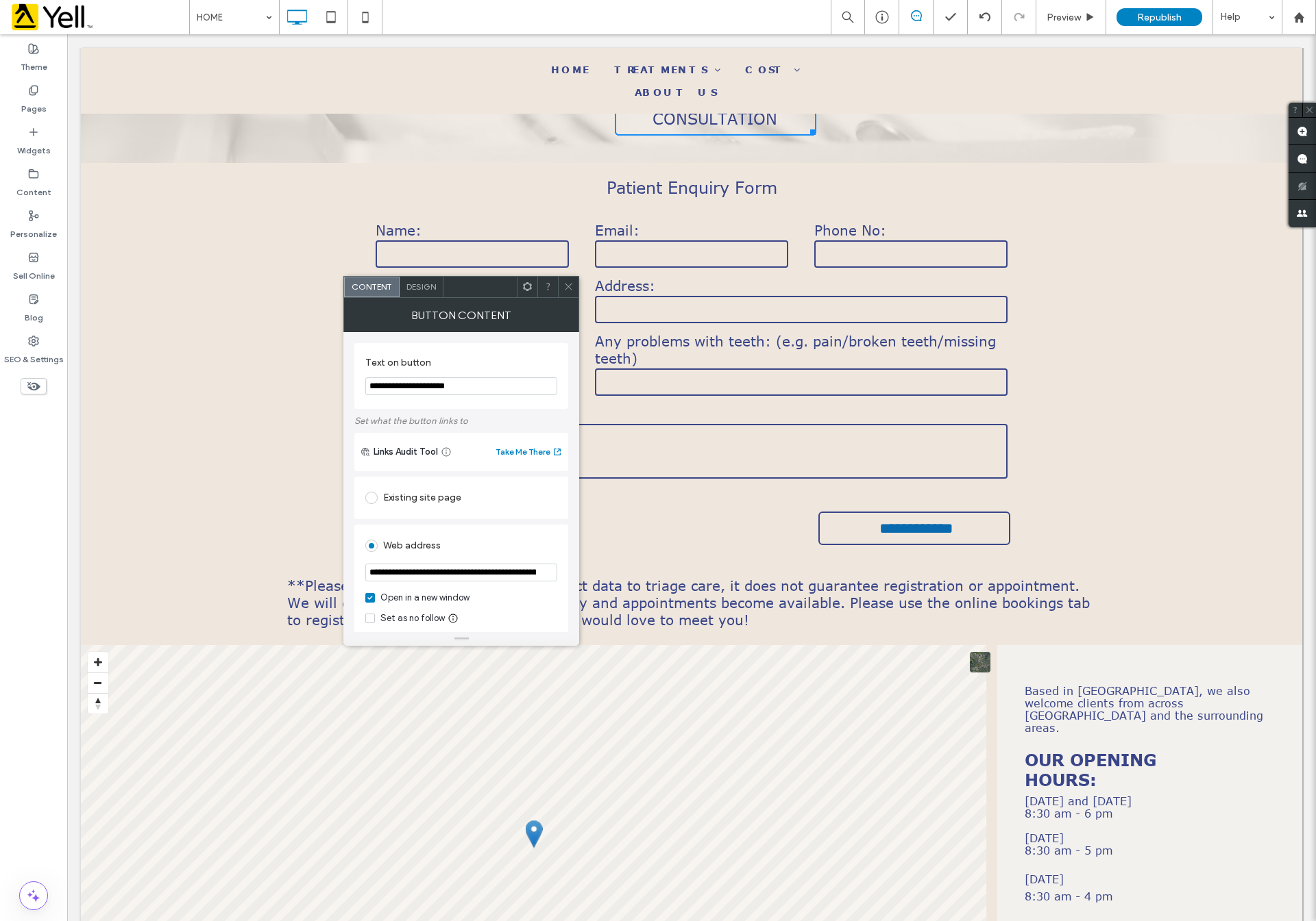
drag, startPoint x: 584, startPoint y: 420, endPoint x: 335, endPoint y: 382, distance: 251.9
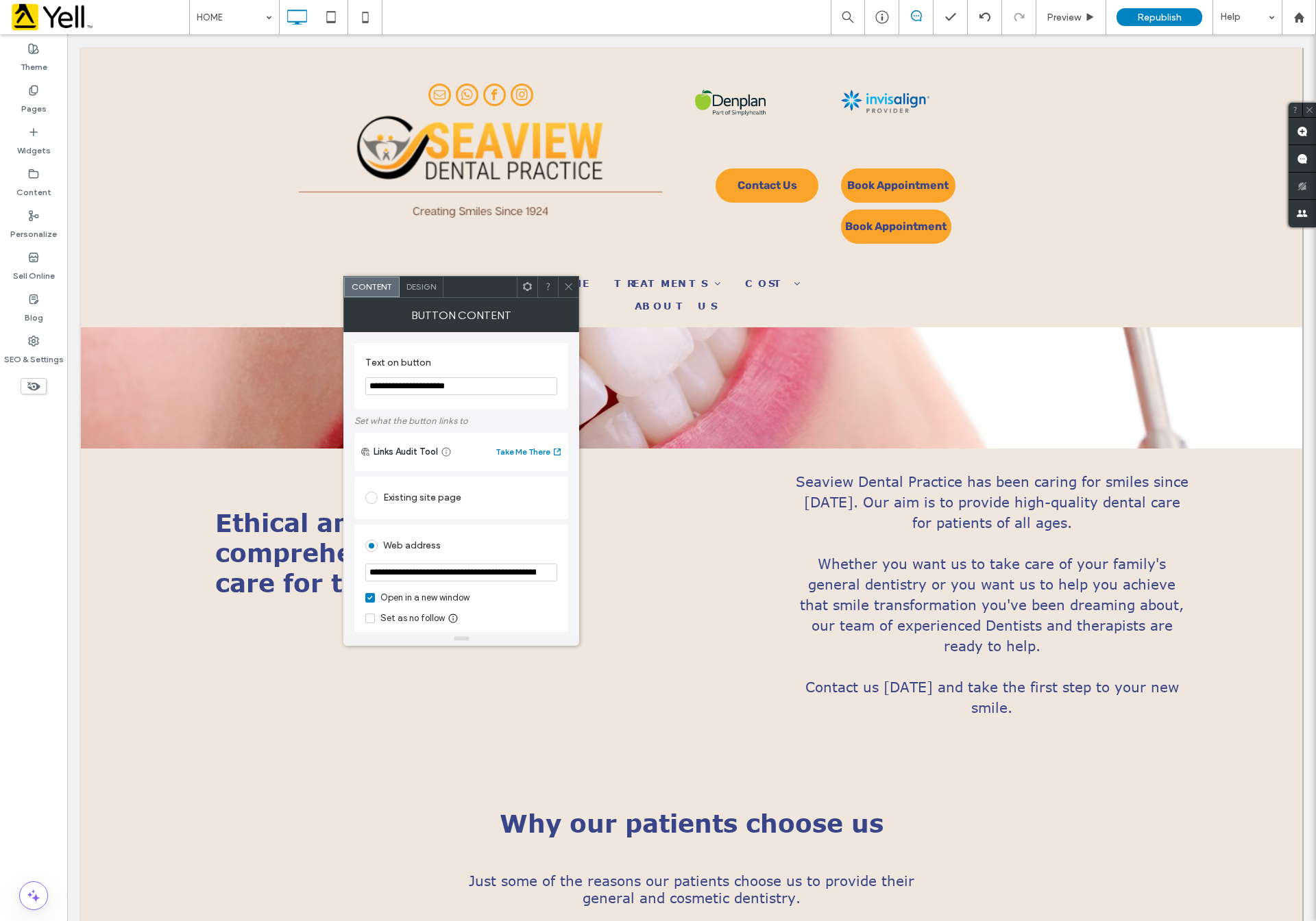
scroll to position [103, 0]
click at [895, 224] on span "Book Appointment" at bounding box center [896, 226] width 102 height 13
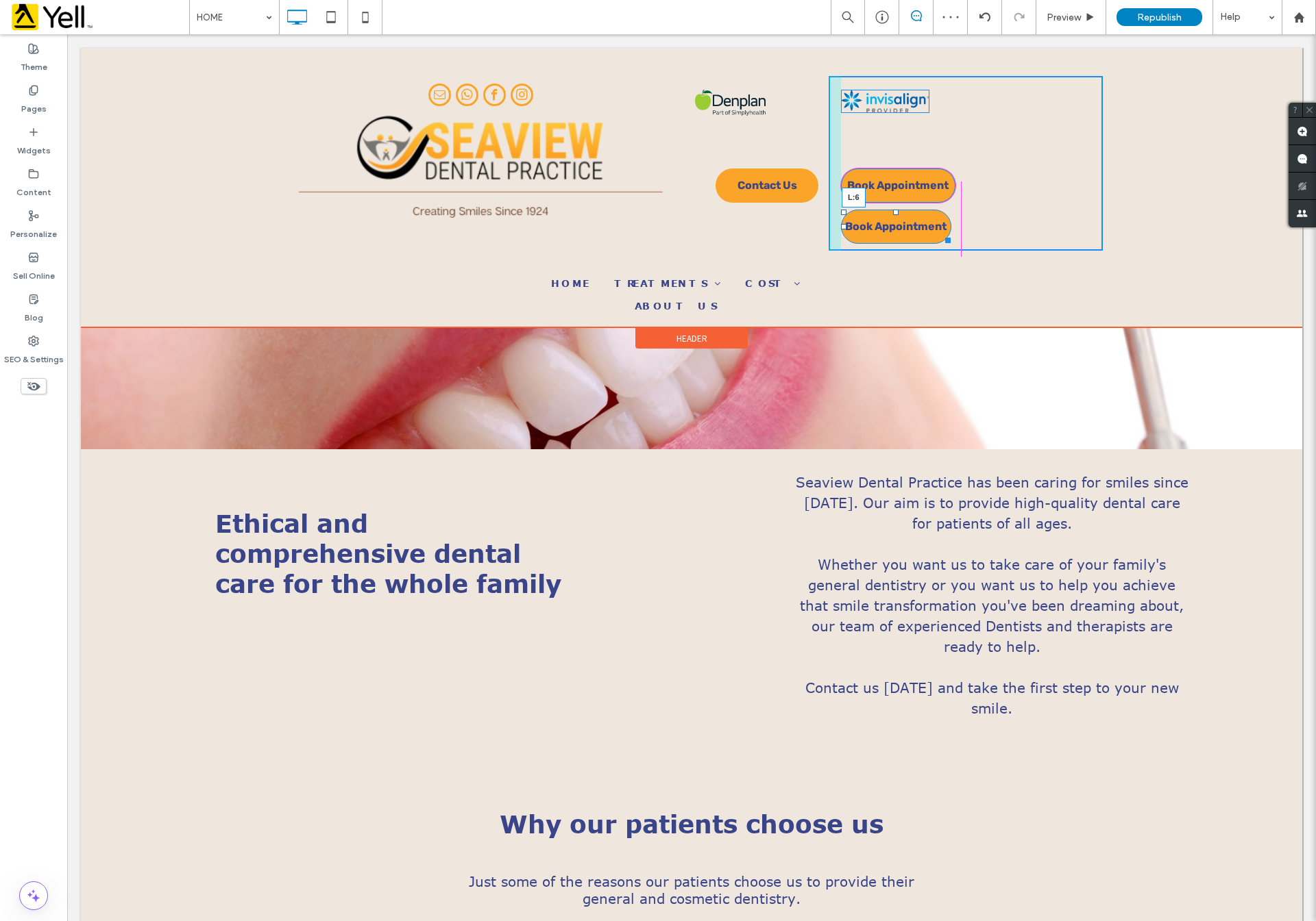
click at [841, 226] on div at bounding box center [844, 226] width 6 height 6
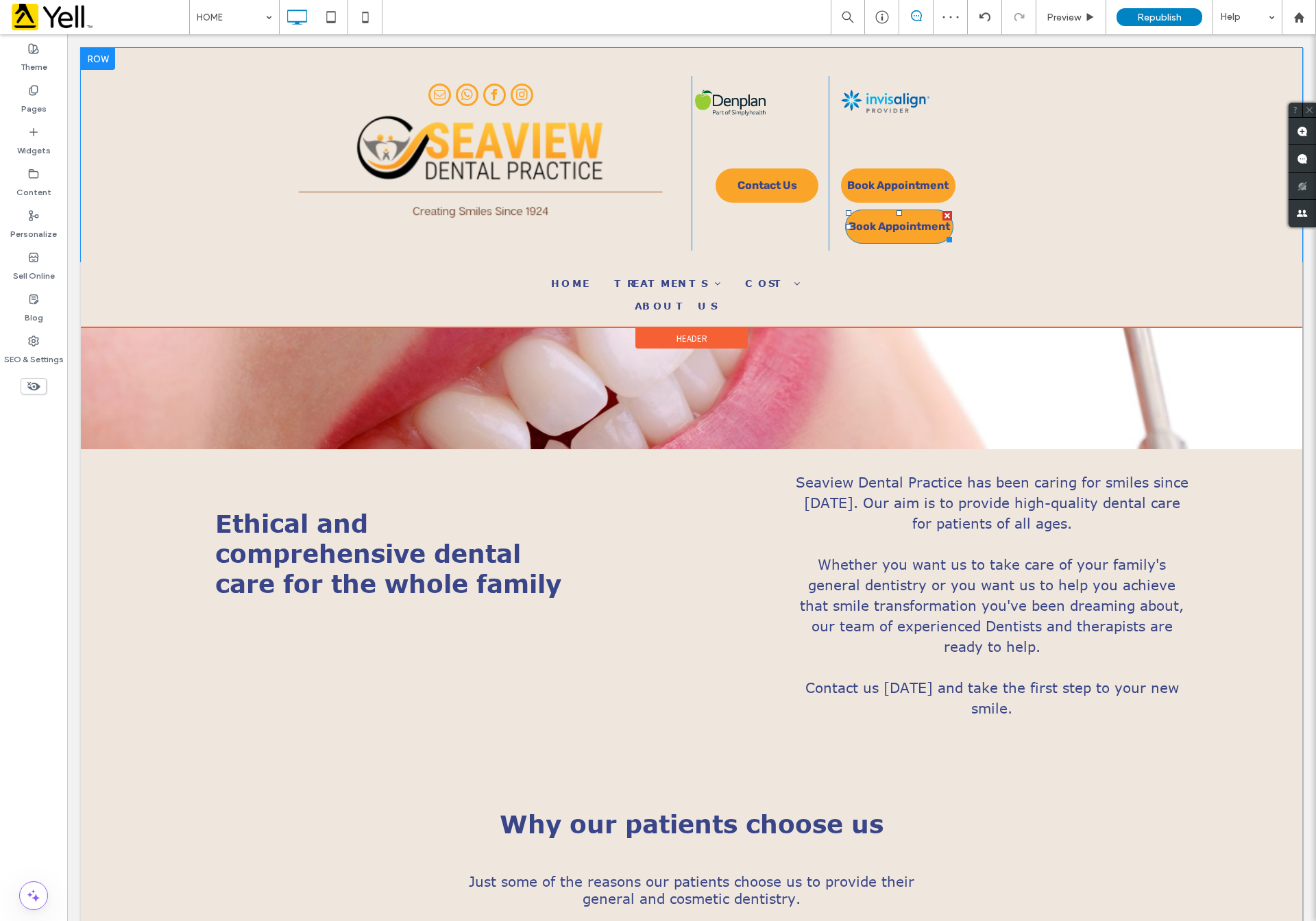
click at [900, 224] on span "Book Appointment" at bounding box center [899, 226] width 102 height 13
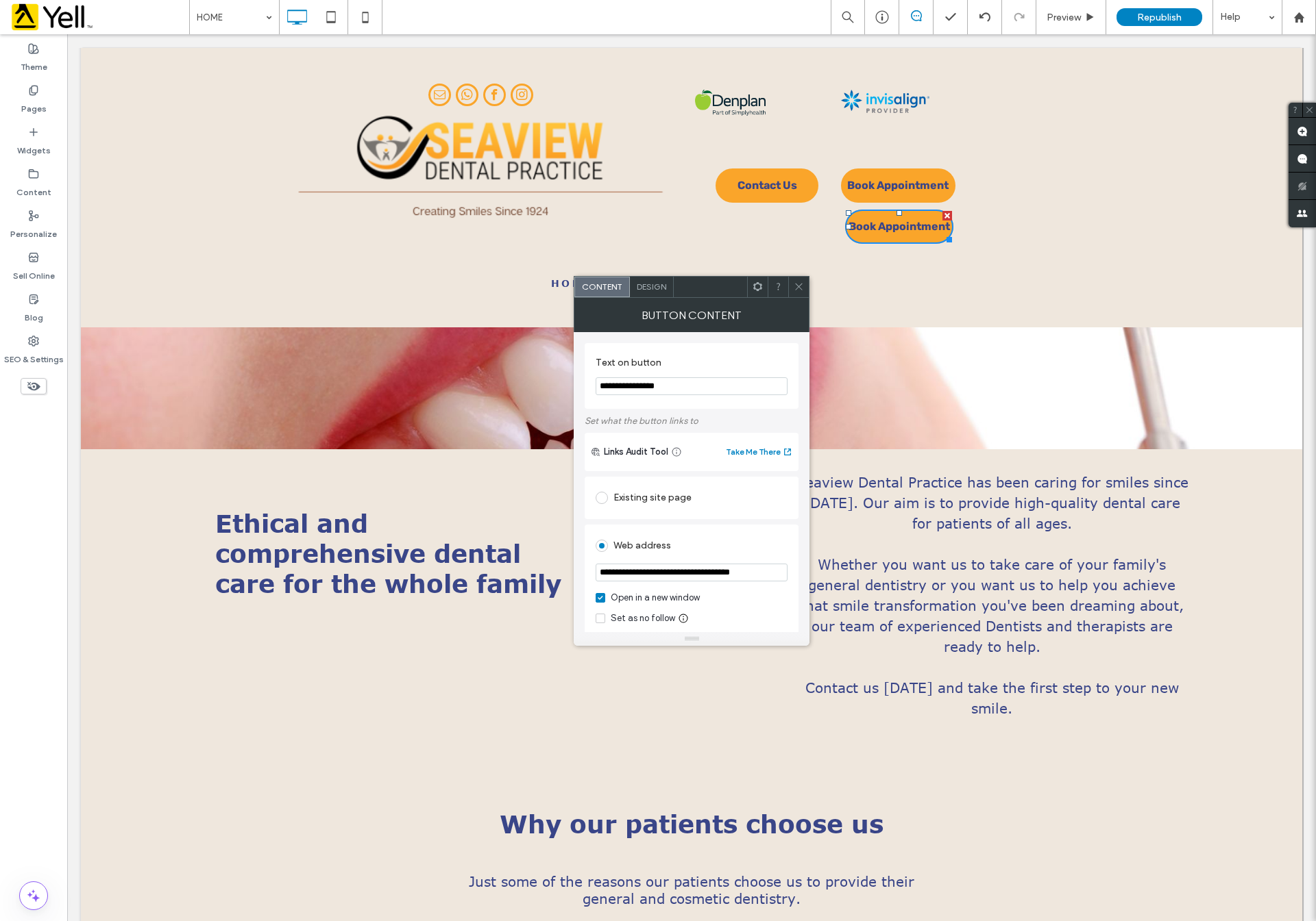
drag, startPoint x: 761, startPoint y: 415, endPoint x: 555, endPoint y: 391, distance: 207.4
paste input "******"
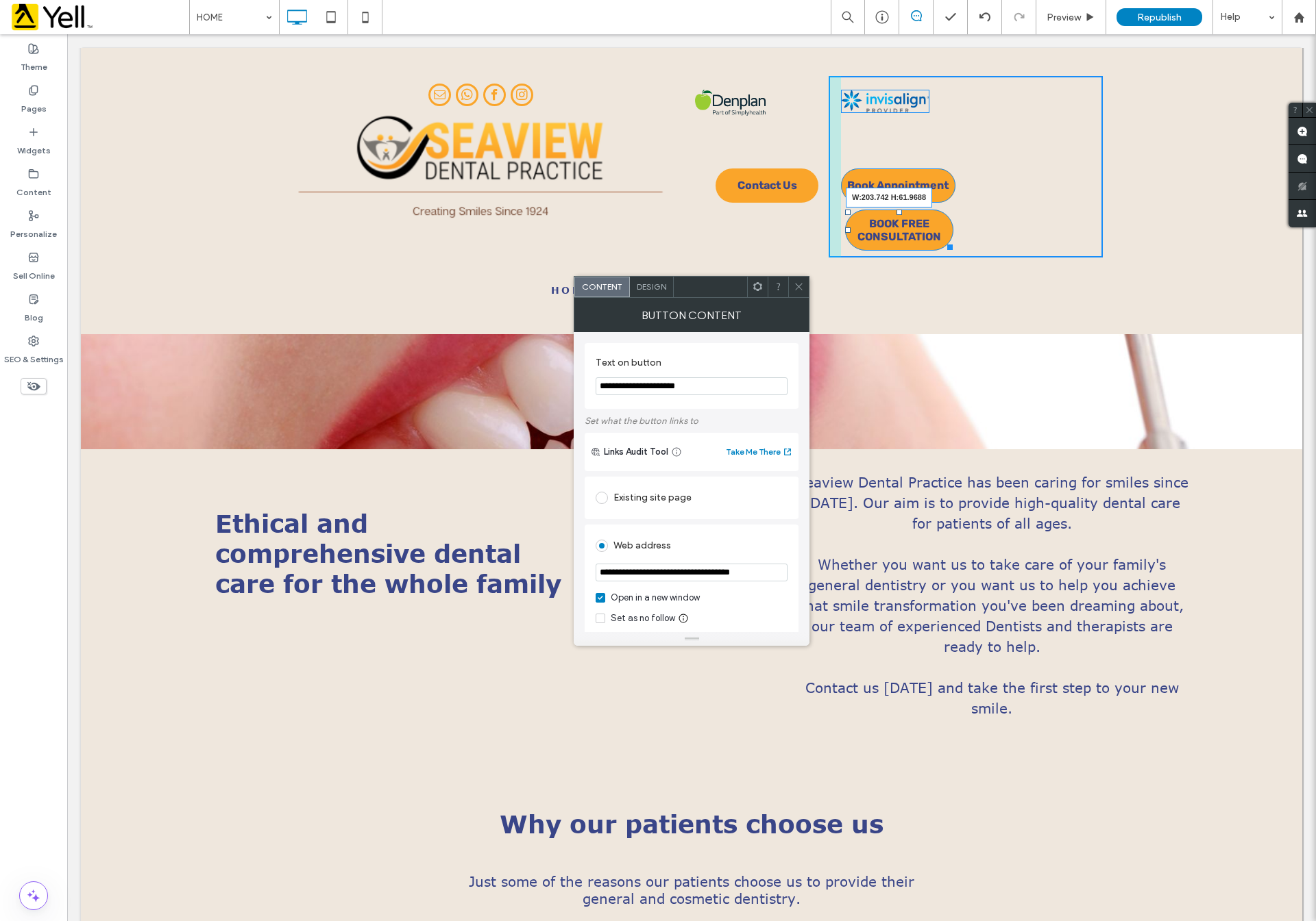
type input "**********"
click at [969, 232] on div "Book Appointment Click To Paste BOOK FREE CONSULTATION W:203.742 H:61.9688" at bounding box center [965, 166] width 274 height 181
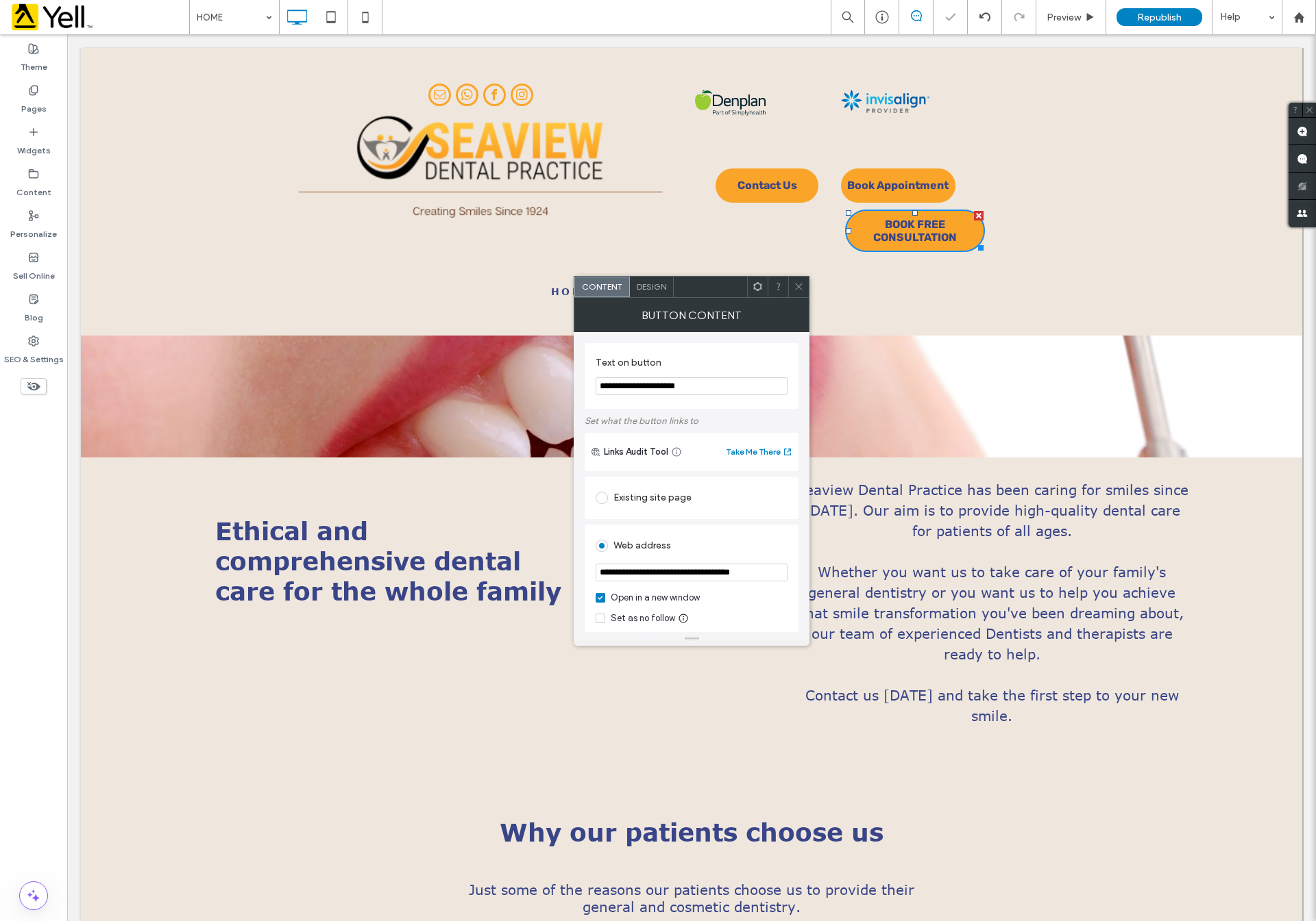
click at [796, 282] on icon at bounding box center [798, 286] width 10 height 10
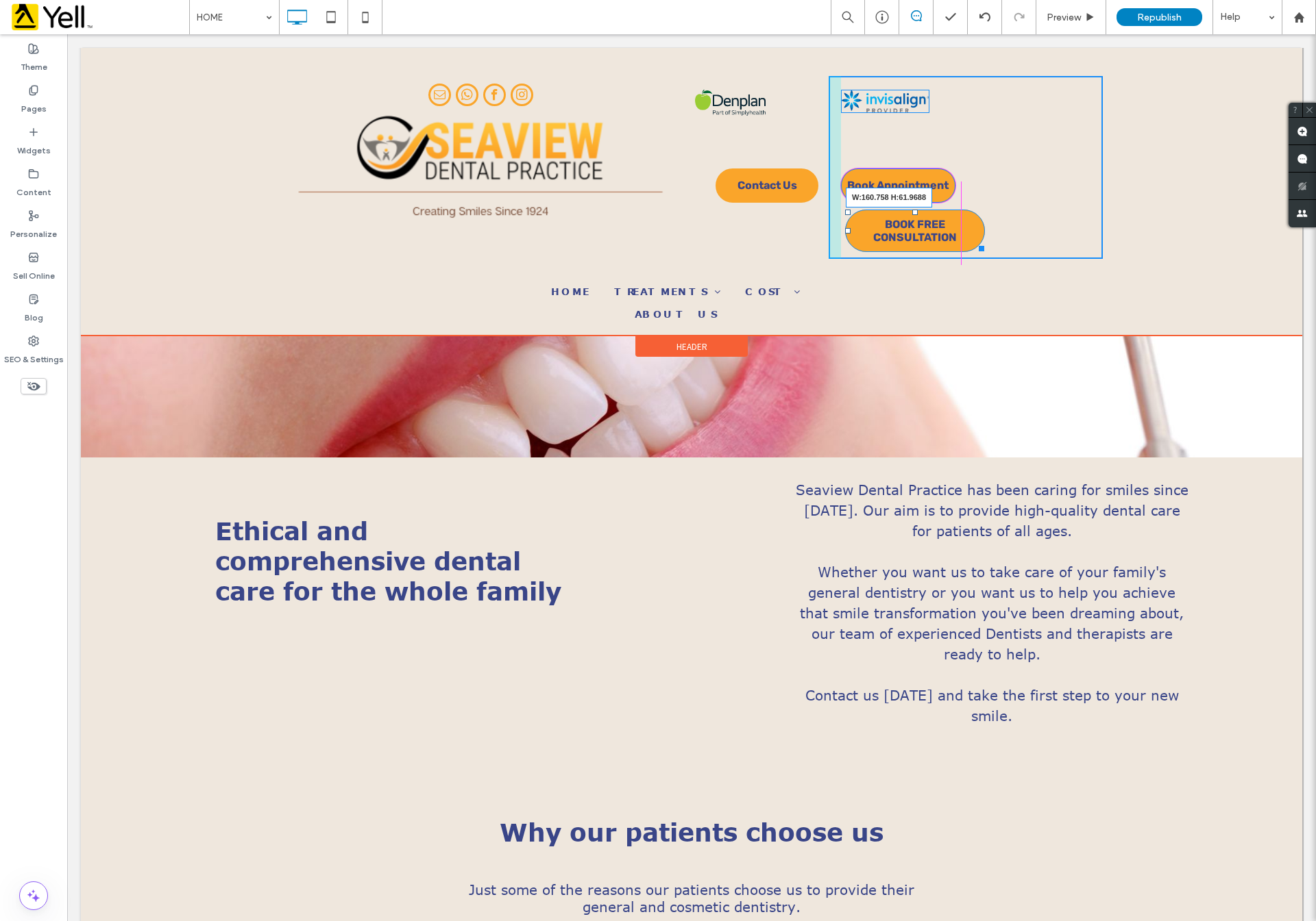
drag, startPoint x: 971, startPoint y: 245, endPoint x: 1009, endPoint y: 279, distance: 51.0
click at [974, 245] on div at bounding box center [979, 246] width 10 height 10
click at [964, 223] on div "Book Appointment Click To Paste BOOK FREE CONSULTATION W:198.75 H:61.9688" at bounding box center [965, 167] width 274 height 183
drag, startPoint x: 983, startPoint y: 117, endPoint x: 974, endPoint y: 115, distance: 9.2
click at [974, 115] on div "Book Appointment Click To Paste BOOK FREE CONSULTATION W:238.734 H:45.9609" at bounding box center [965, 167] width 274 height 183
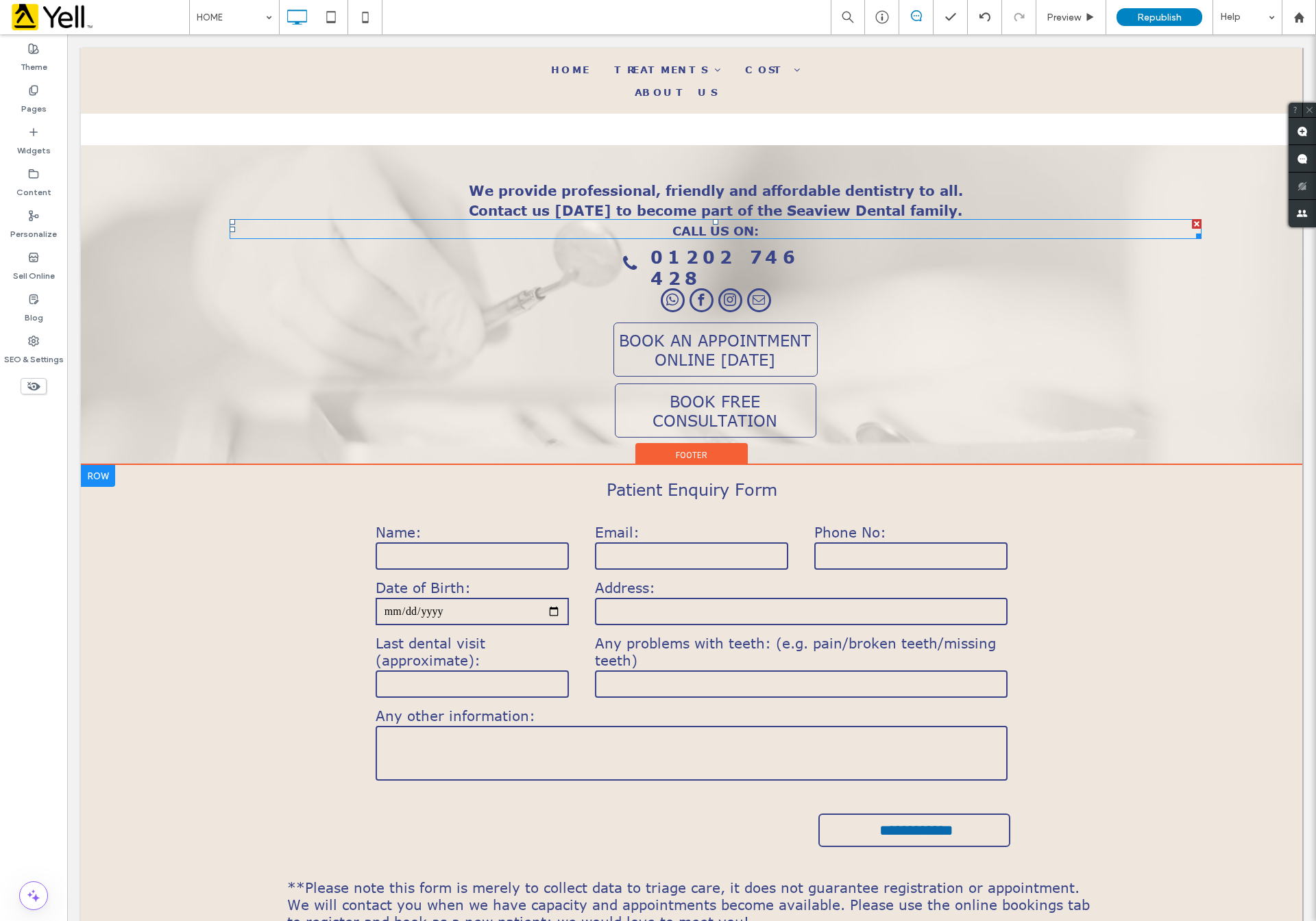
scroll to position [2979, 0]
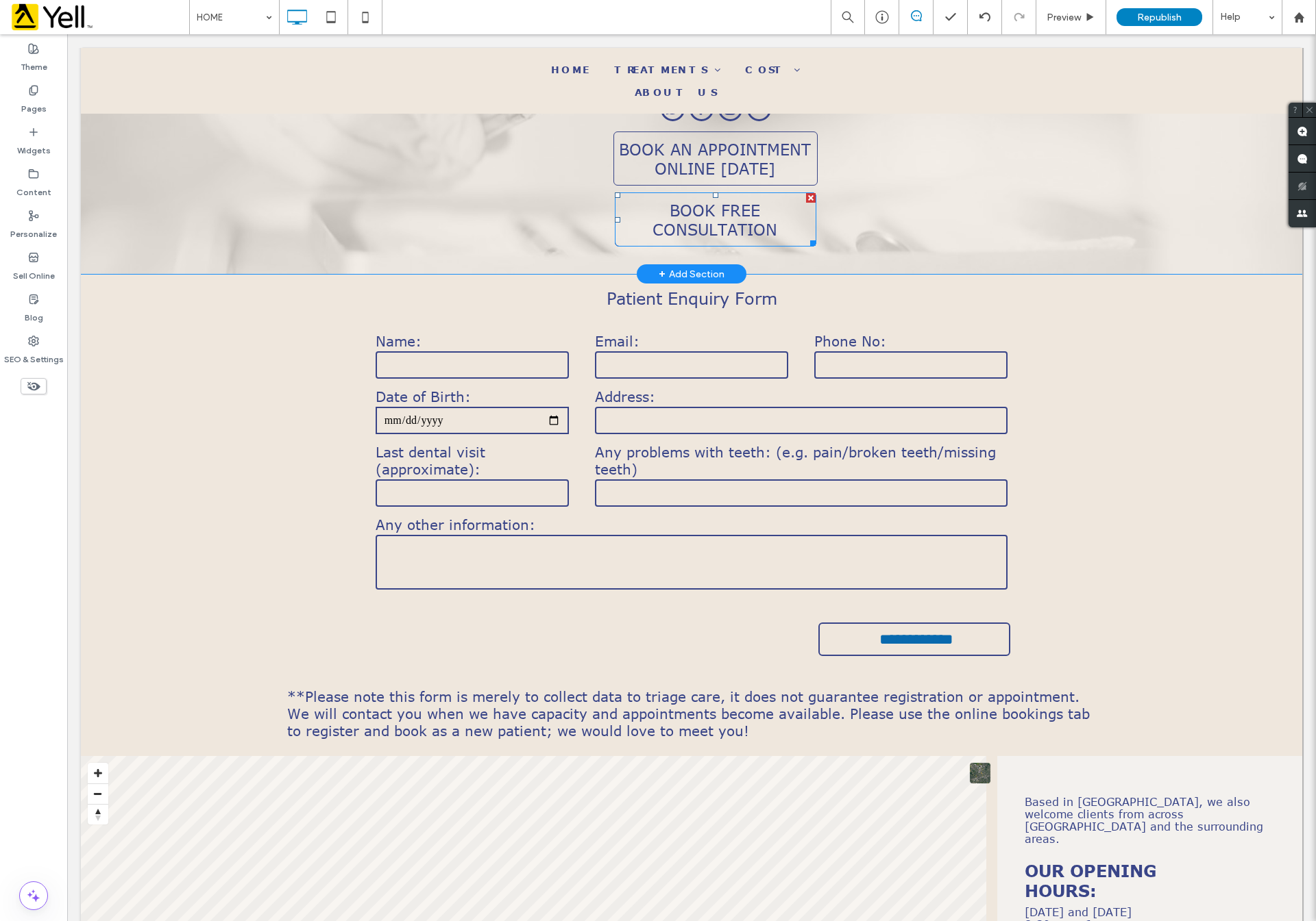
click at [732, 212] on span "BOOK FREE CONSULTATION" at bounding box center [714, 220] width 197 height 39
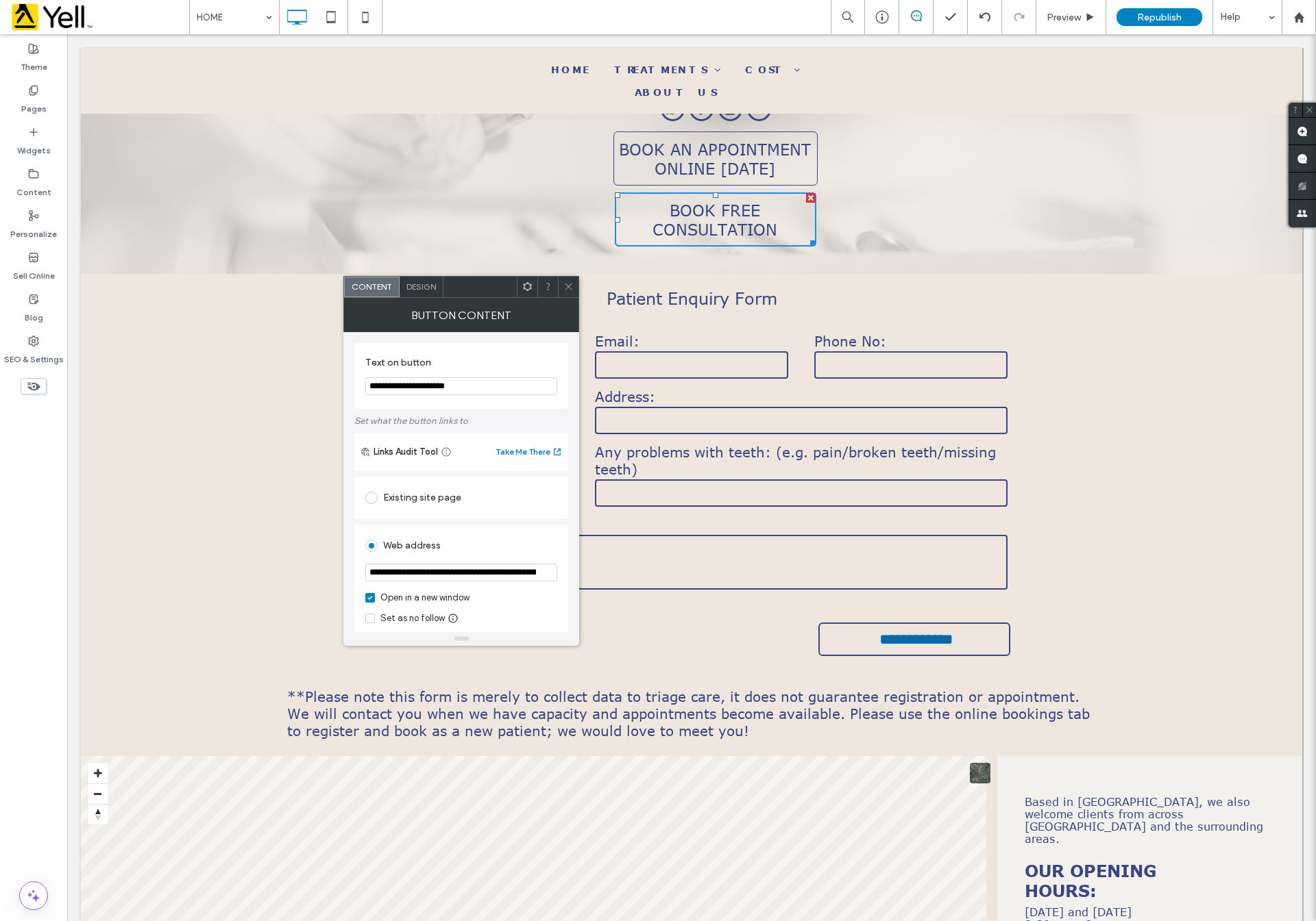
scroll to position [0, 139]
drag, startPoint x: 433, startPoint y: 606, endPoint x: 601, endPoint y: 574, distance: 171.0
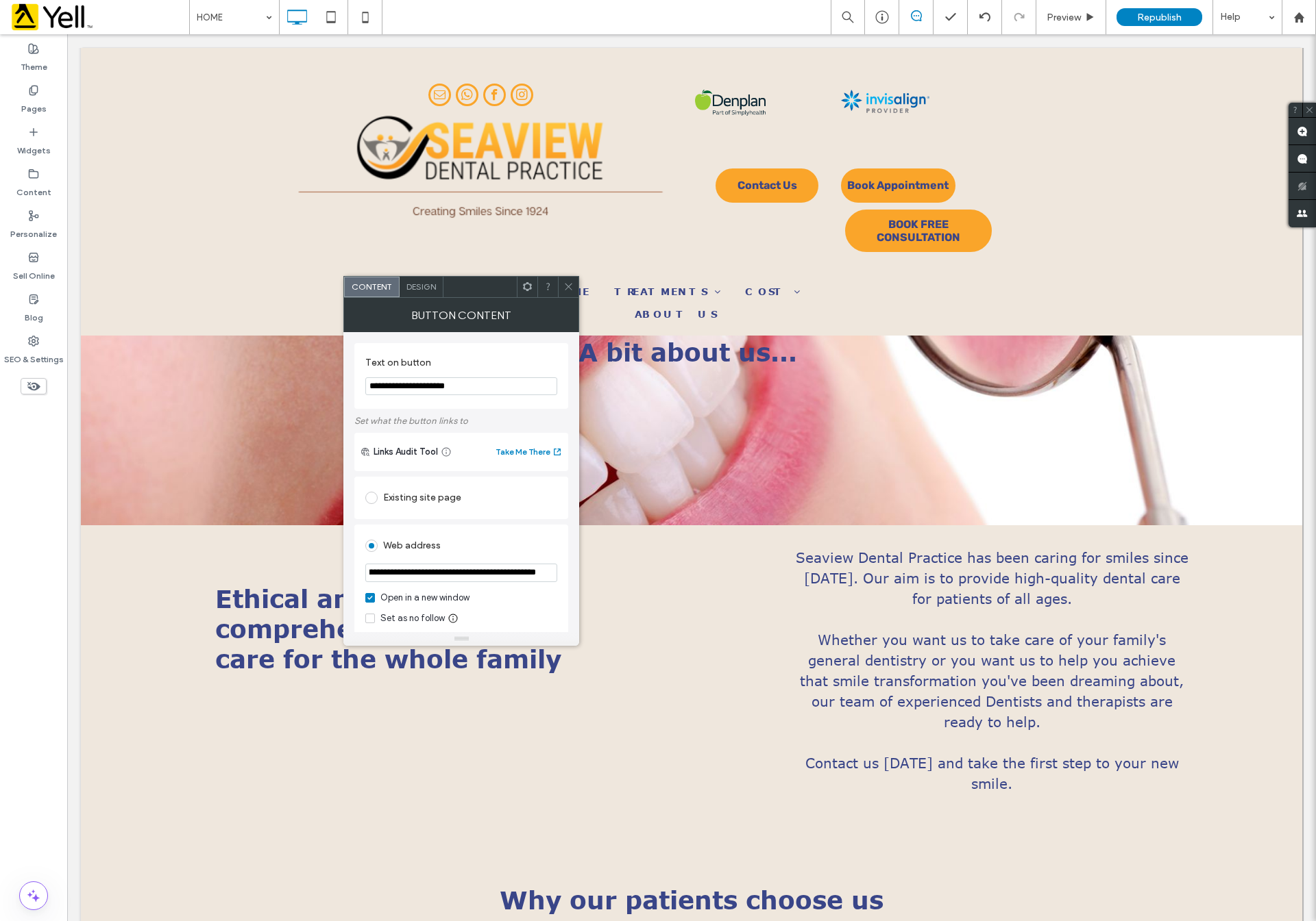
scroll to position [0, 0]
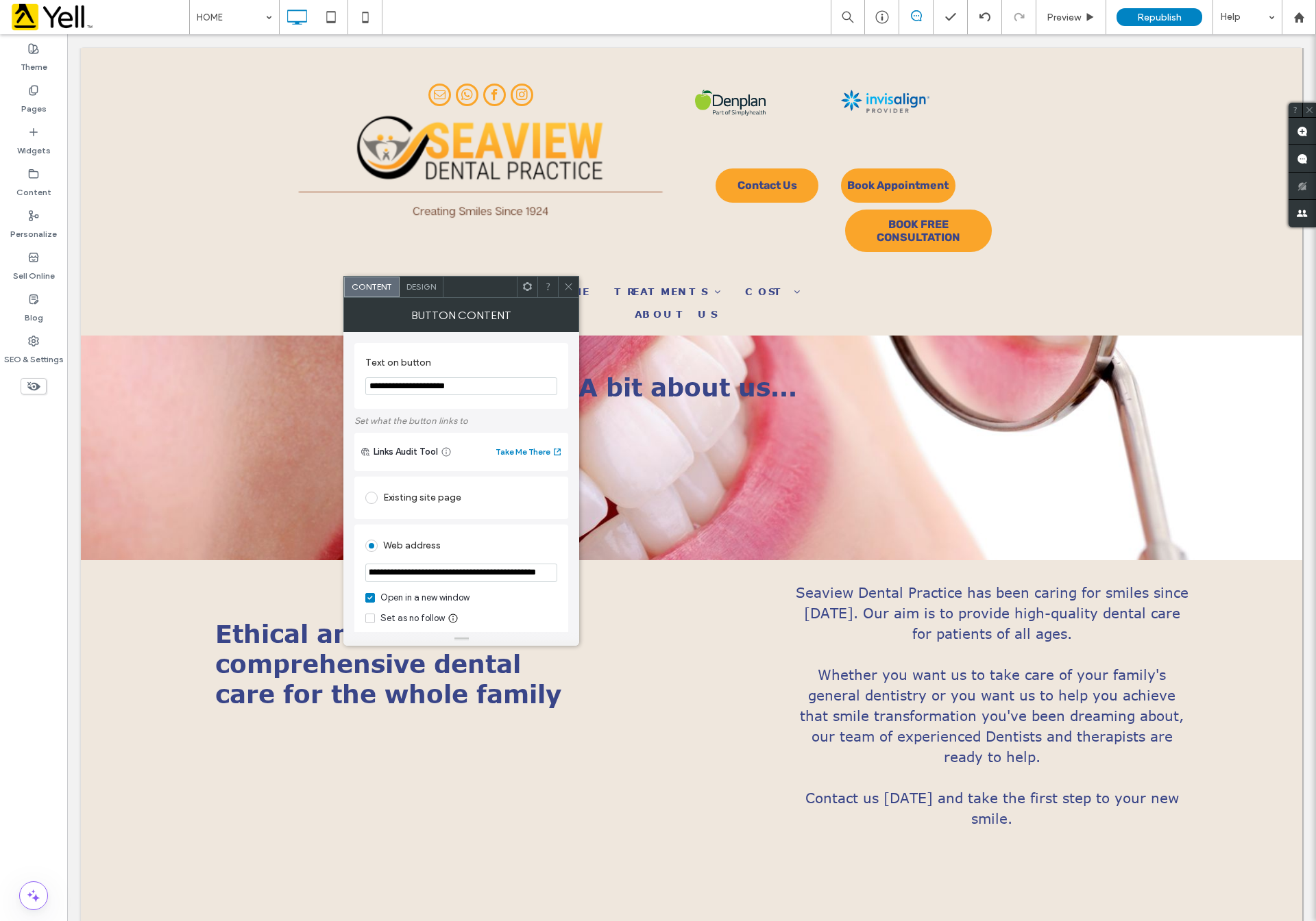
click at [900, 228] on span "BOOK FREE CONSULTATION" at bounding box center [919, 231] width 144 height 26
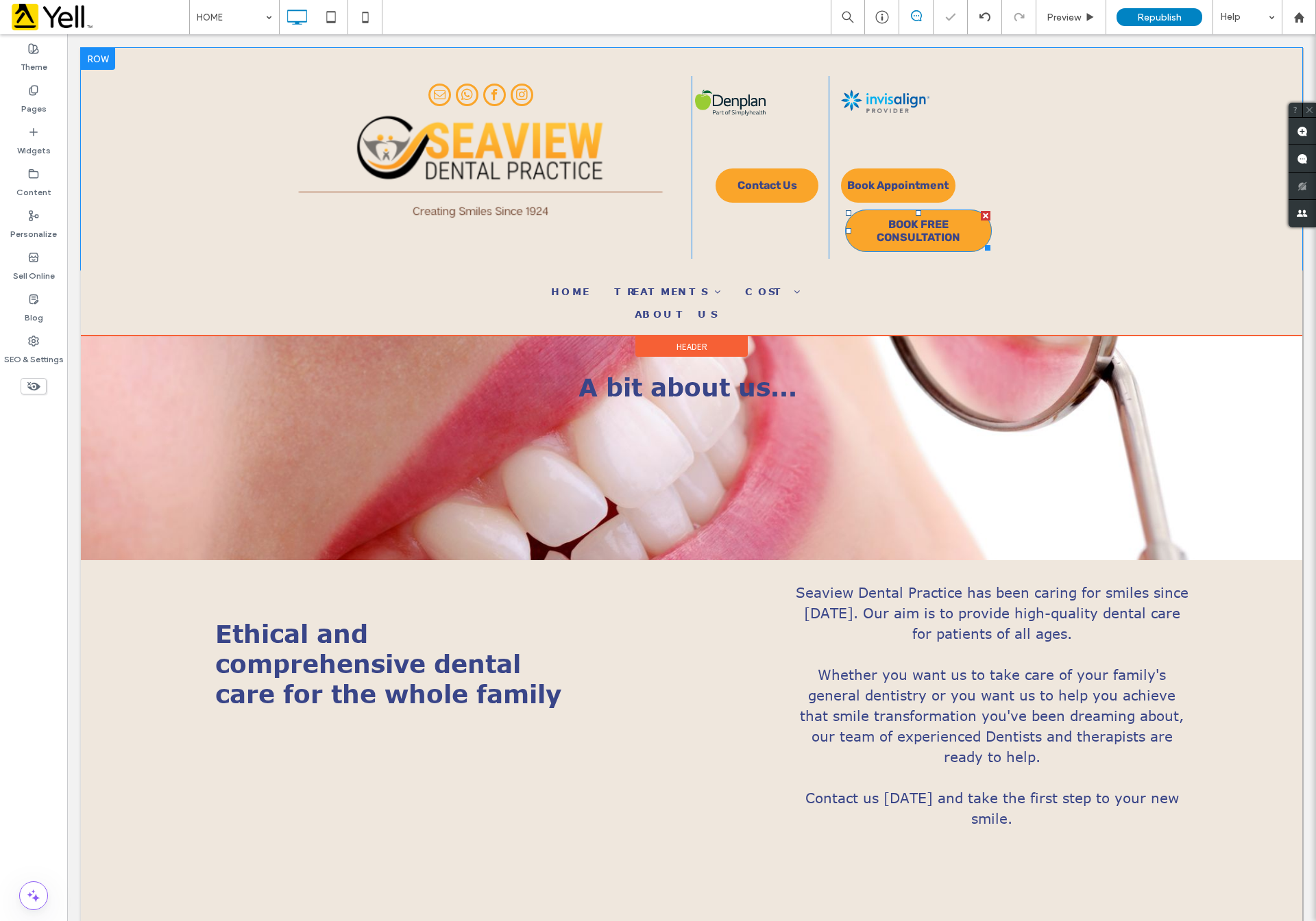
click at [921, 222] on span "BOOK FREE CONSULTATION" at bounding box center [919, 231] width 144 height 26
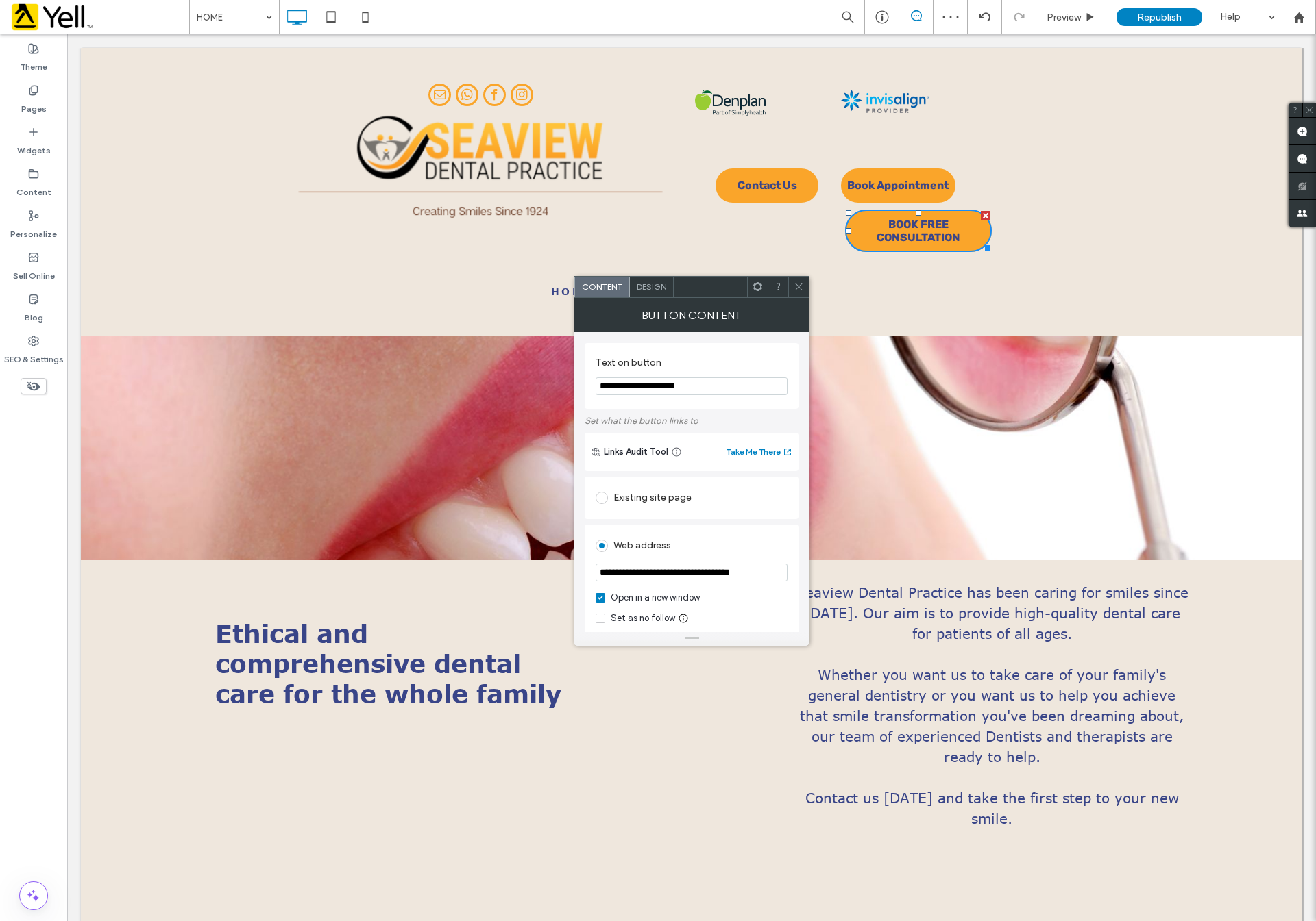
drag, startPoint x: 836, startPoint y: 610, endPoint x: 541, endPoint y: 576, distance: 297.0
type input "**********"
drag, startPoint x: 792, startPoint y: 285, endPoint x: 743, endPoint y: 251, distance: 59.6
click at [792, 285] on div at bounding box center [798, 287] width 20 height 20
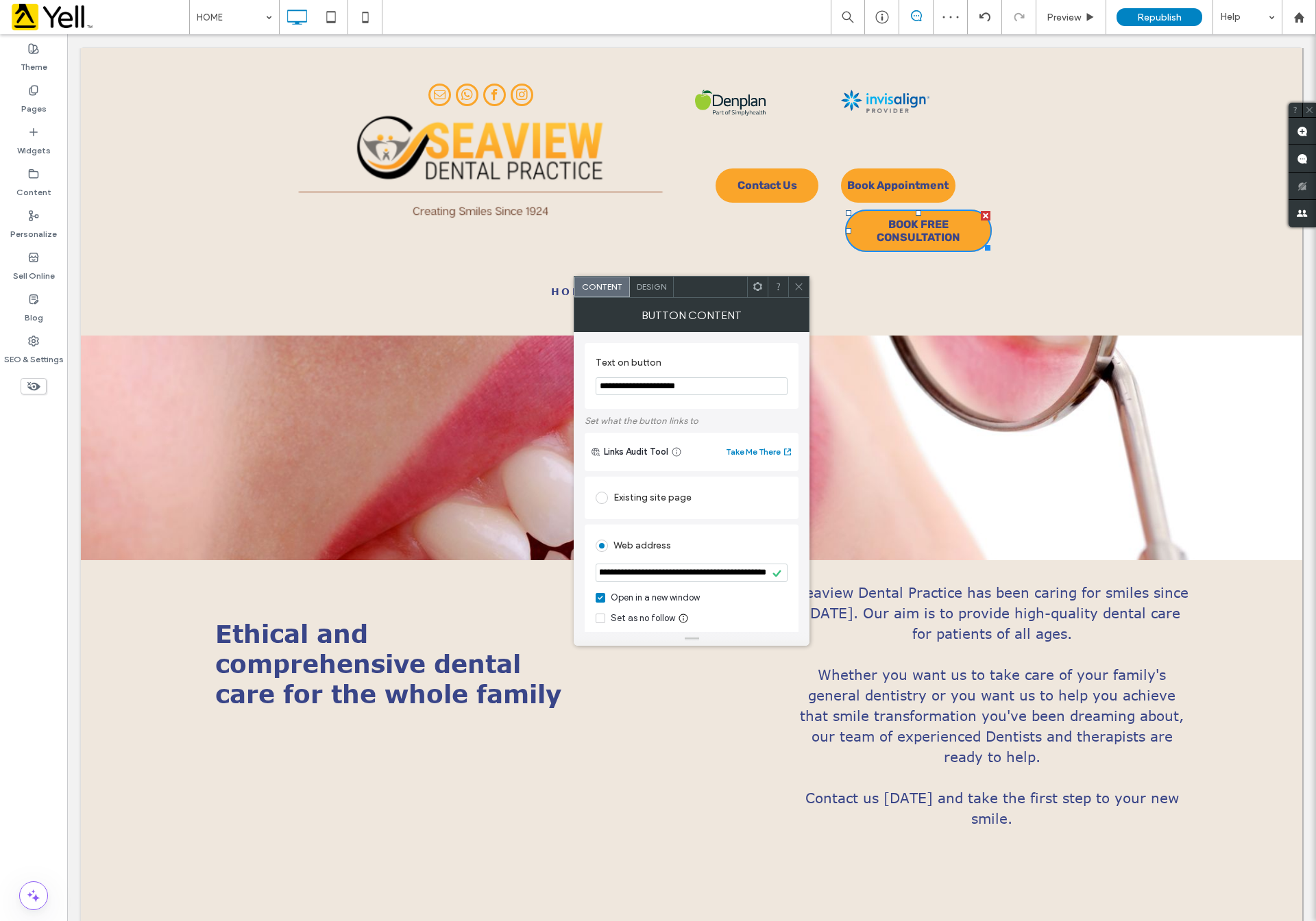
scroll to position [0, 0]
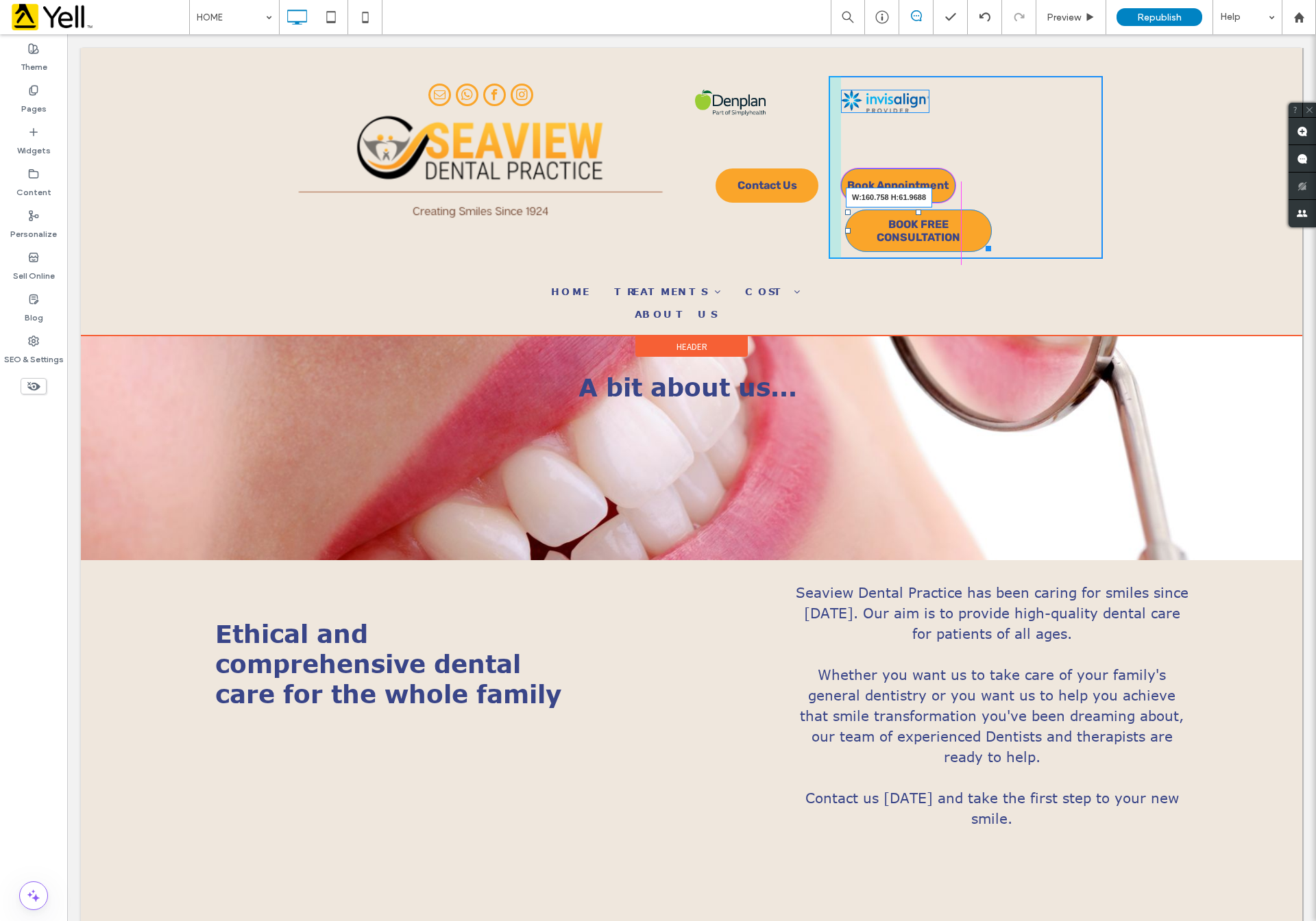
drag, startPoint x: 981, startPoint y: 243, endPoint x: 945, endPoint y: 243, distance: 36.0
click at [981, 243] on div at bounding box center [985, 246] width 10 height 10
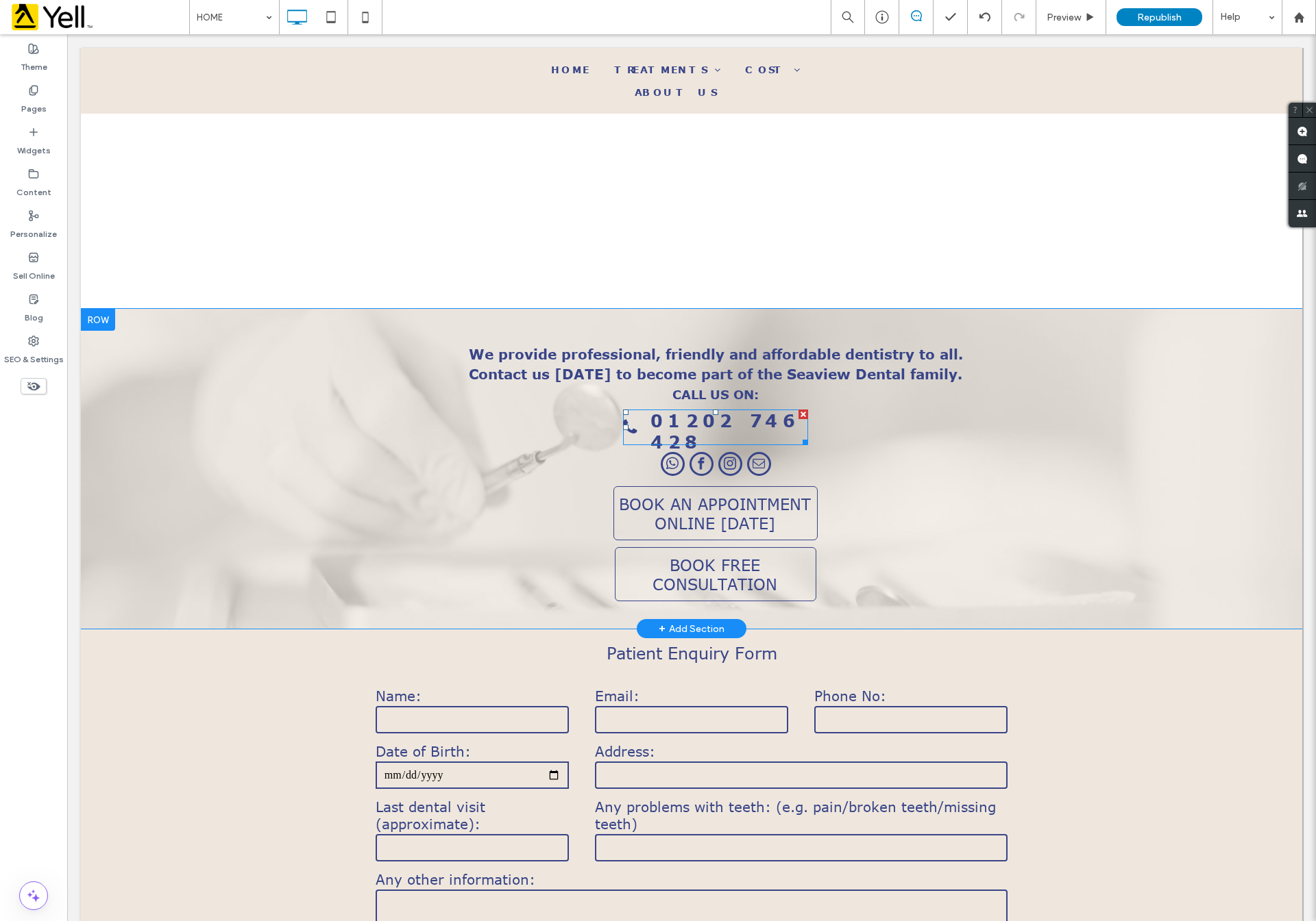
scroll to position [2447, 0]
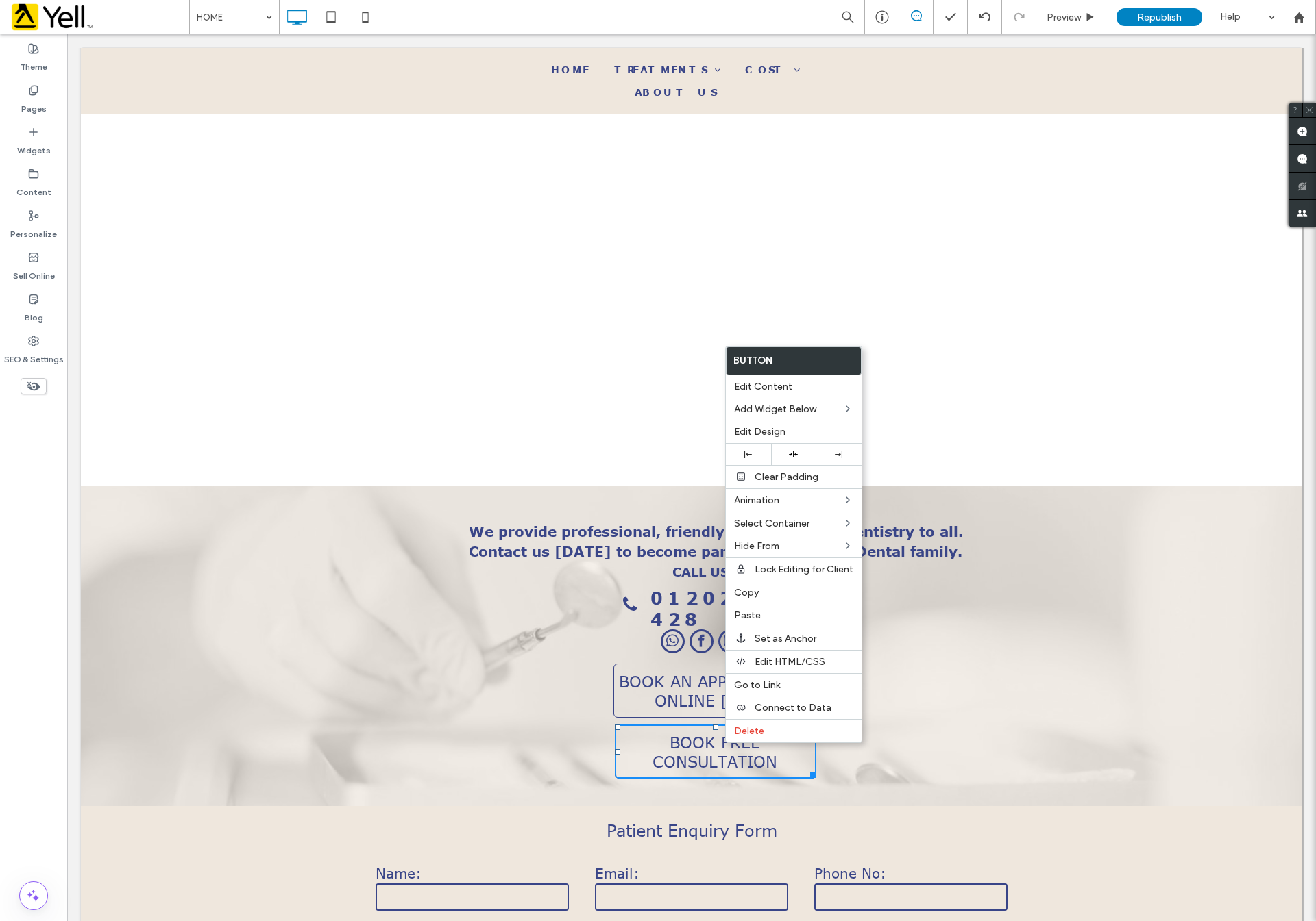
click at [939, 725] on div "We provide professional, friendly and affordable dentistry to all. Contact us t…" at bounding box center [690, 646] width 1221 height 320
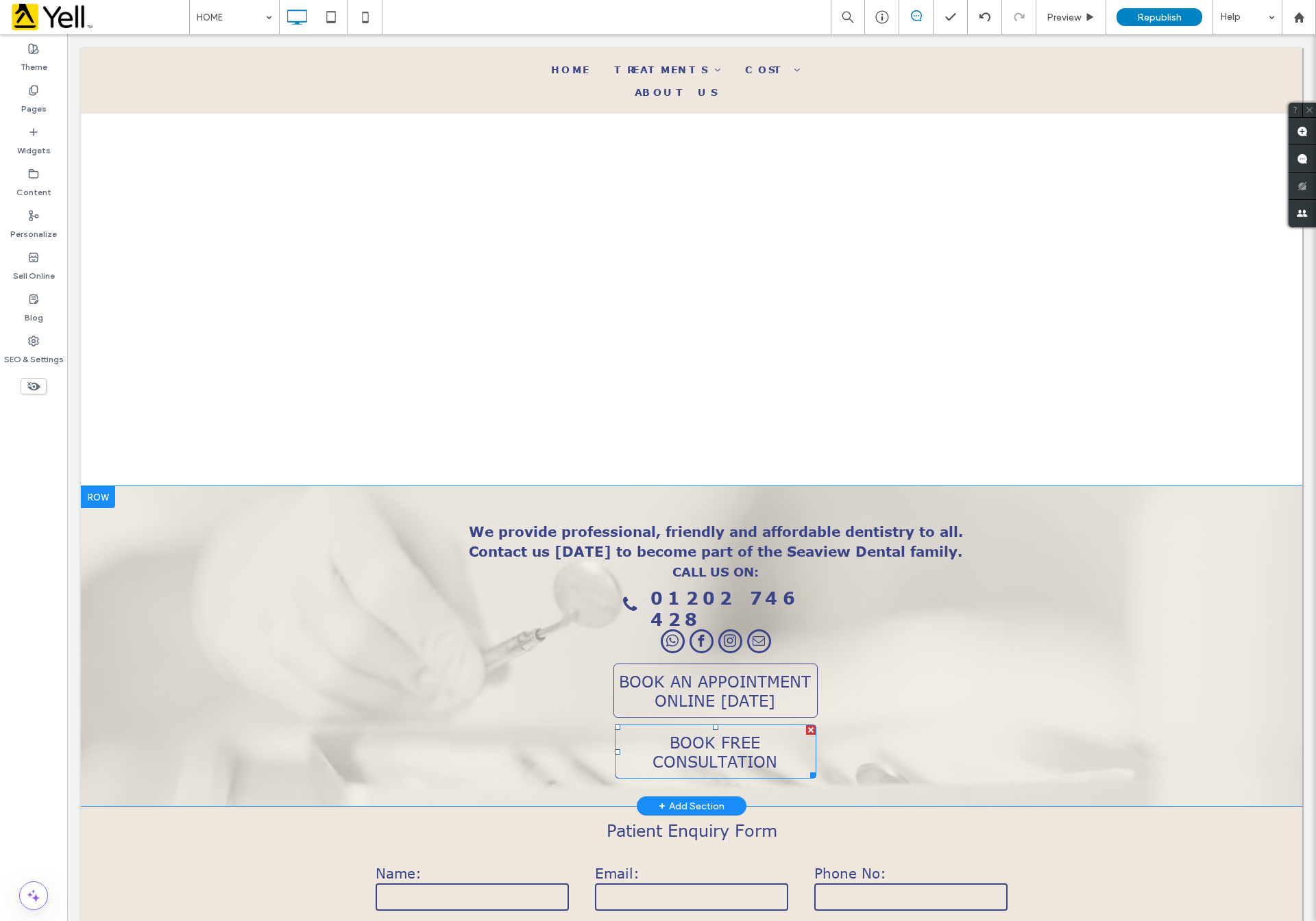
click at [806, 725] on div at bounding box center [810, 730] width 9 height 9
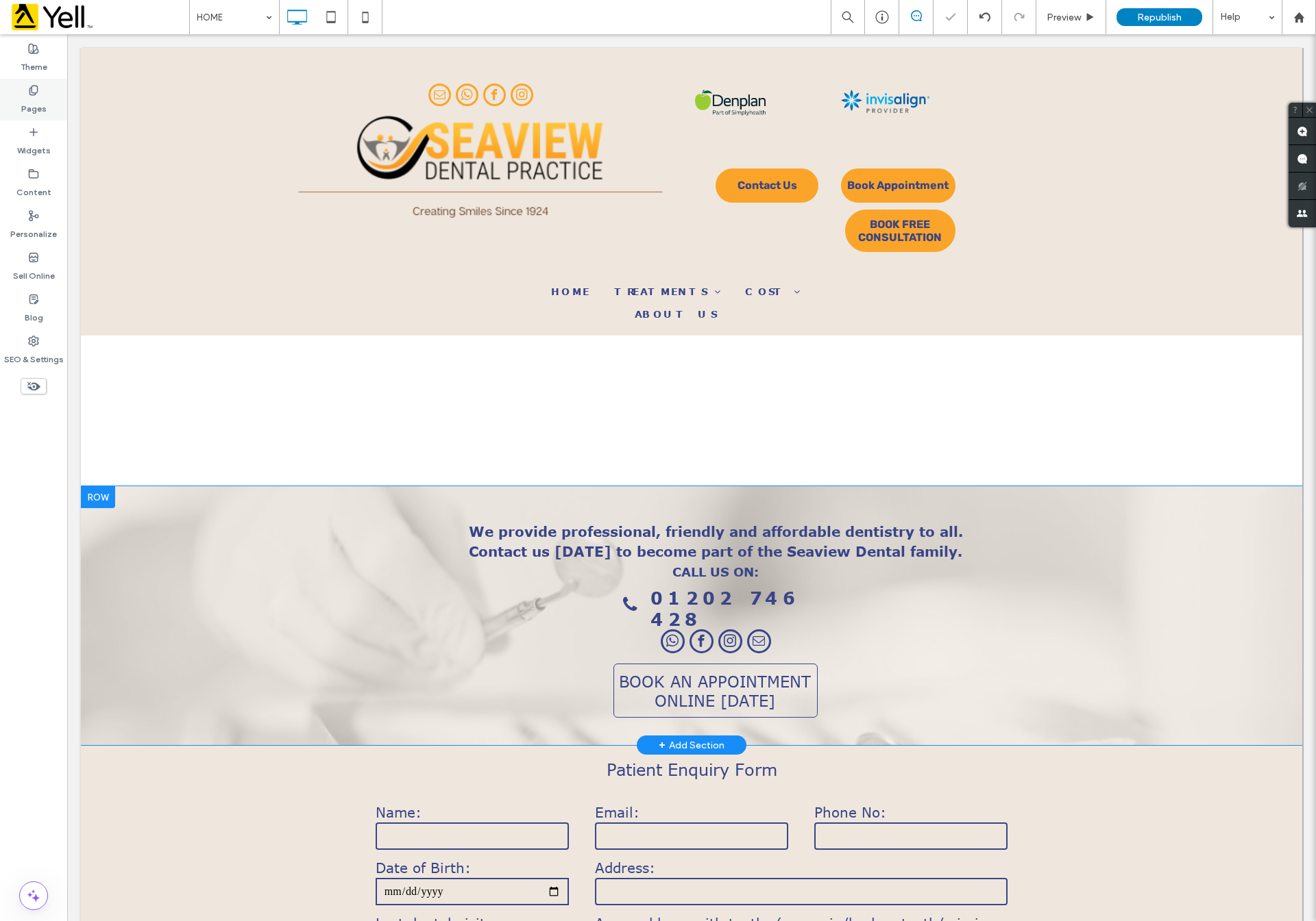
click at [43, 102] on label "Pages" at bounding box center [33, 105] width 25 height 19
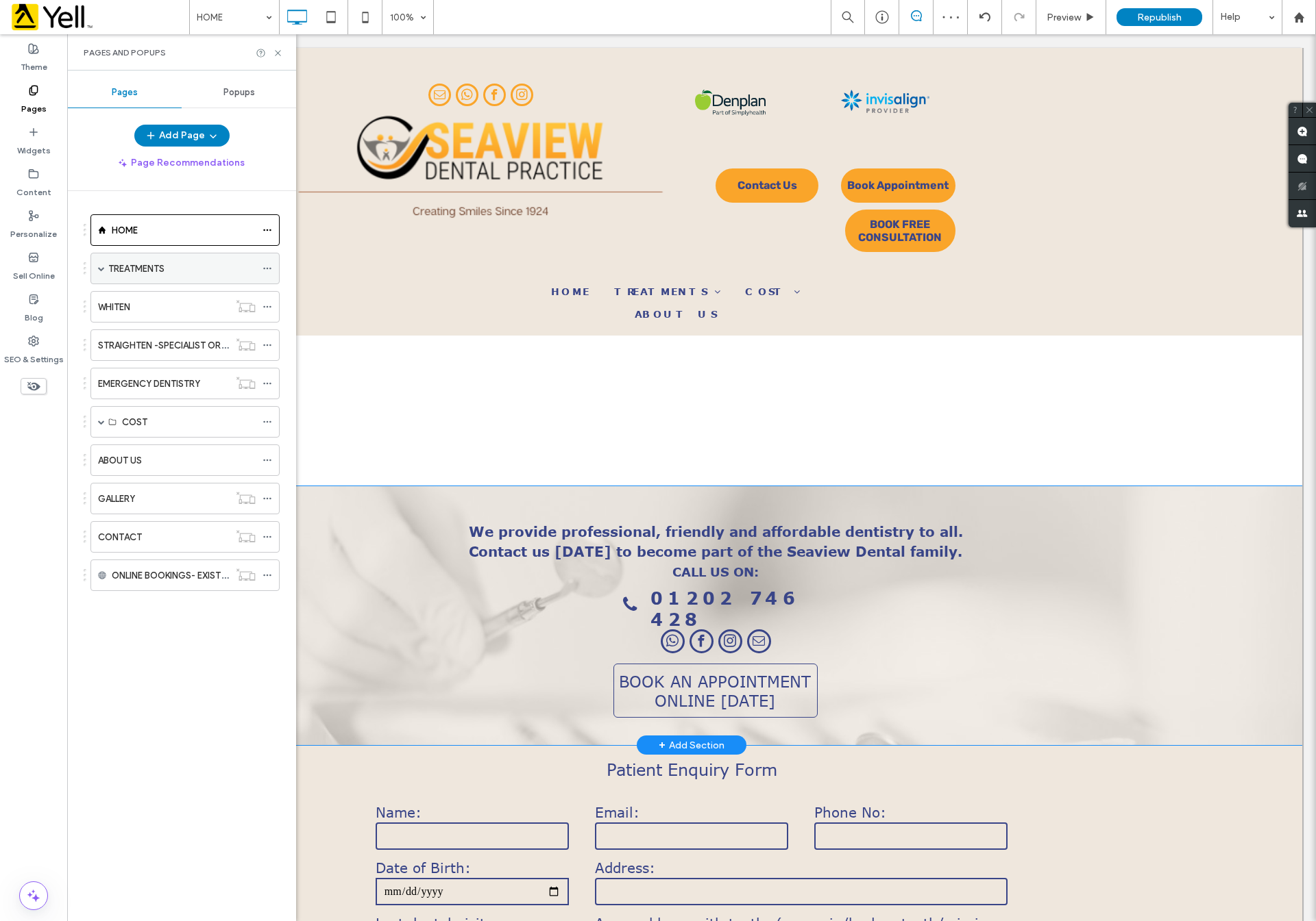
click at [156, 267] on label "TREATMENTS" at bounding box center [136, 269] width 56 height 24
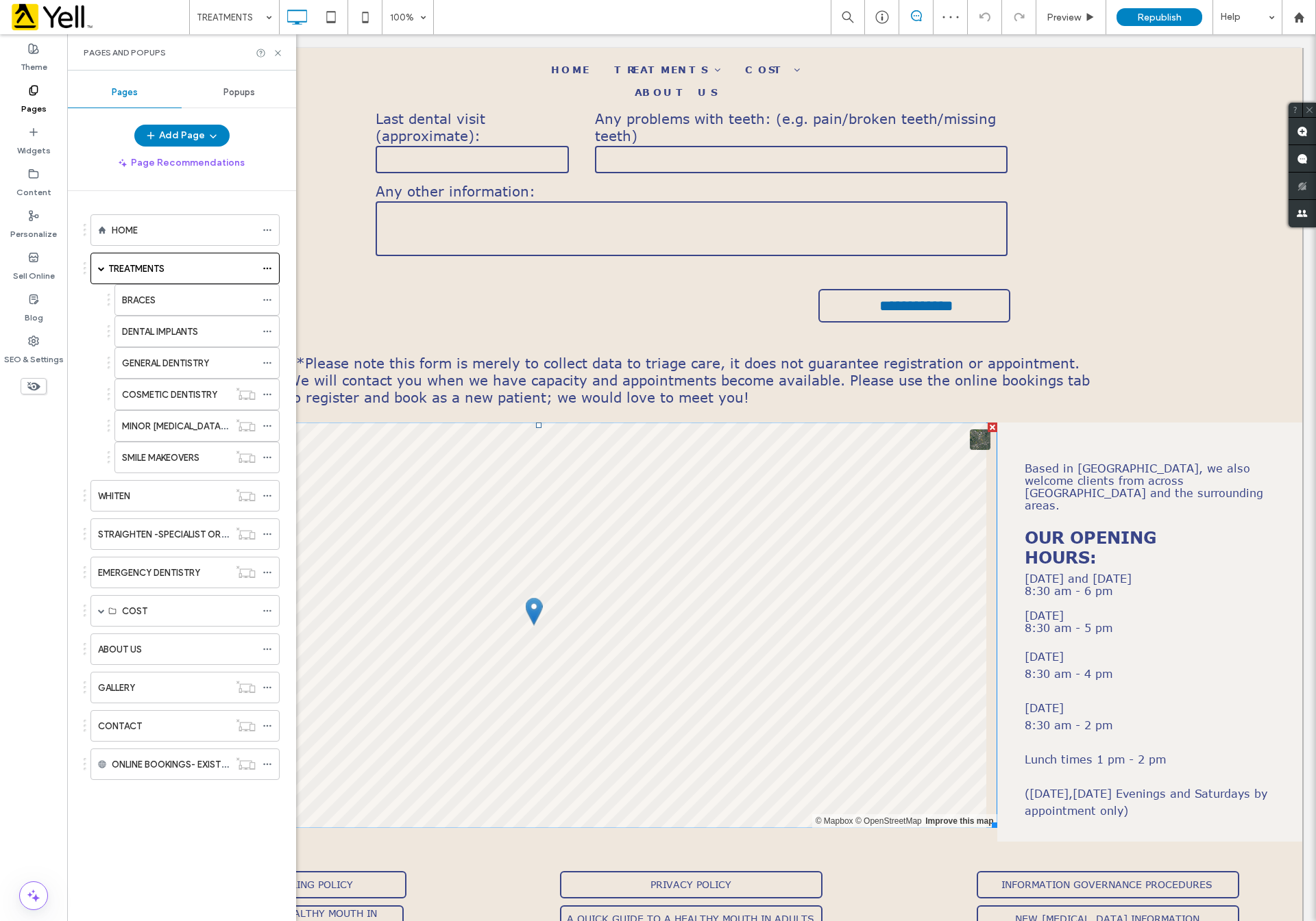
scroll to position [2049, 0]
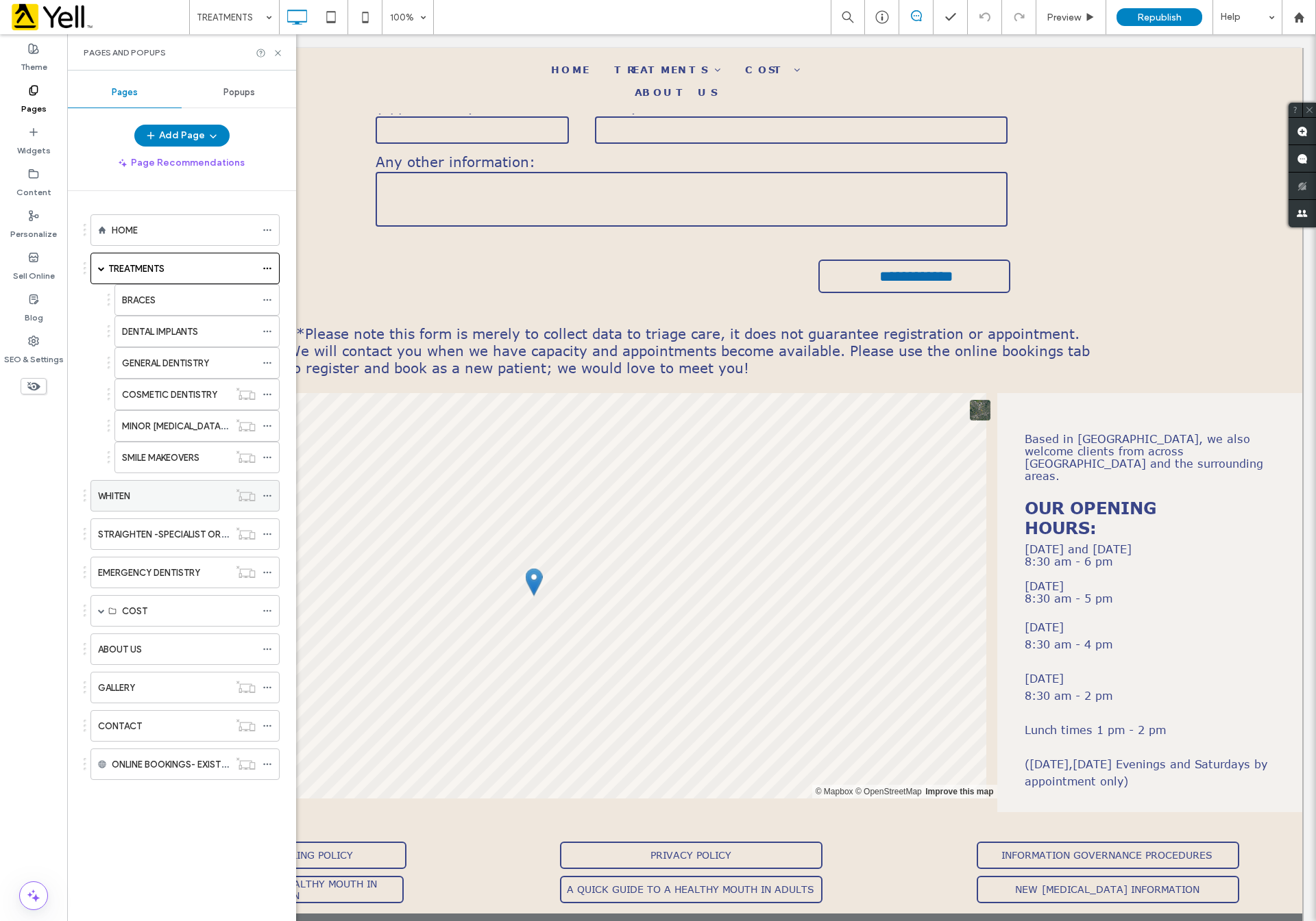
click at [160, 499] on div "WHITEN" at bounding box center [164, 496] width 131 height 15
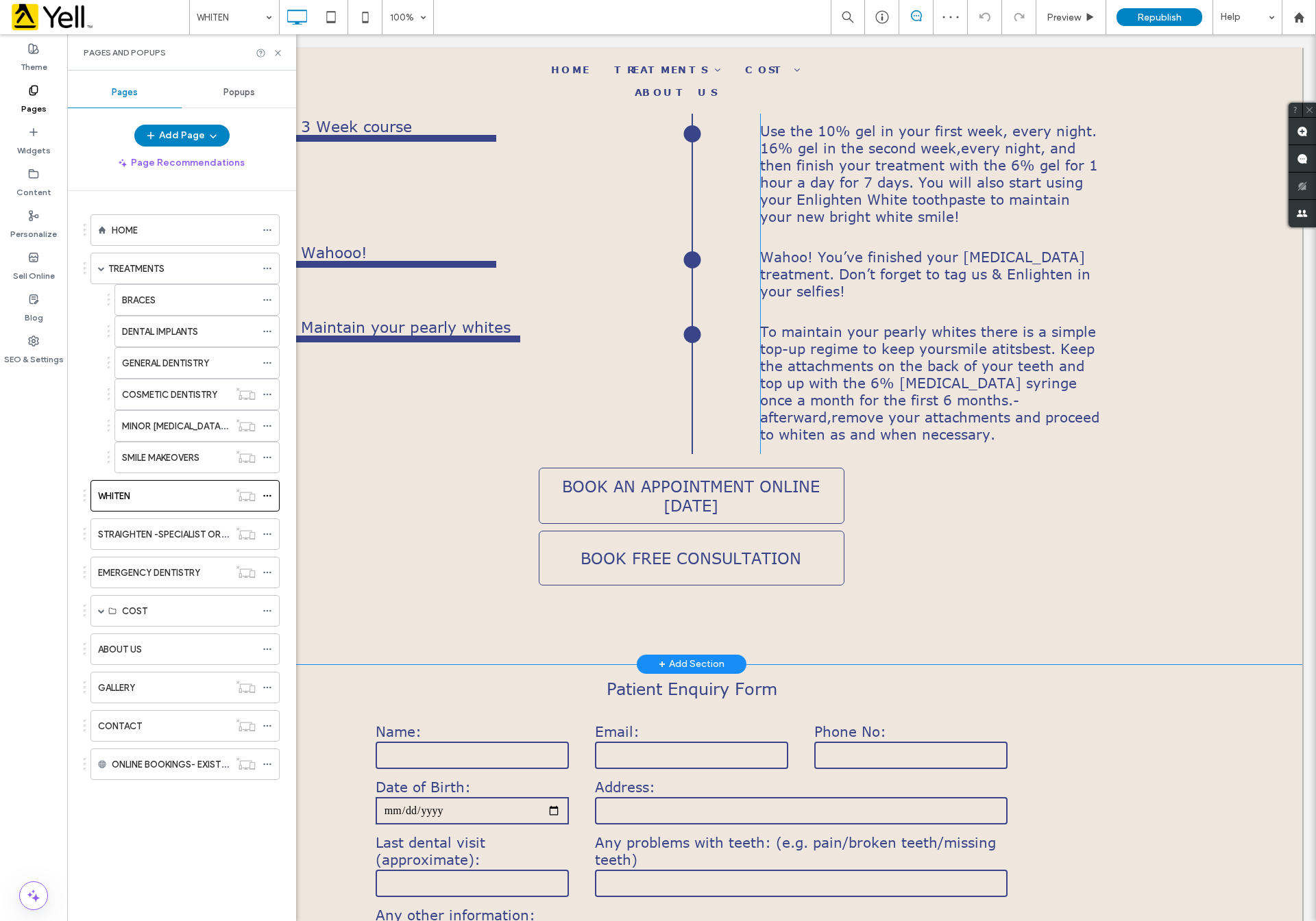
scroll to position [1747, 0]
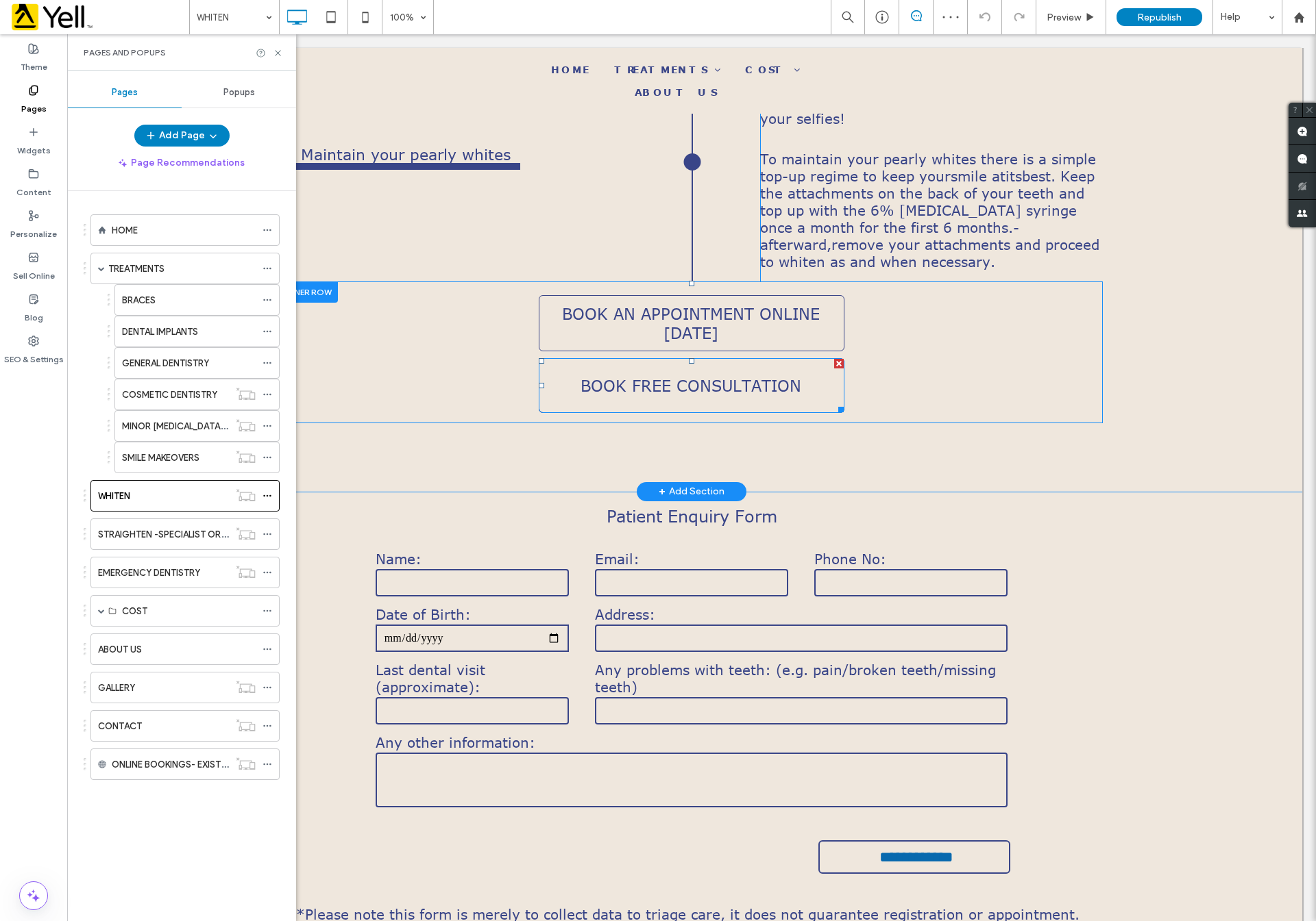
click at [834, 359] on div at bounding box center [838, 364] width 9 height 9
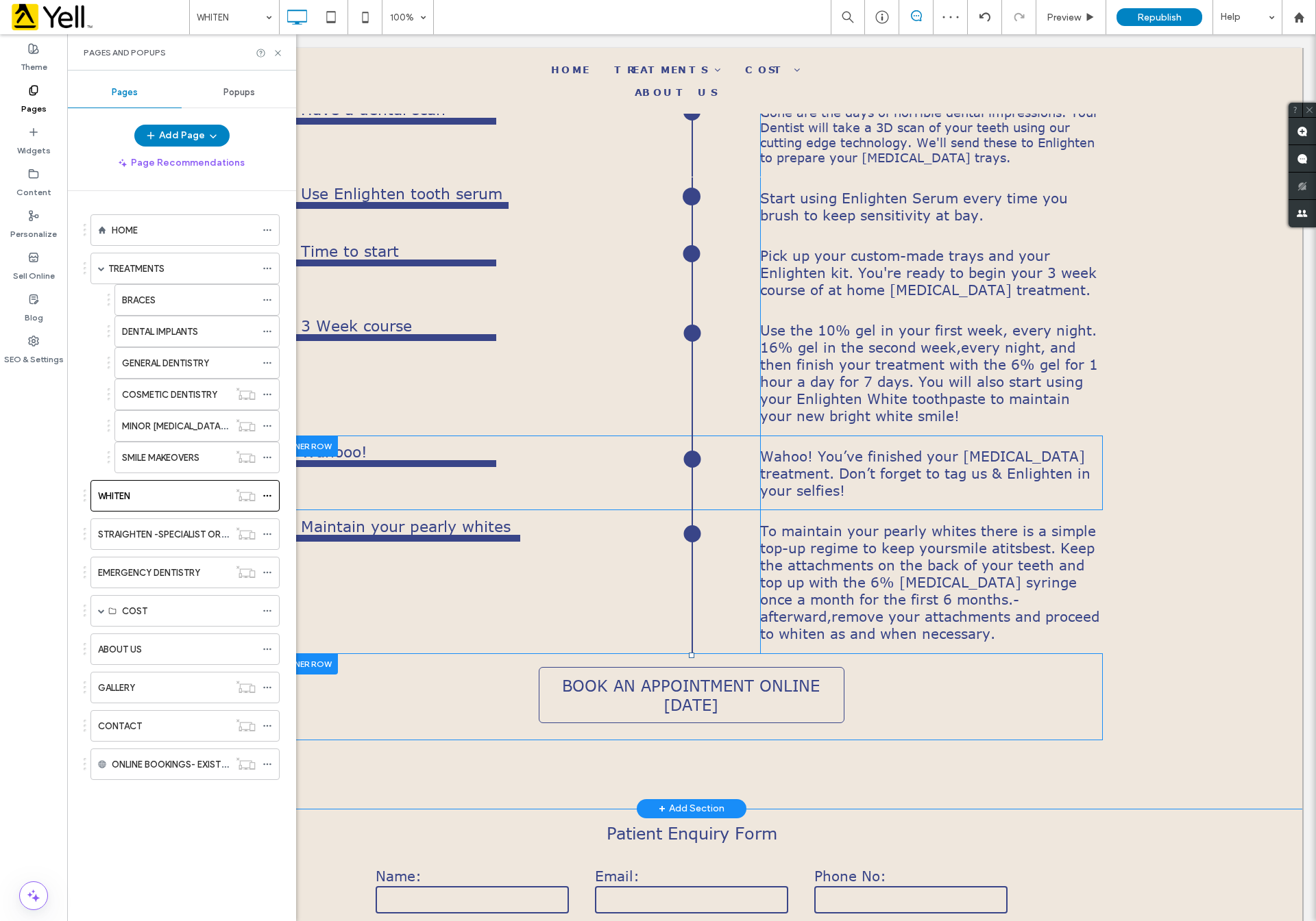
scroll to position [1336, 0]
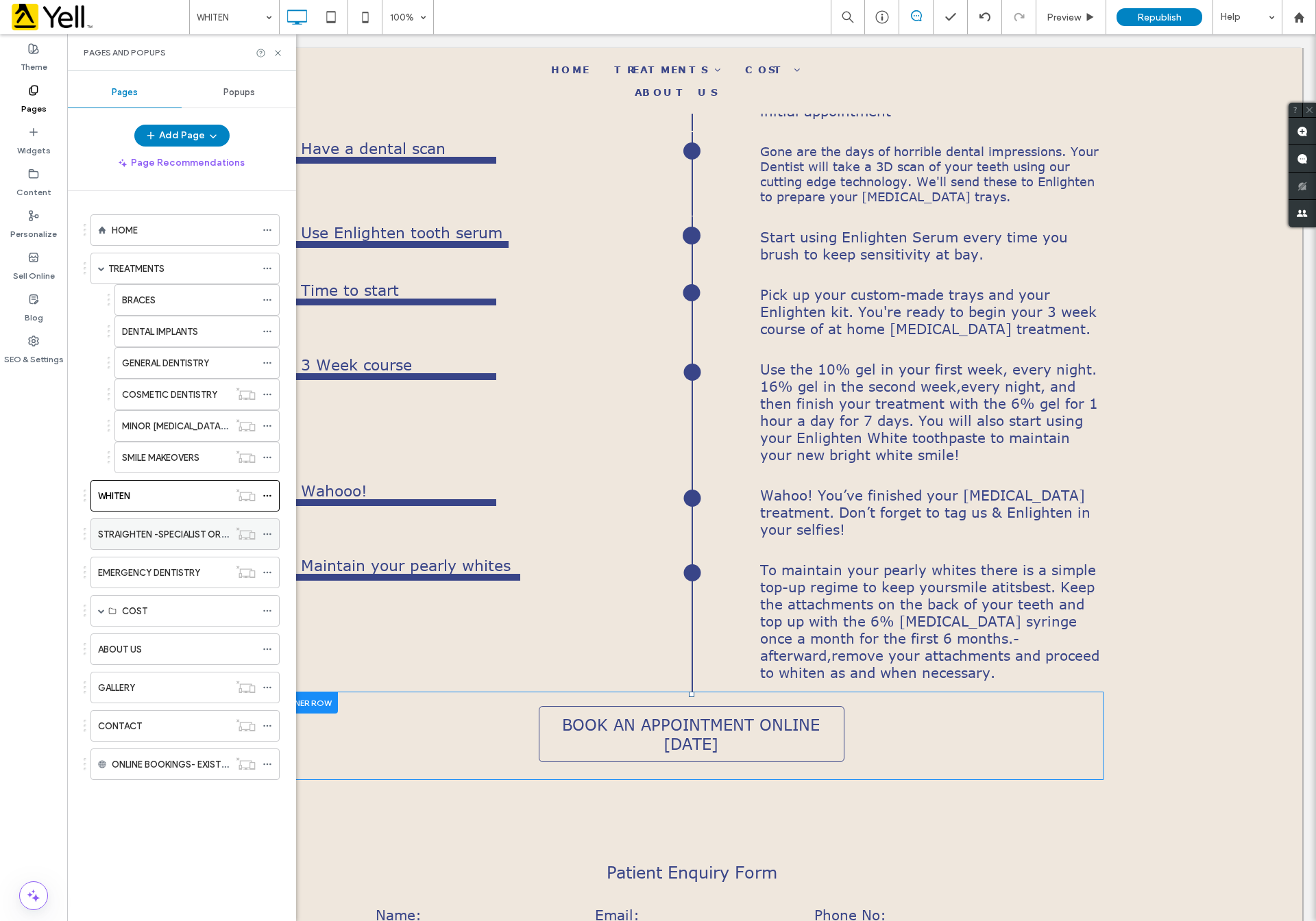
click at [171, 547] on label "STRAIGHTEN -SPECIALIST ORTHODONTIST" at bounding box center [188, 535] width 180 height 24
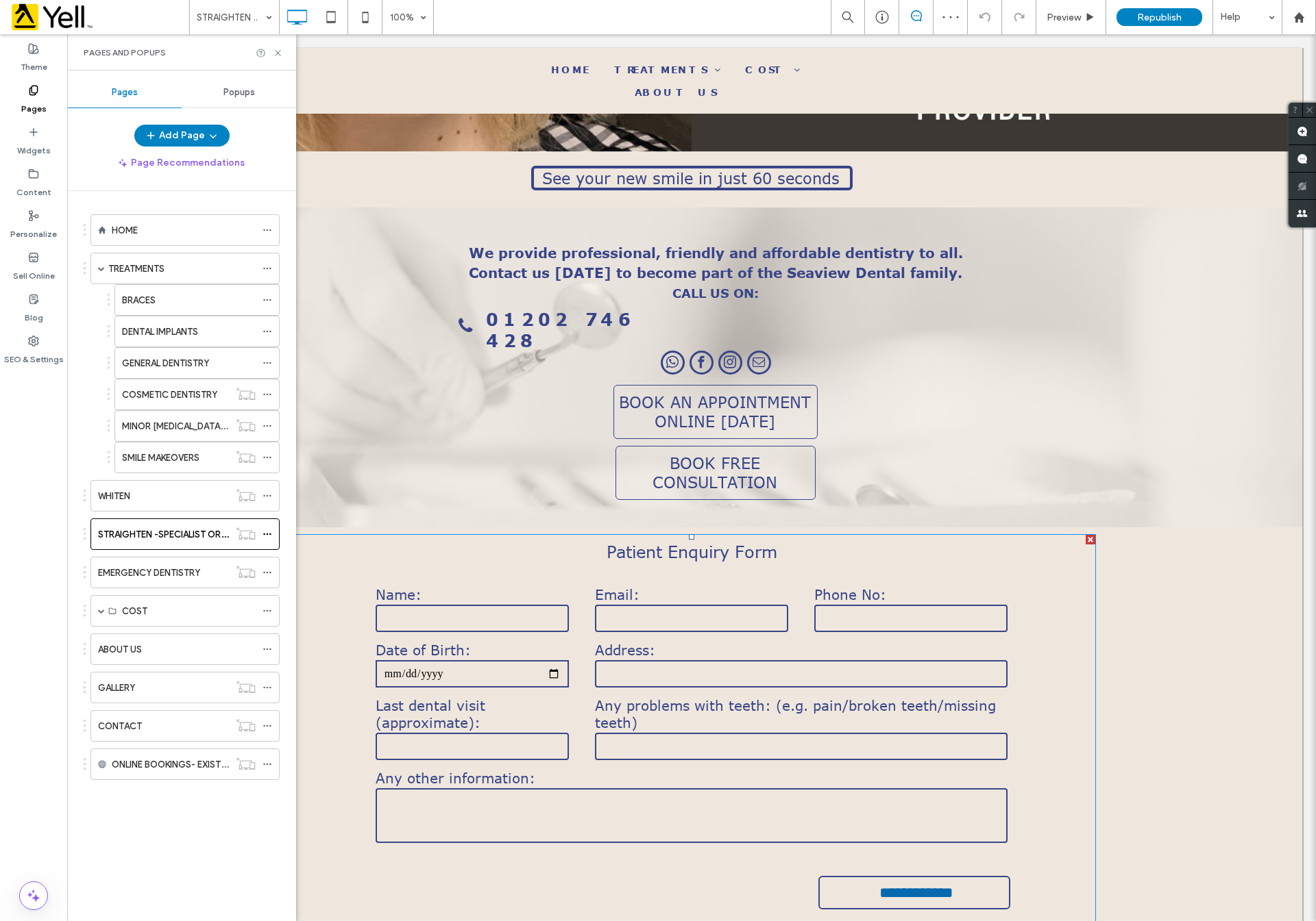
scroll to position [2157, 0]
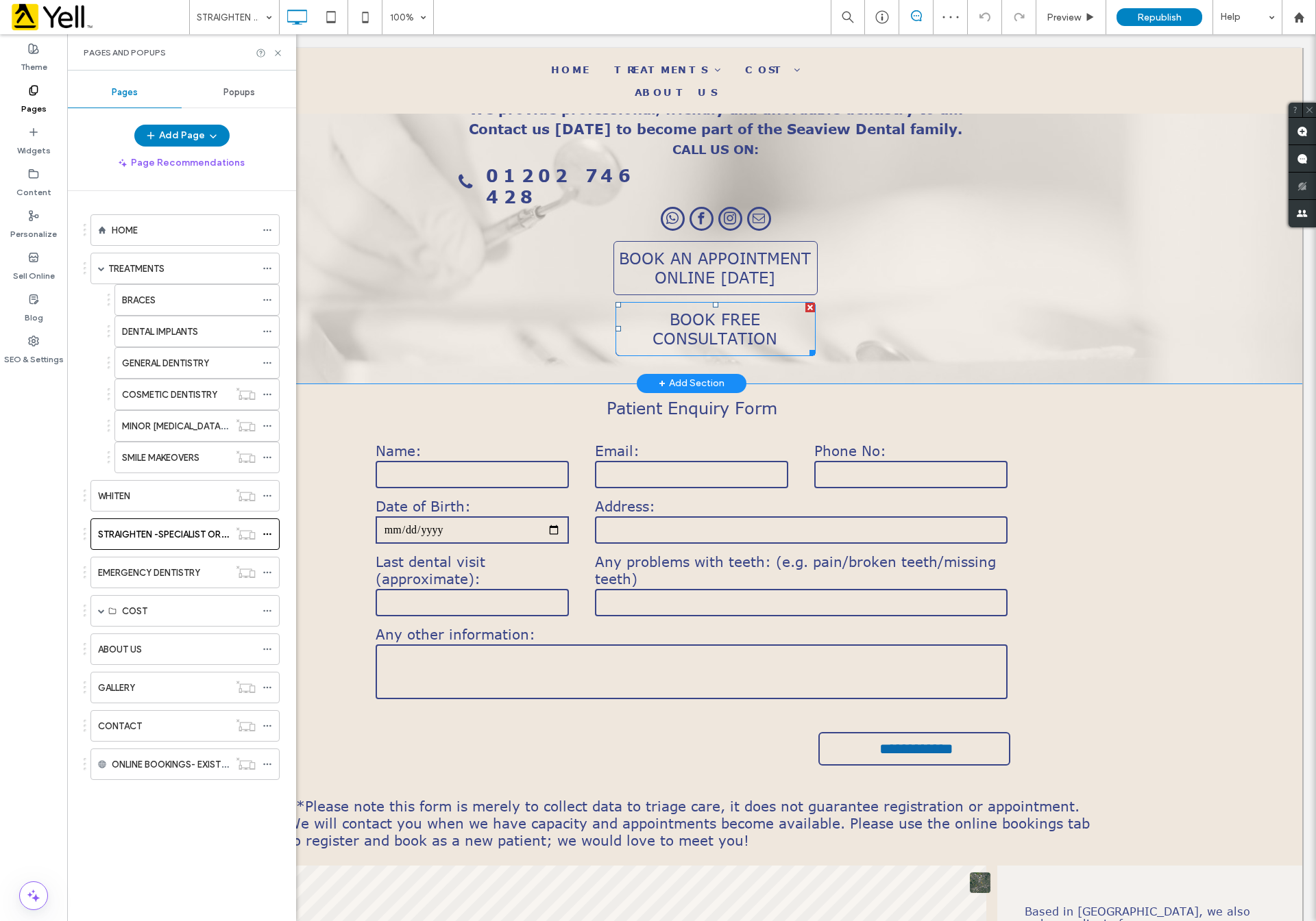
click at [805, 303] on div at bounding box center [810, 308] width 9 height 9
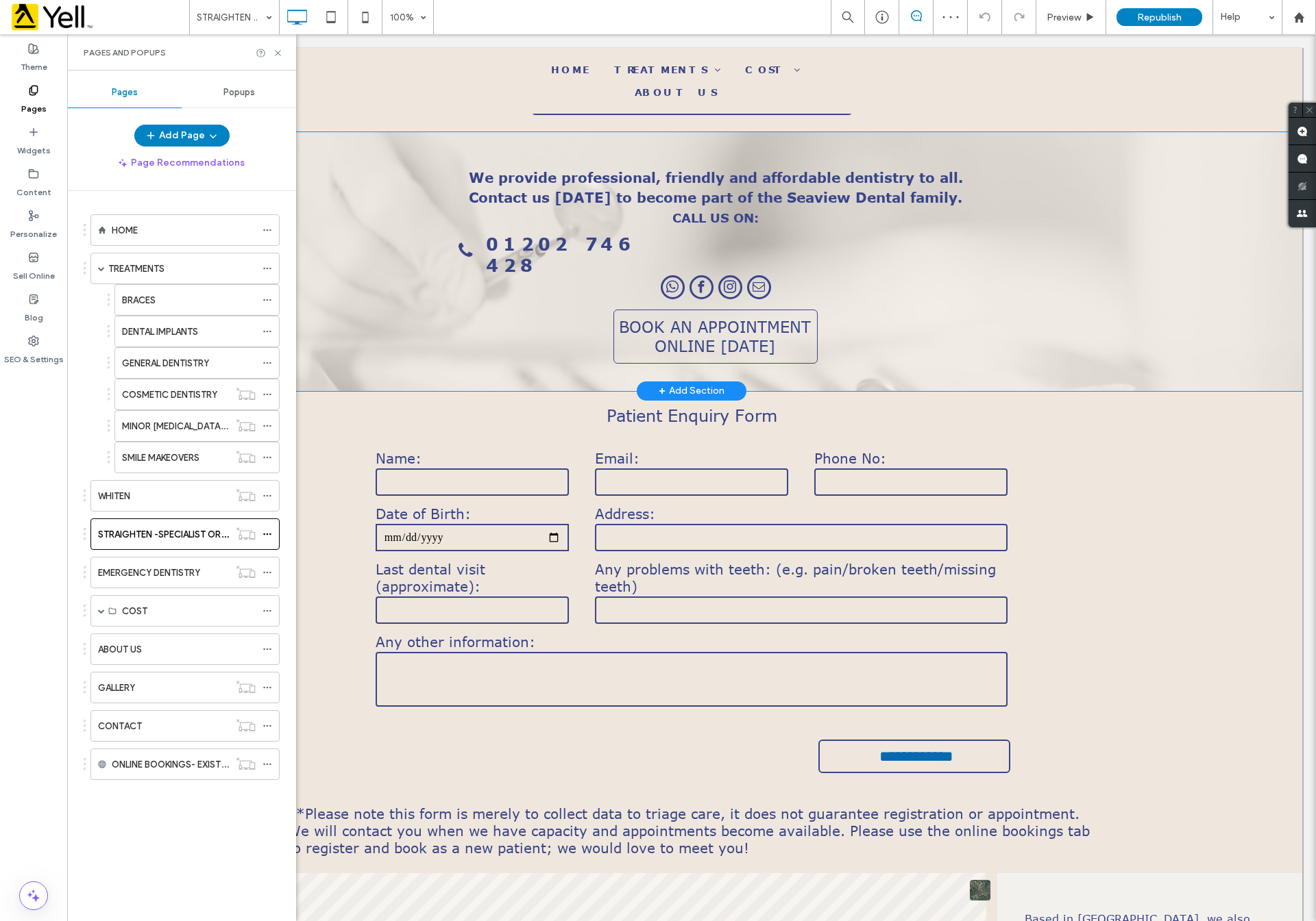
scroll to position [2225, 0]
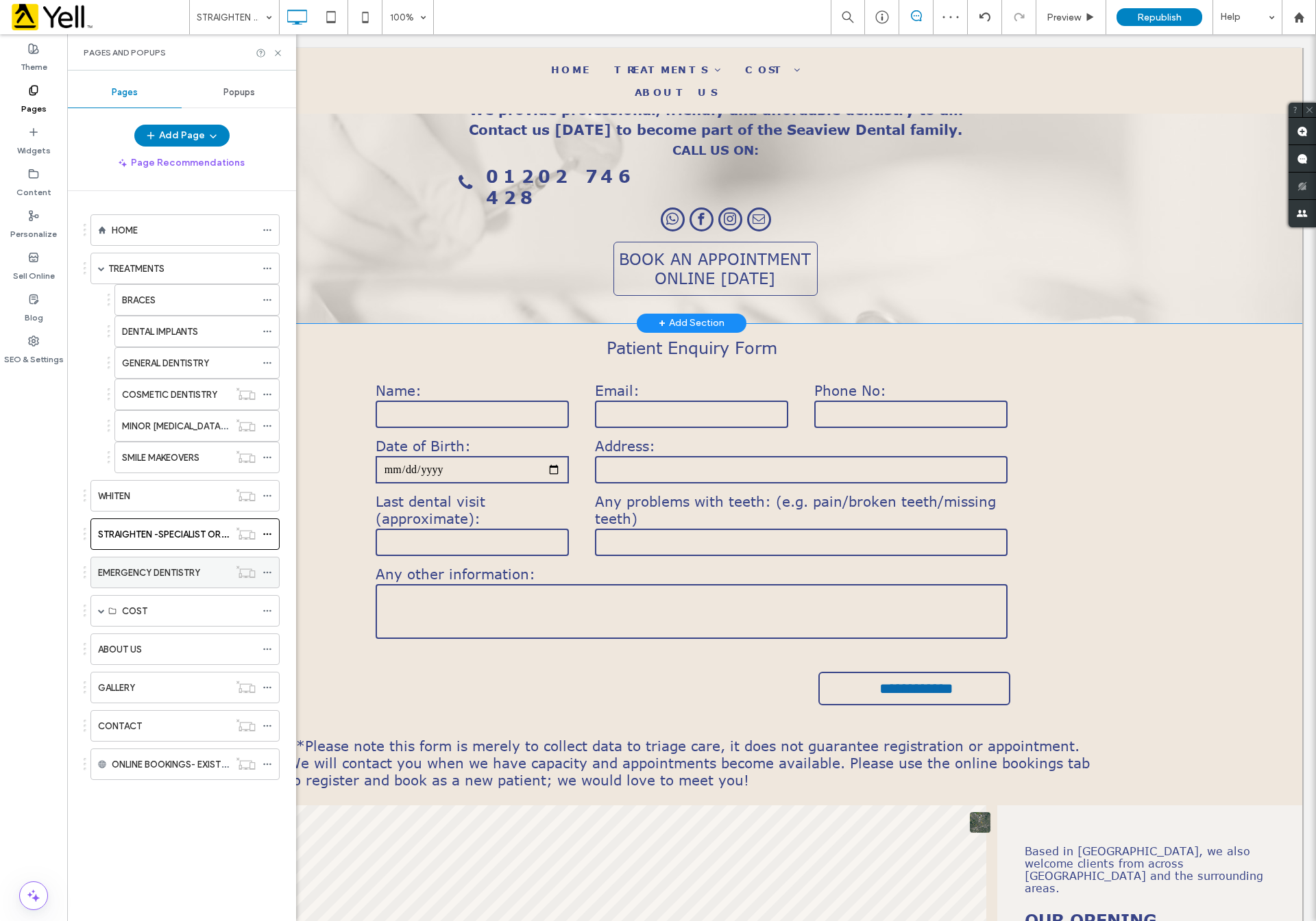
click at [189, 588] on div "EMERGENCY DENTISTRY" at bounding box center [164, 573] width 131 height 30
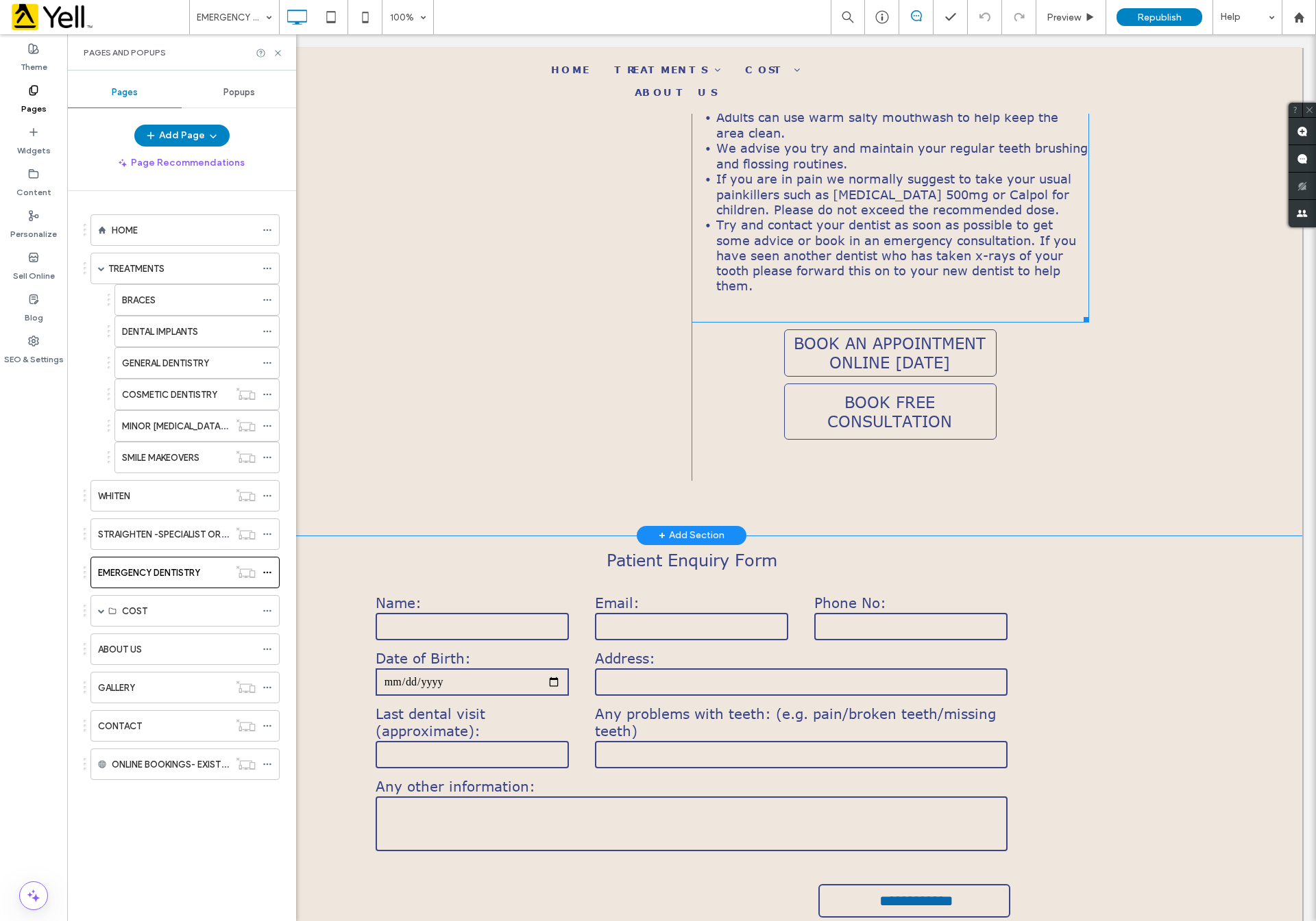
scroll to position [2466, 0]
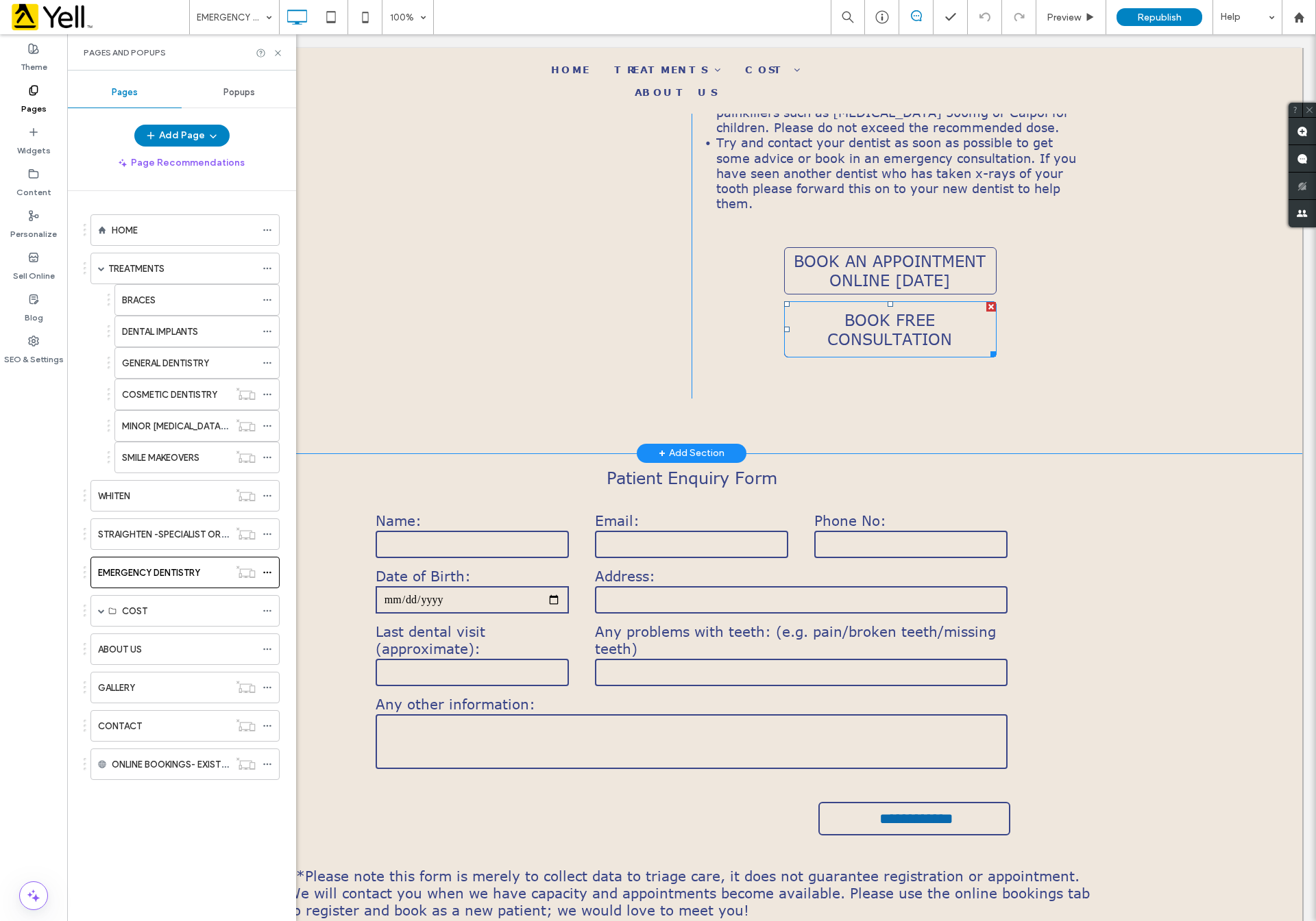
click at [986, 302] on div at bounding box center [991, 307] width 9 height 9
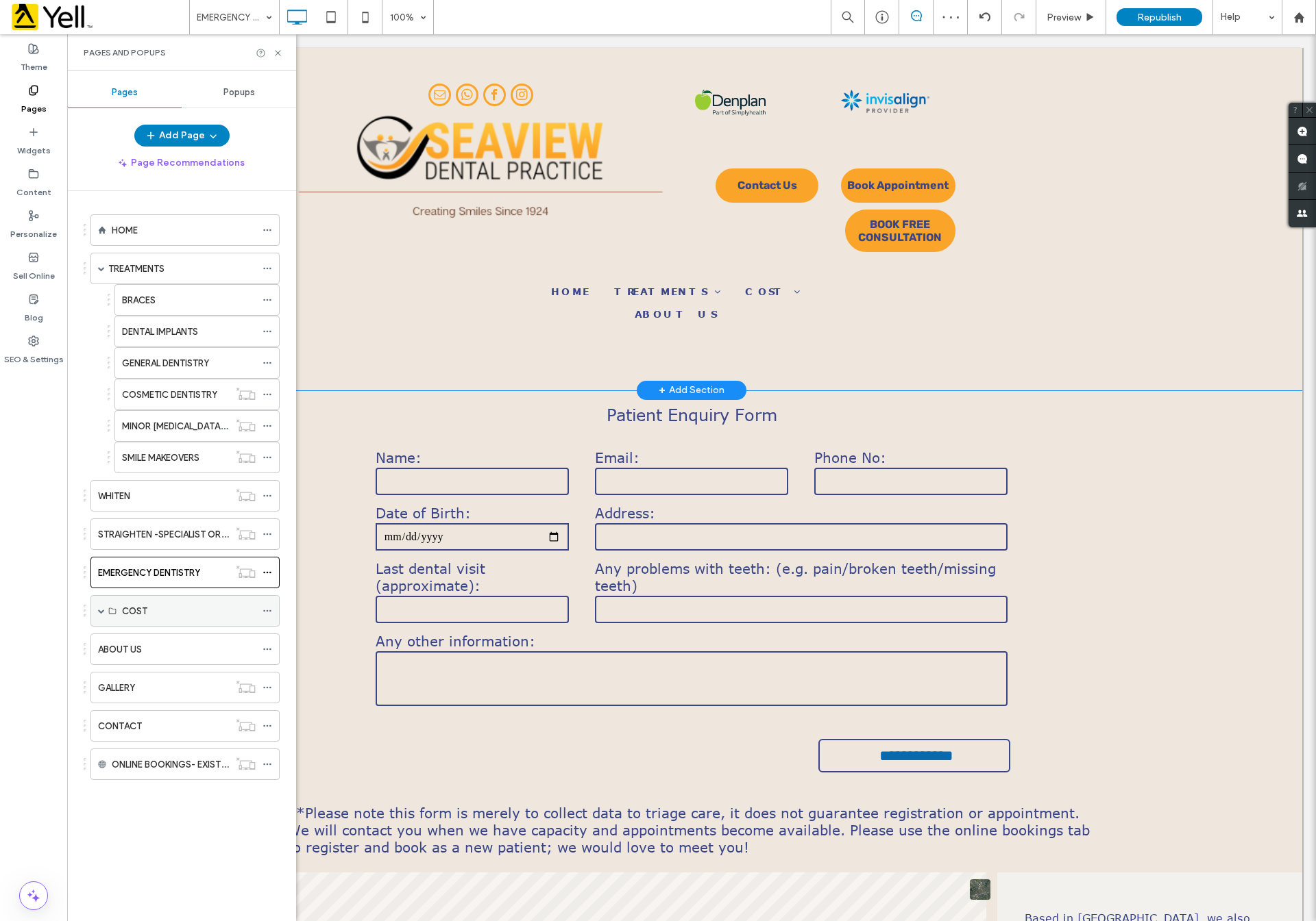
click at [163, 616] on div "COST" at bounding box center [189, 612] width 134 height 15
click at [173, 657] on div "ABOUT US" at bounding box center [177, 649] width 158 height 15
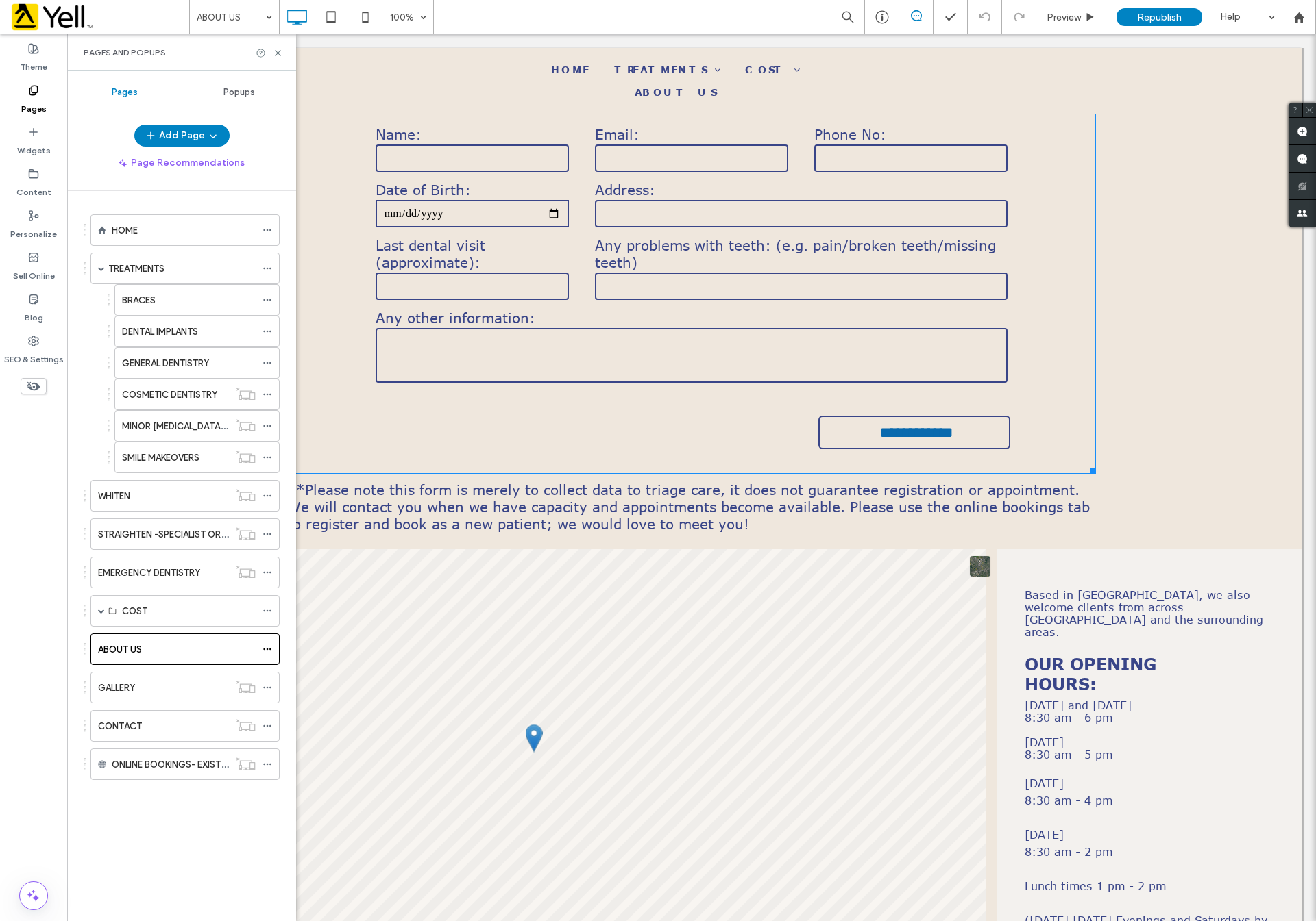
scroll to position [2721, 0]
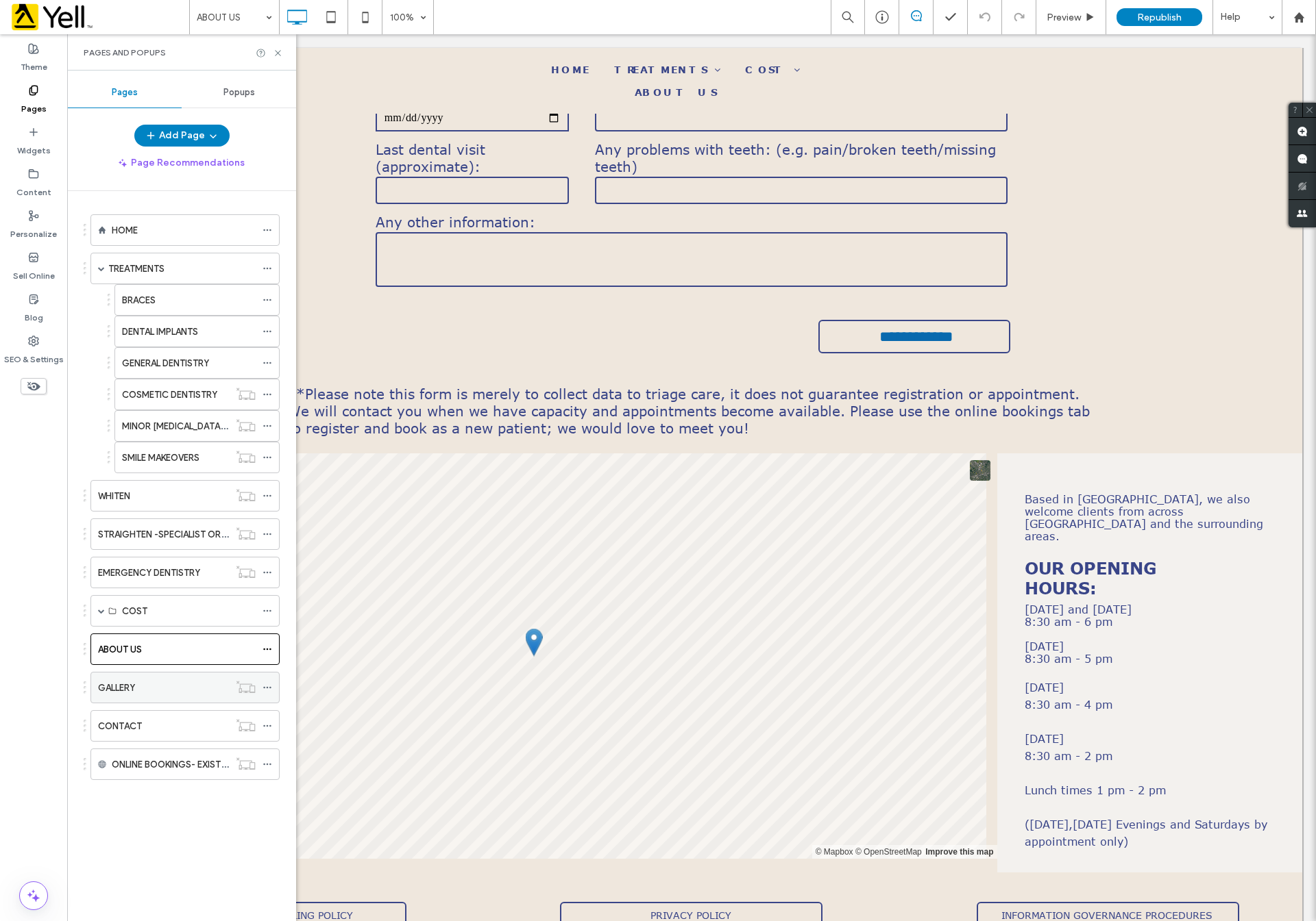
click at [176, 696] on div "GALLERY" at bounding box center [164, 688] width 131 height 15
click at [159, 744] on div at bounding box center [658, 460] width 1316 height 921
click at [161, 733] on div "CONTACT" at bounding box center [164, 726] width 131 height 15
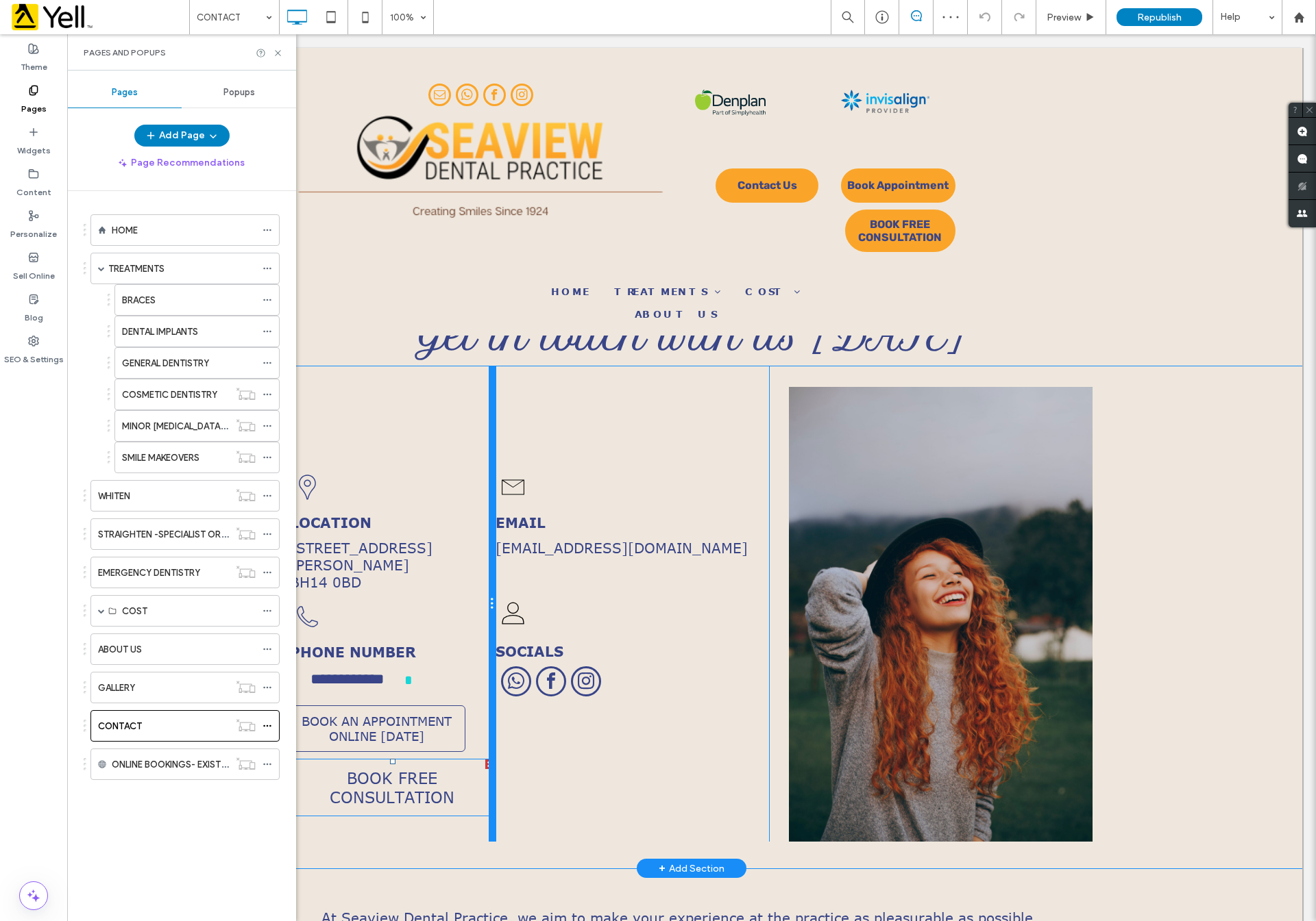
click at [489, 758] on div at bounding box center [492, 604] width 6 height 476
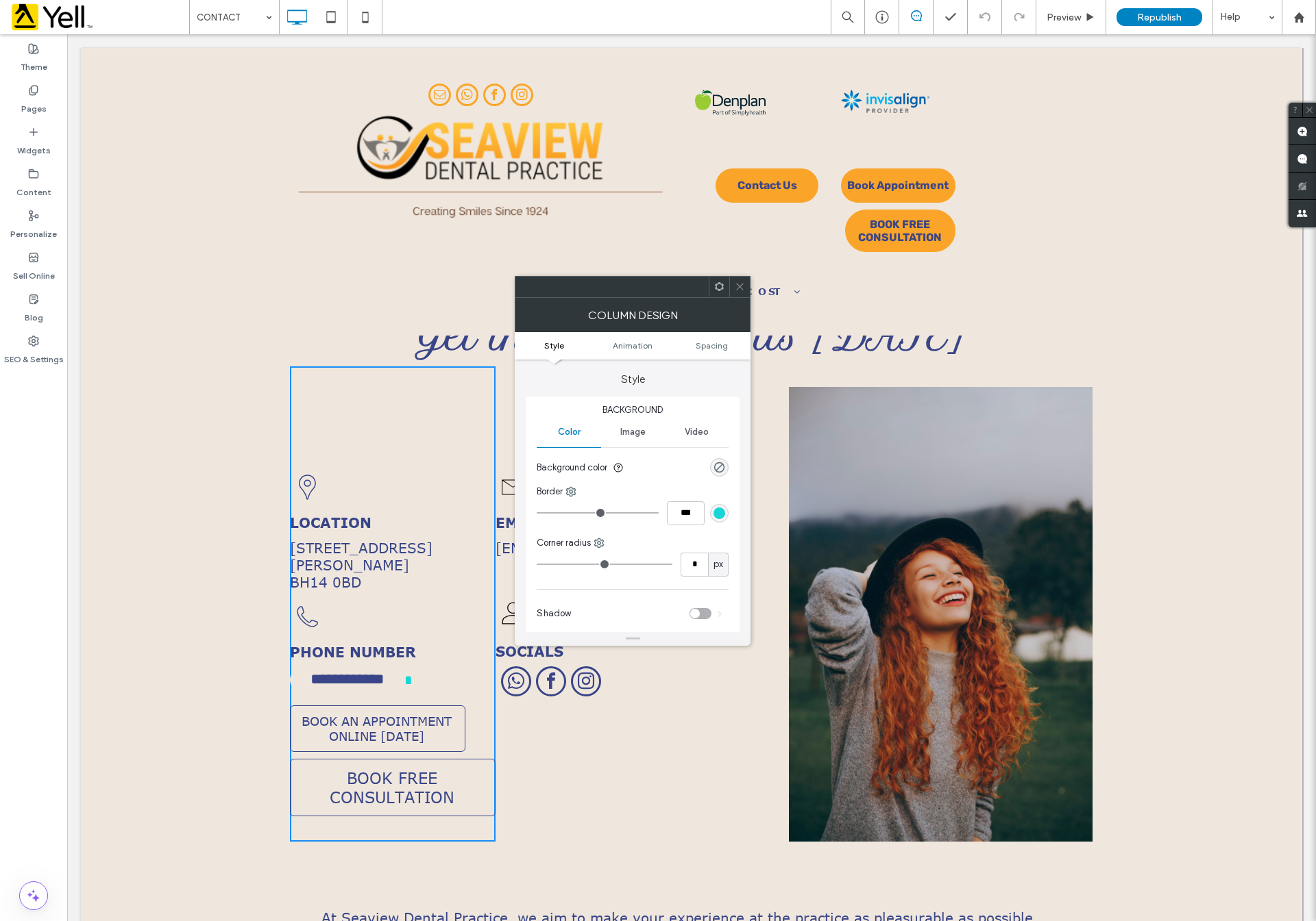
click at [735, 282] on icon at bounding box center [739, 286] width 10 height 10
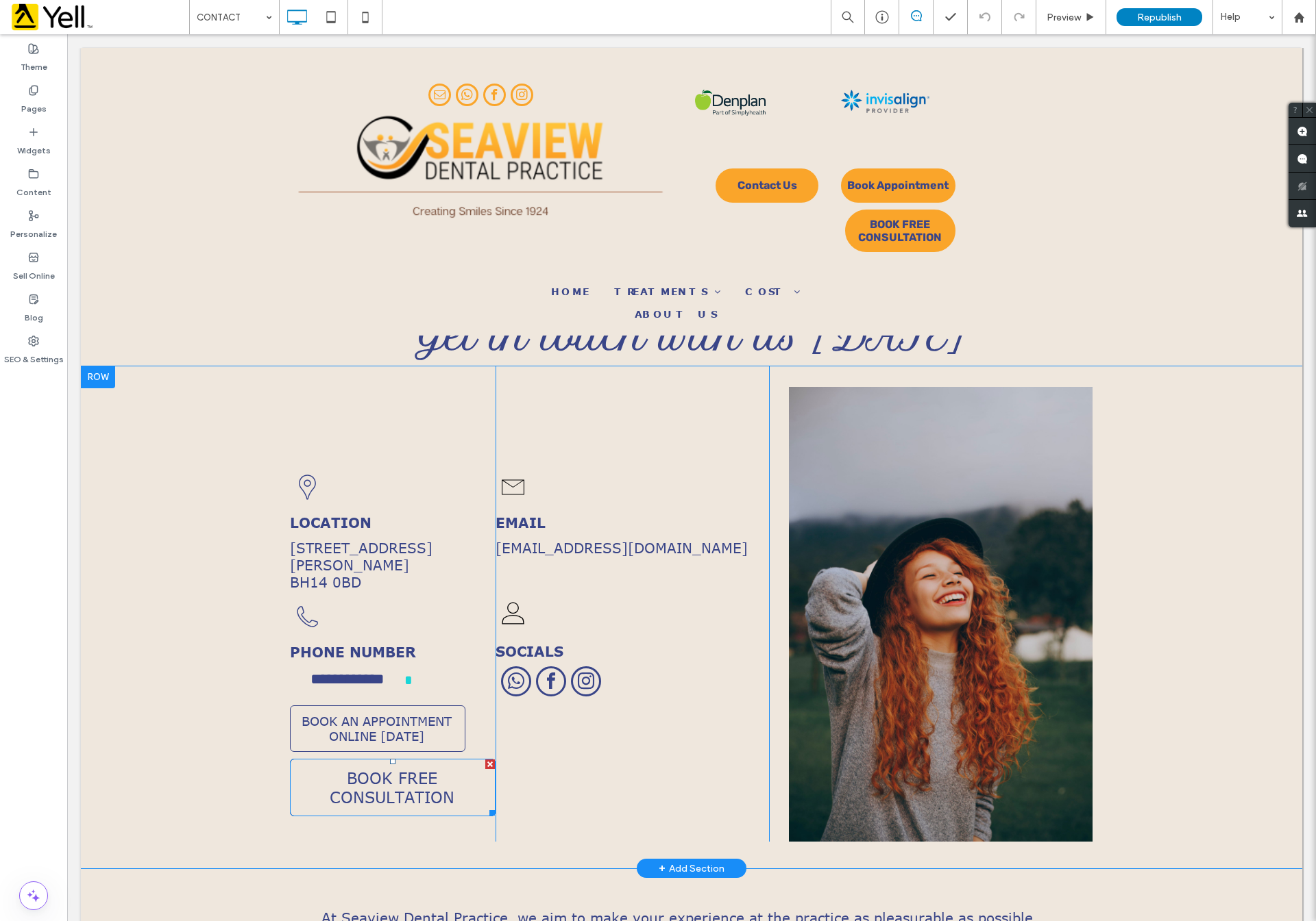
click at [485, 759] on div at bounding box center [490, 764] width 9 height 9
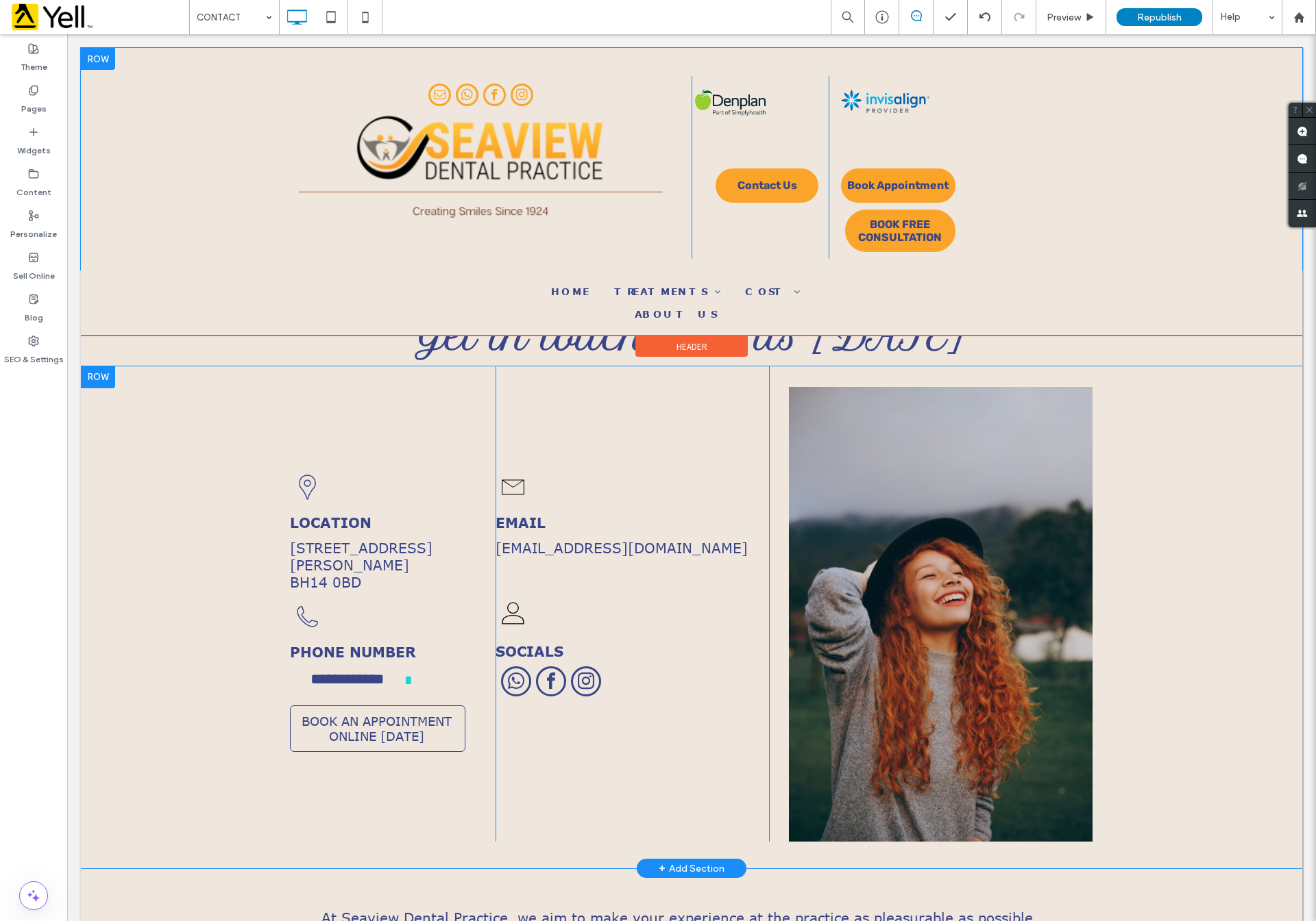
click at [91, 60] on div at bounding box center [97, 59] width 34 height 22
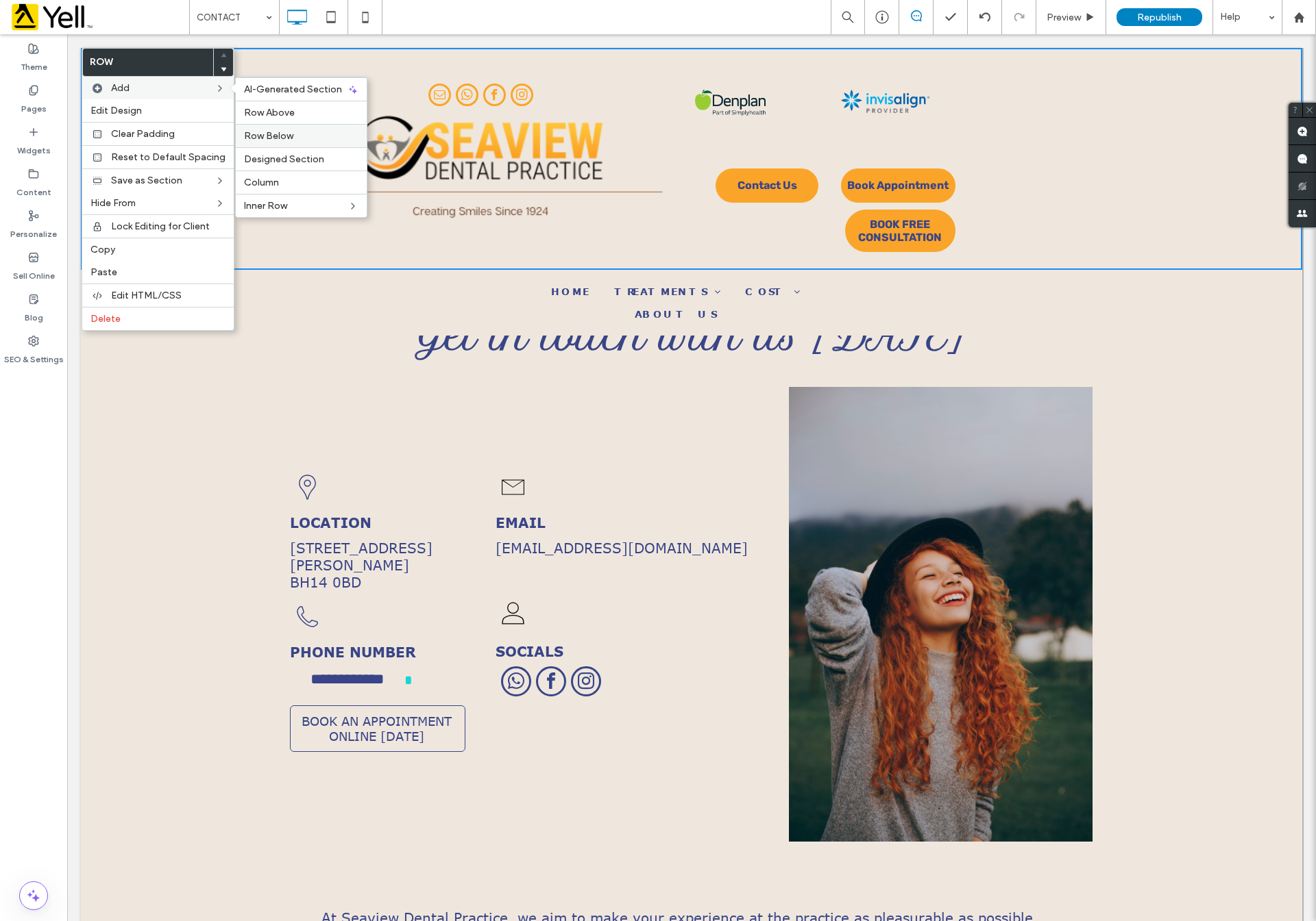
click at [279, 138] on span "Row Below" at bounding box center [268, 136] width 49 height 12
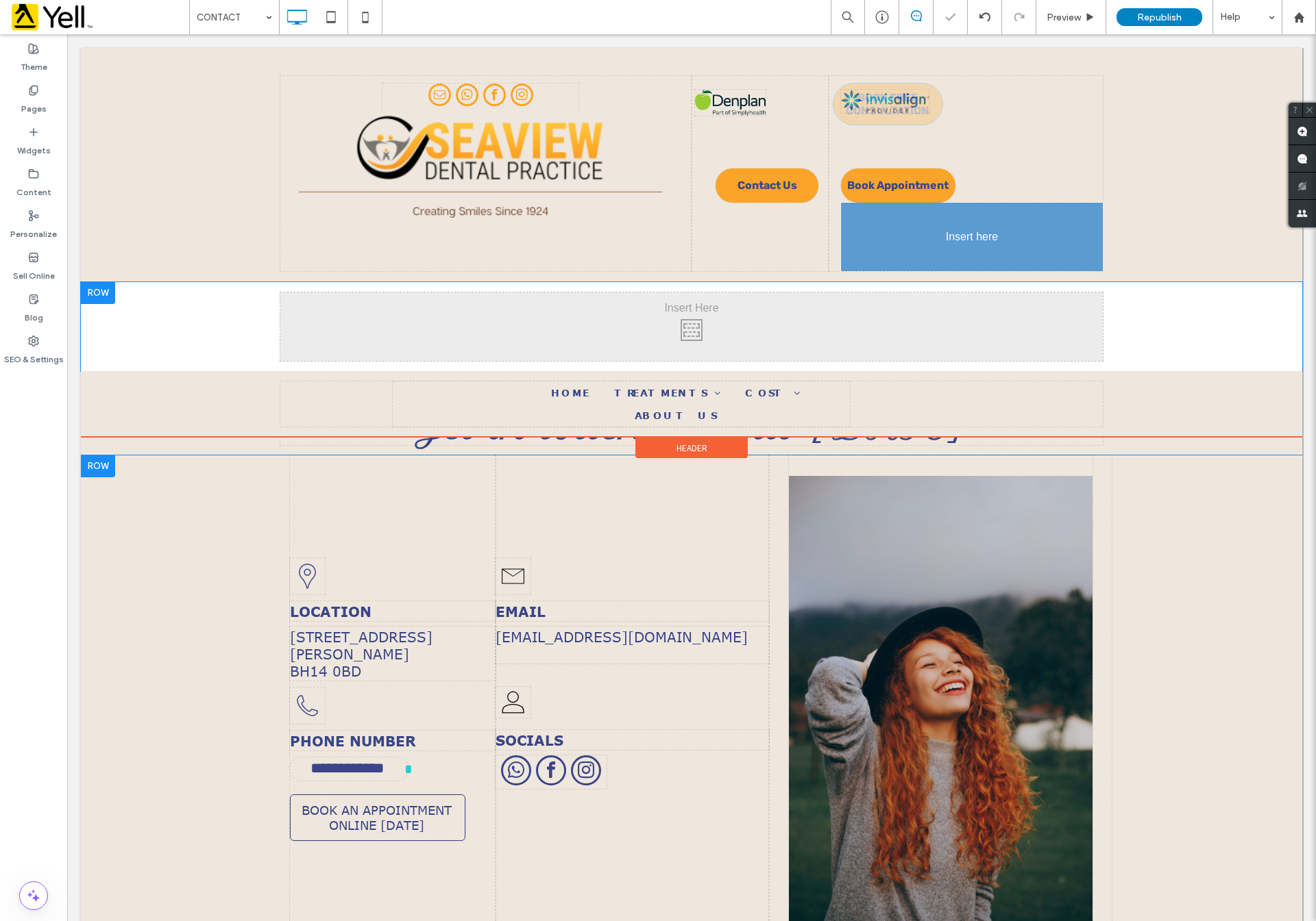
drag, startPoint x: 898, startPoint y: 235, endPoint x: 891, endPoint y: 304, distance: 69.4
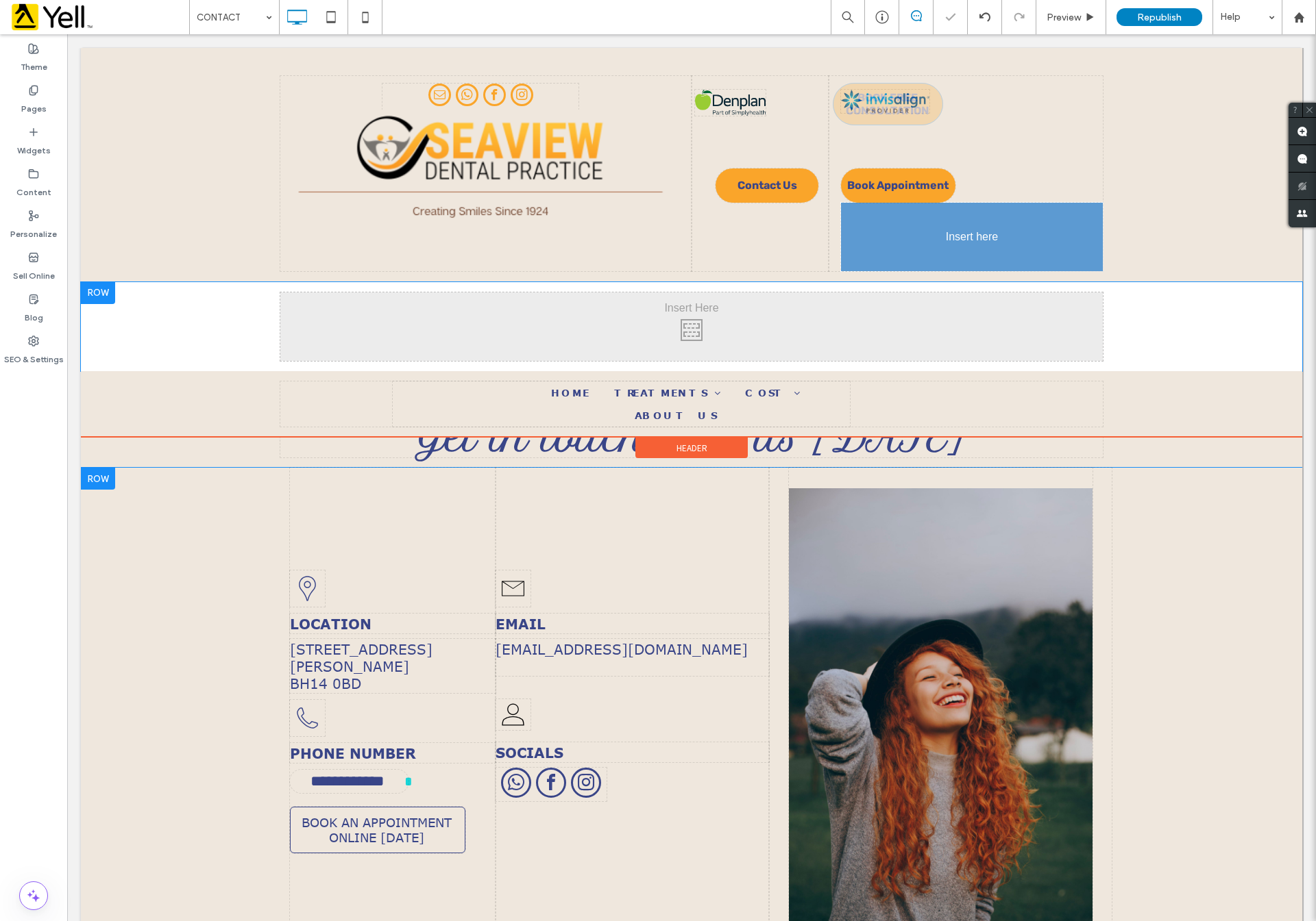
drag, startPoint x: 893, startPoint y: 230, endPoint x: 949, endPoint y: 351, distance: 133.3
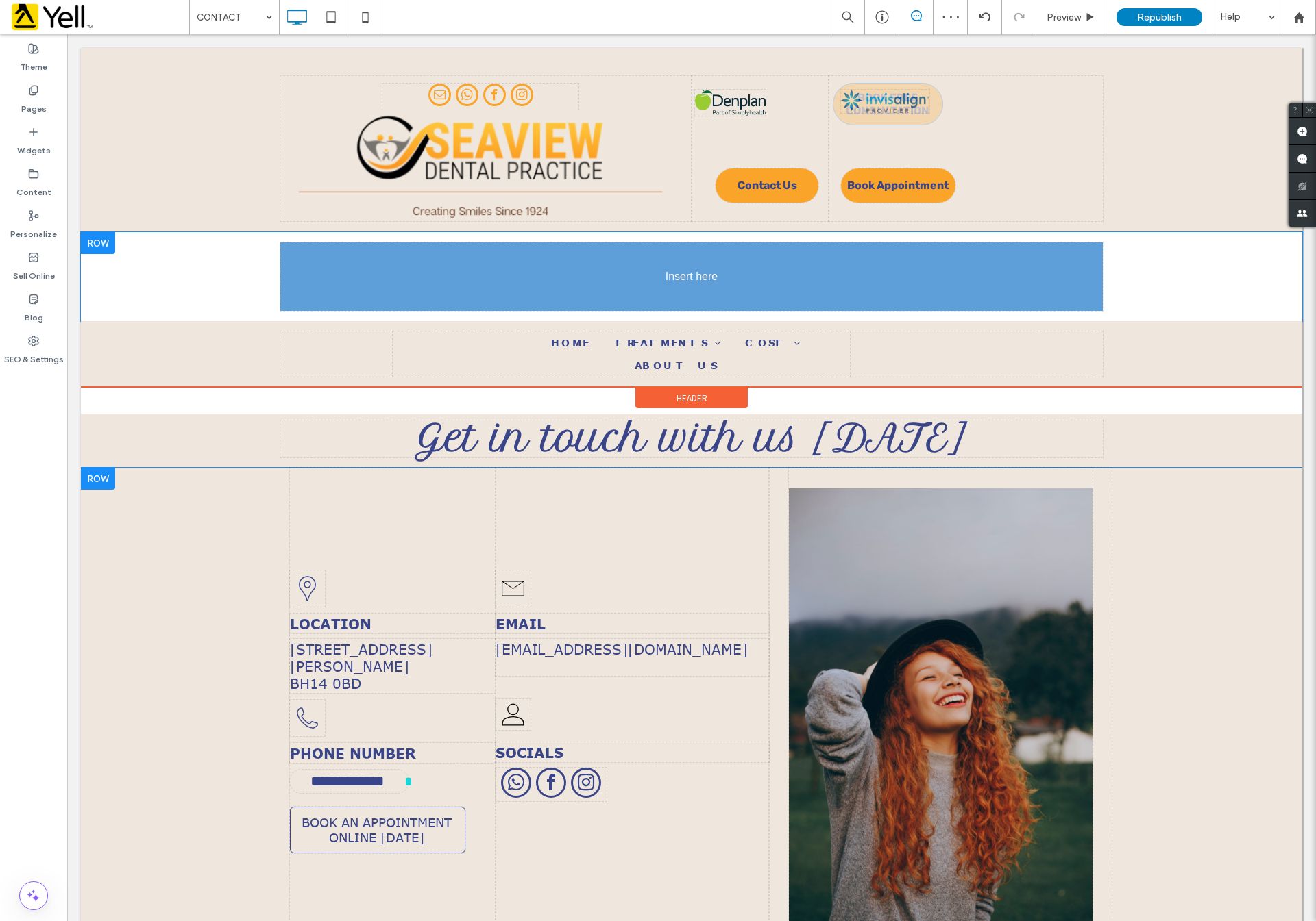
drag, startPoint x: 878, startPoint y: 221, endPoint x: 920, endPoint y: 304, distance: 93.0
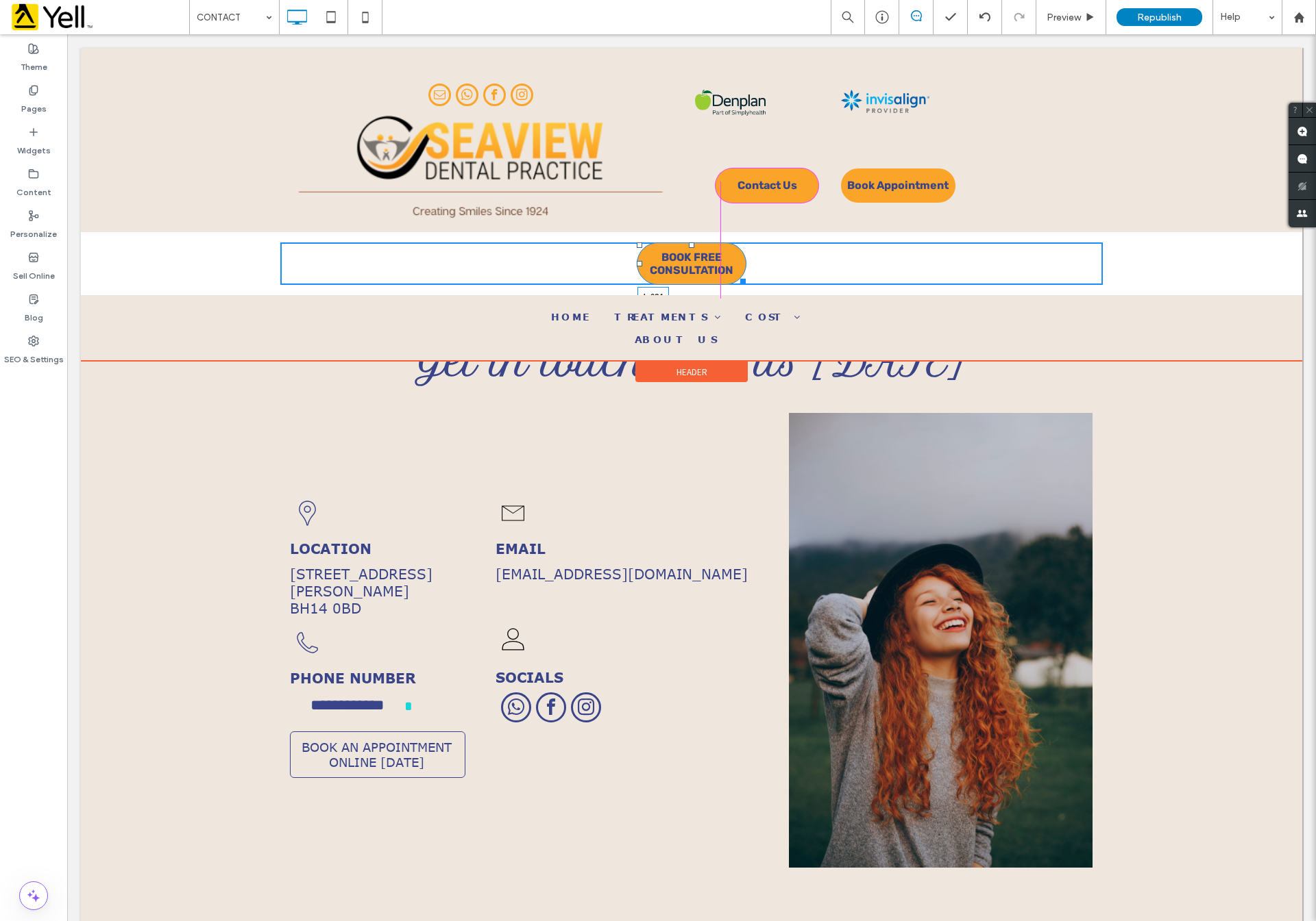
drag, startPoint x: 631, startPoint y: 260, endPoint x: 710, endPoint y: 257, distance: 79.1
click at [710, 257] on div "Click To Paste Click To Paste BOOK FREE CONSULTATION L:634" at bounding box center [691, 263] width 822 height 42
drag, startPoint x: 812, startPoint y: 277, endPoint x: 952, endPoint y: 276, distance: 140.0
click at [822, 276] on div at bounding box center [817, 279] width 10 height 10
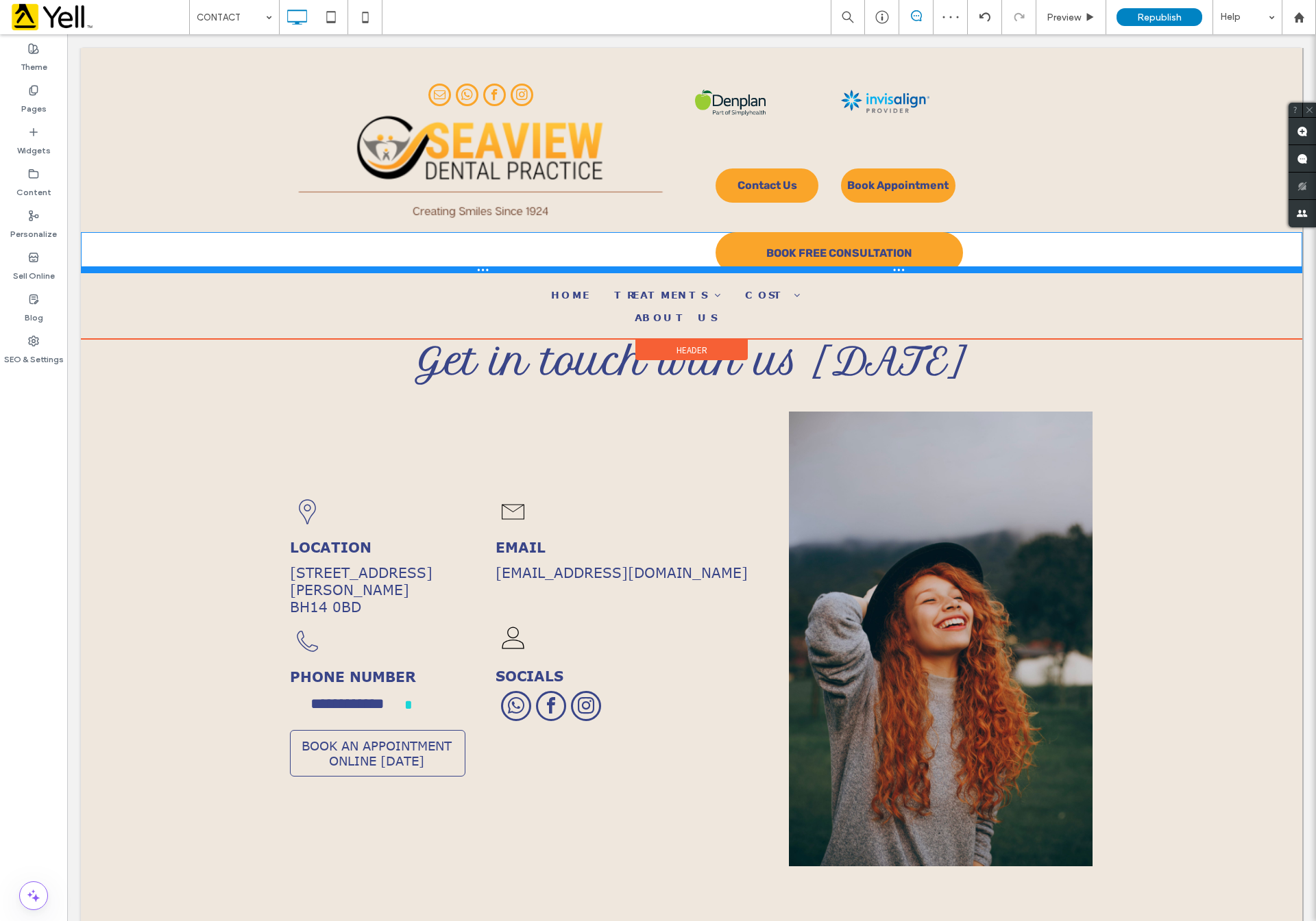
drag, startPoint x: 973, startPoint y: 288, endPoint x: 964, endPoint y: 168, distance: 120.3
click at [964, 168] on div "Click To Paste Contact Us Click To Paste Book Appointment Click To Paste Click …" at bounding box center [690, 193] width 1221 height 291
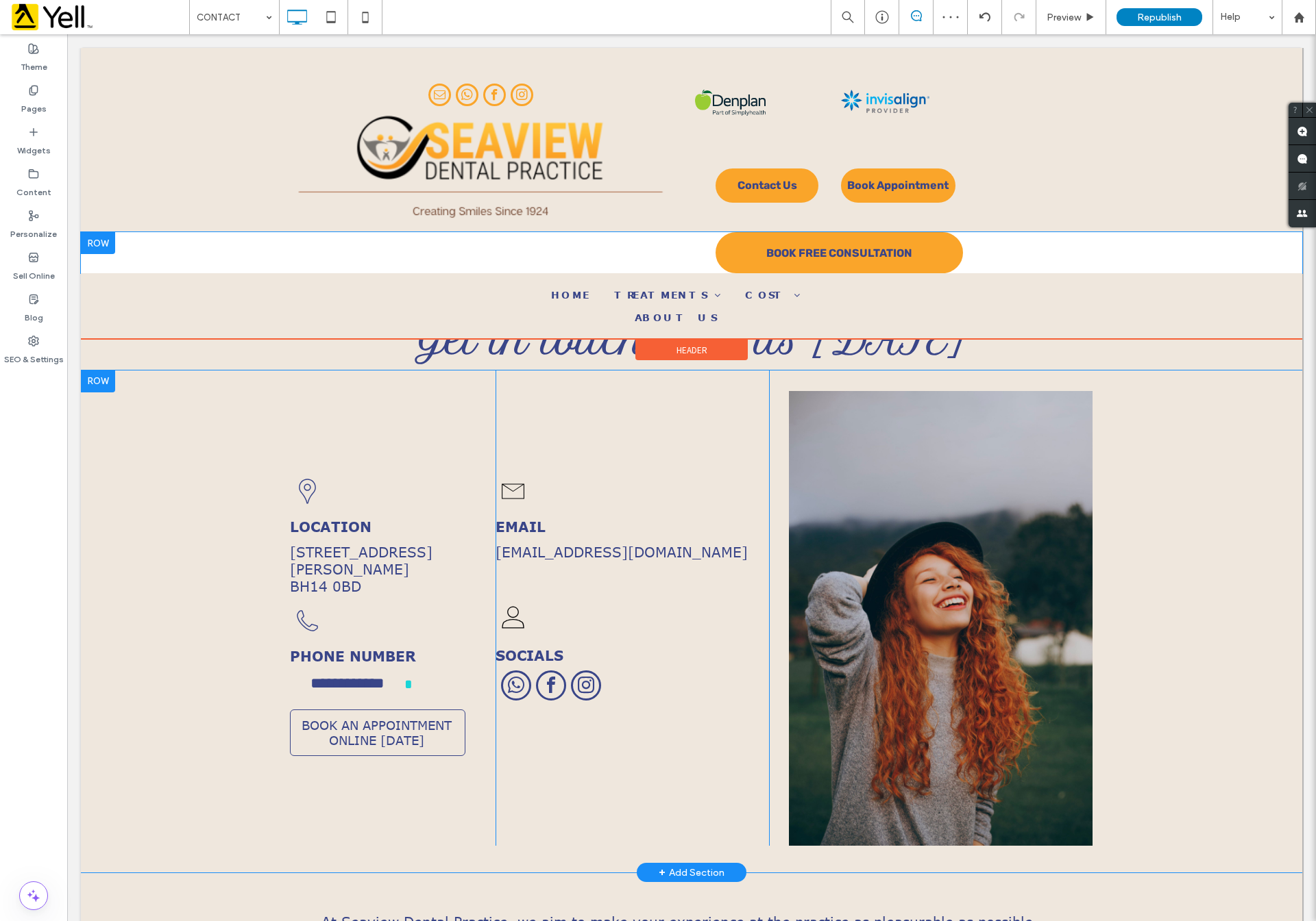
click at [102, 237] on div at bounding box center [97, 243] width 34 height 22
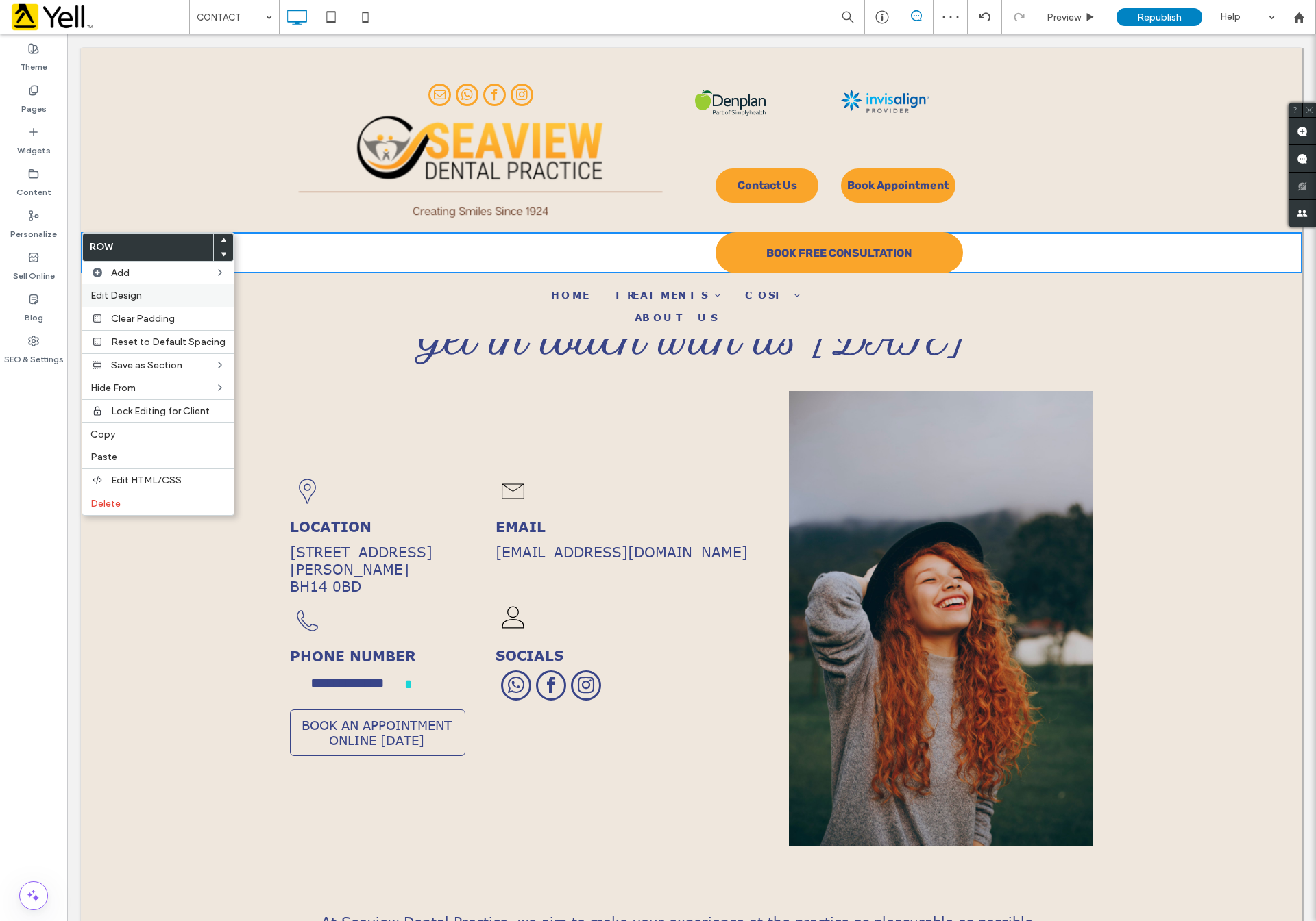
click at [138, 296] on span "Edit Design" at bounding box center [116, 296] width 52 height 12
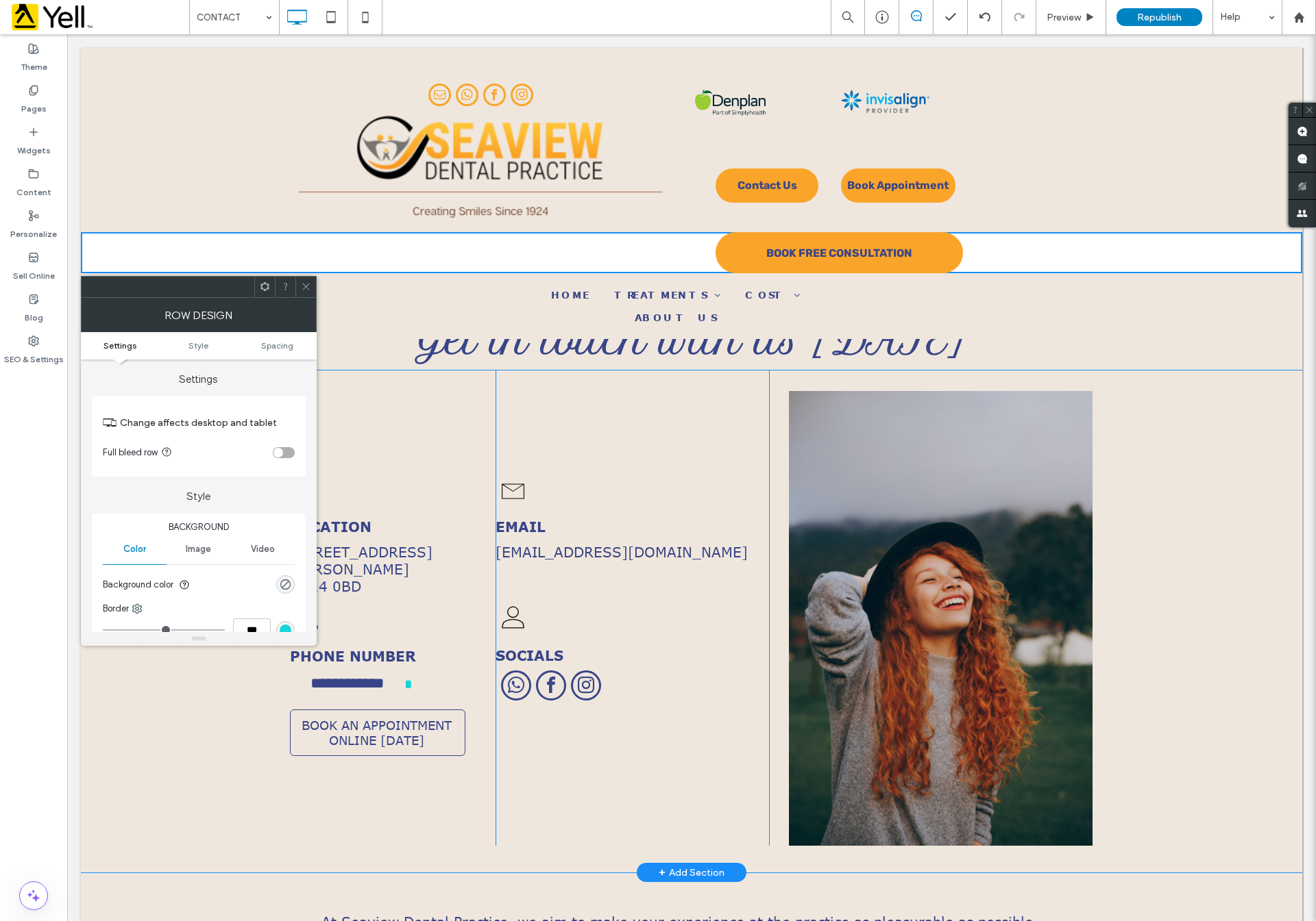
scroll to position [103, 0]
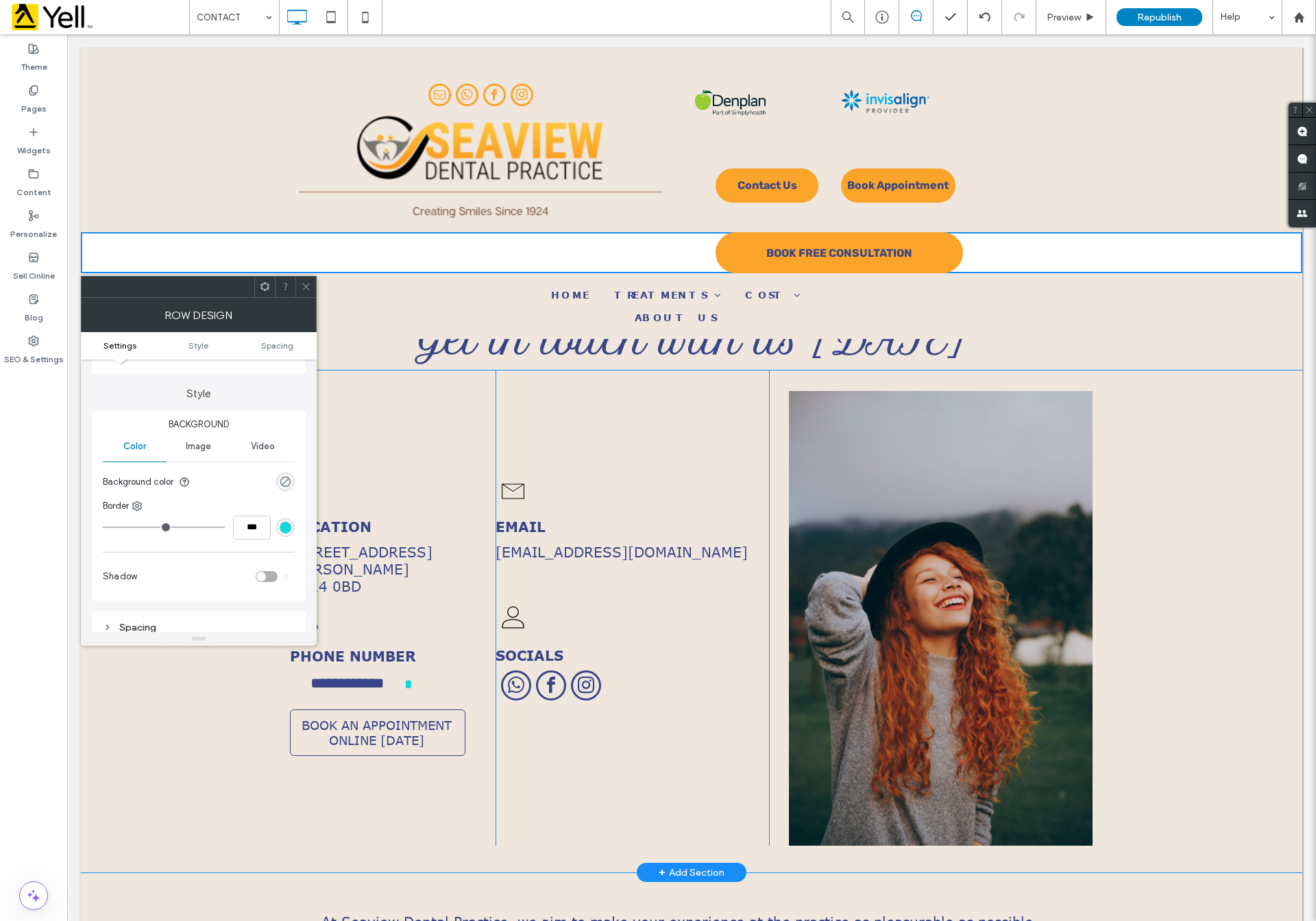
click at [279, 479] on div "rgba(0, 0, 0, 0)" at bounding box center [285, 481] width 12 height 12
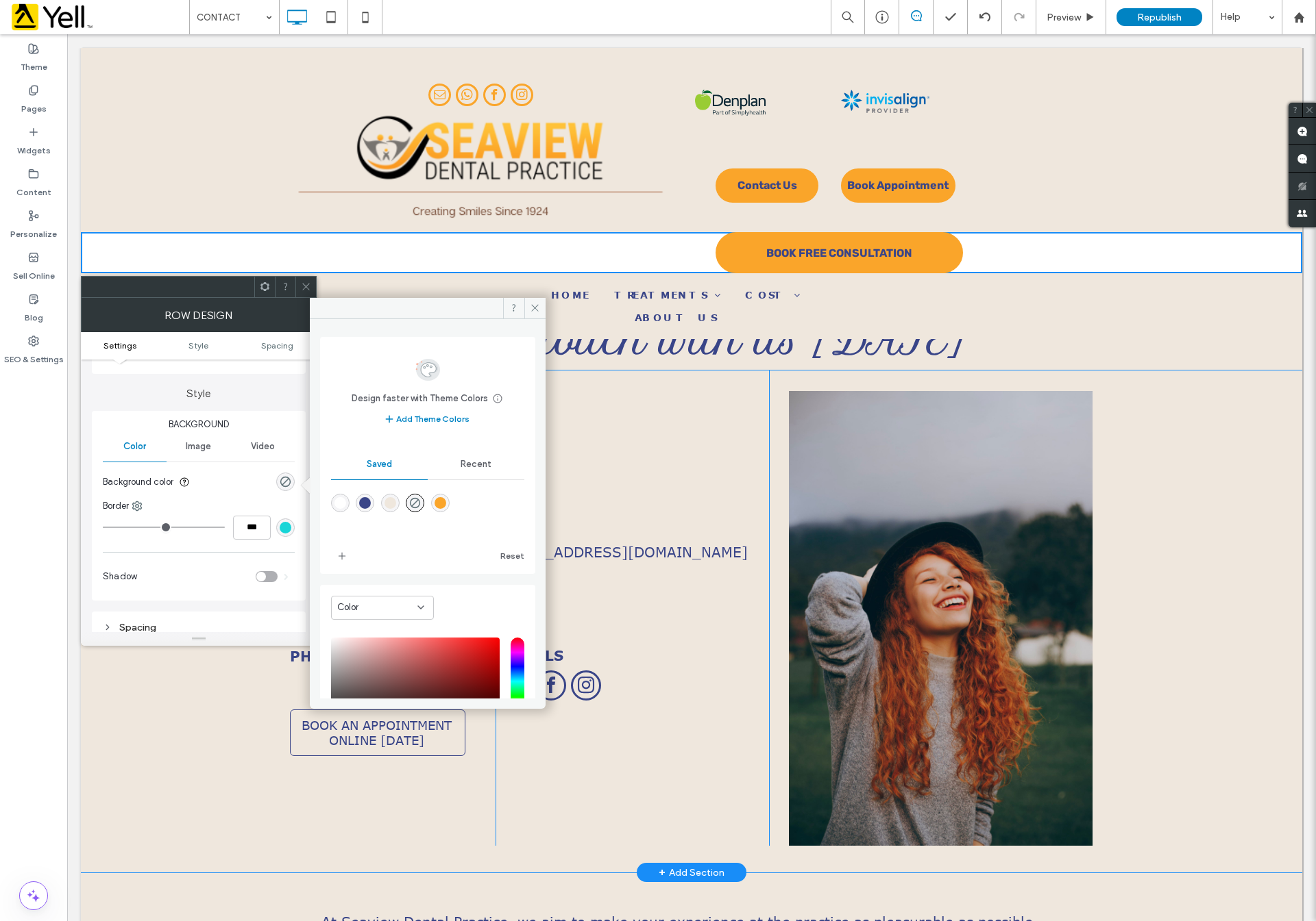
click at [395, 500] on div "rgba(239,231,221,1)" at bounding box center [390, 503] width 12 height 12
type input "*******"
type input "***"
type input "****"
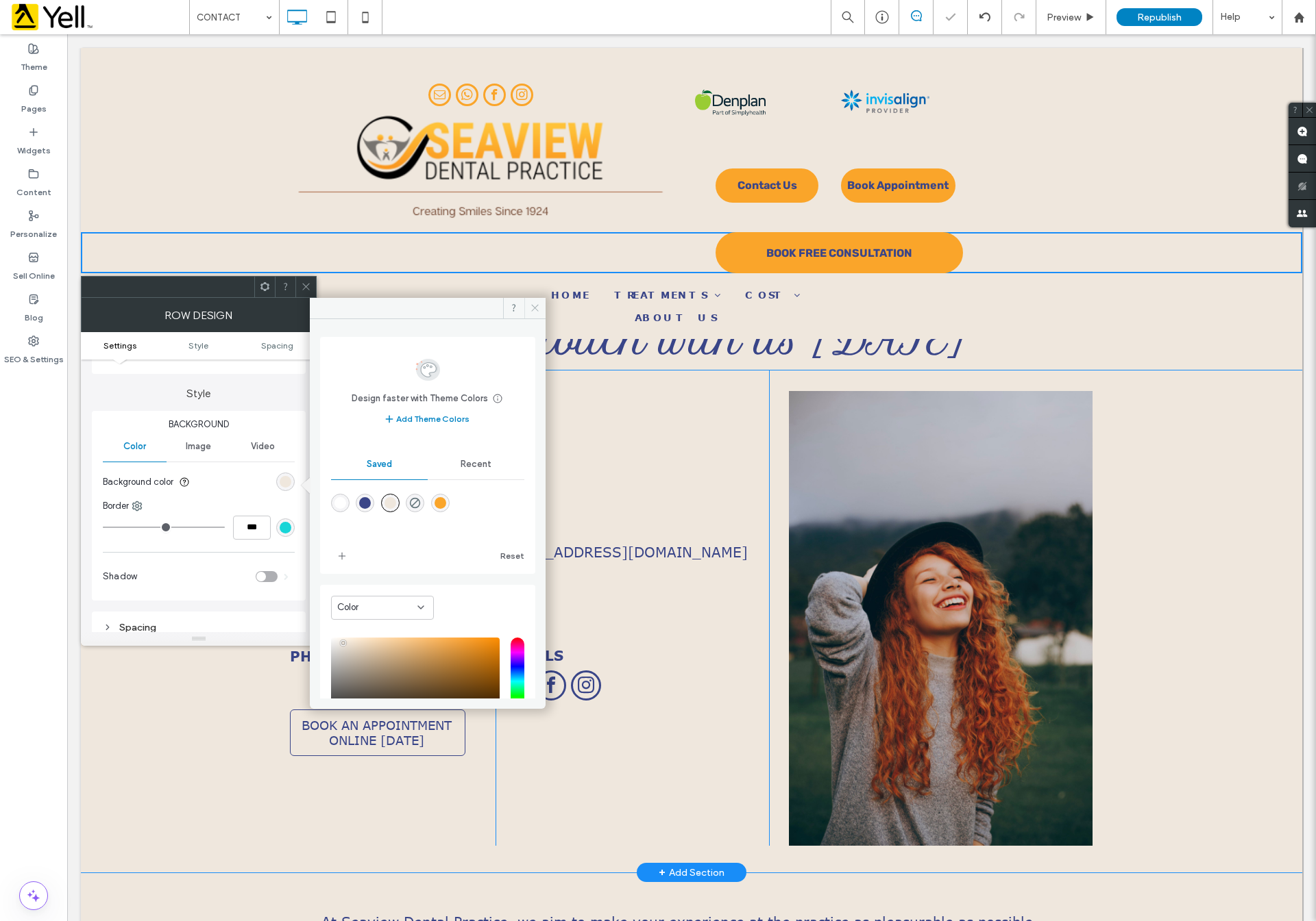
click at [537, 300] on span at bounding box center [534, 309] width 21 height 20
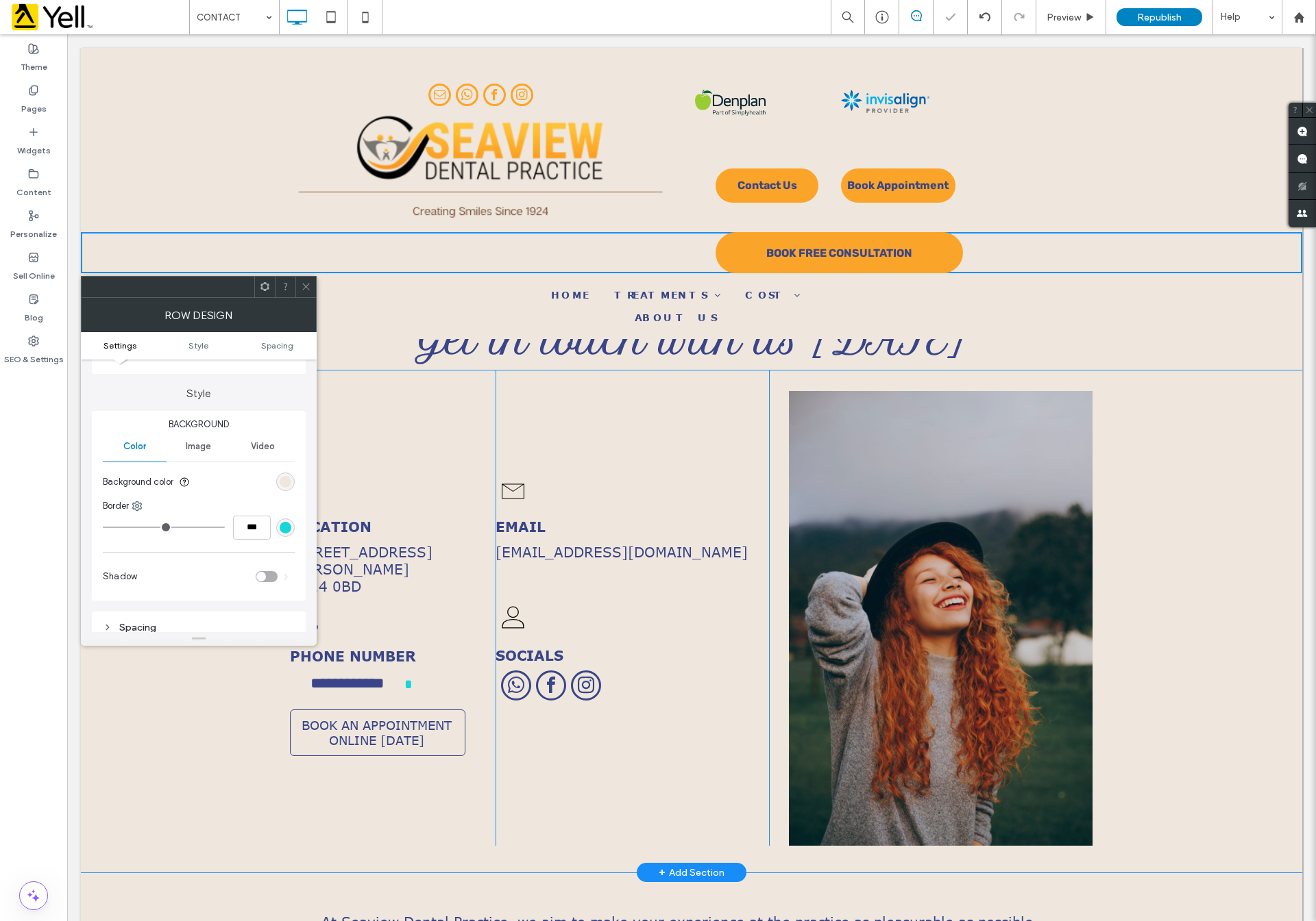
click at [296, 282] on div at bounding box center [306, 287] width 20 height 20
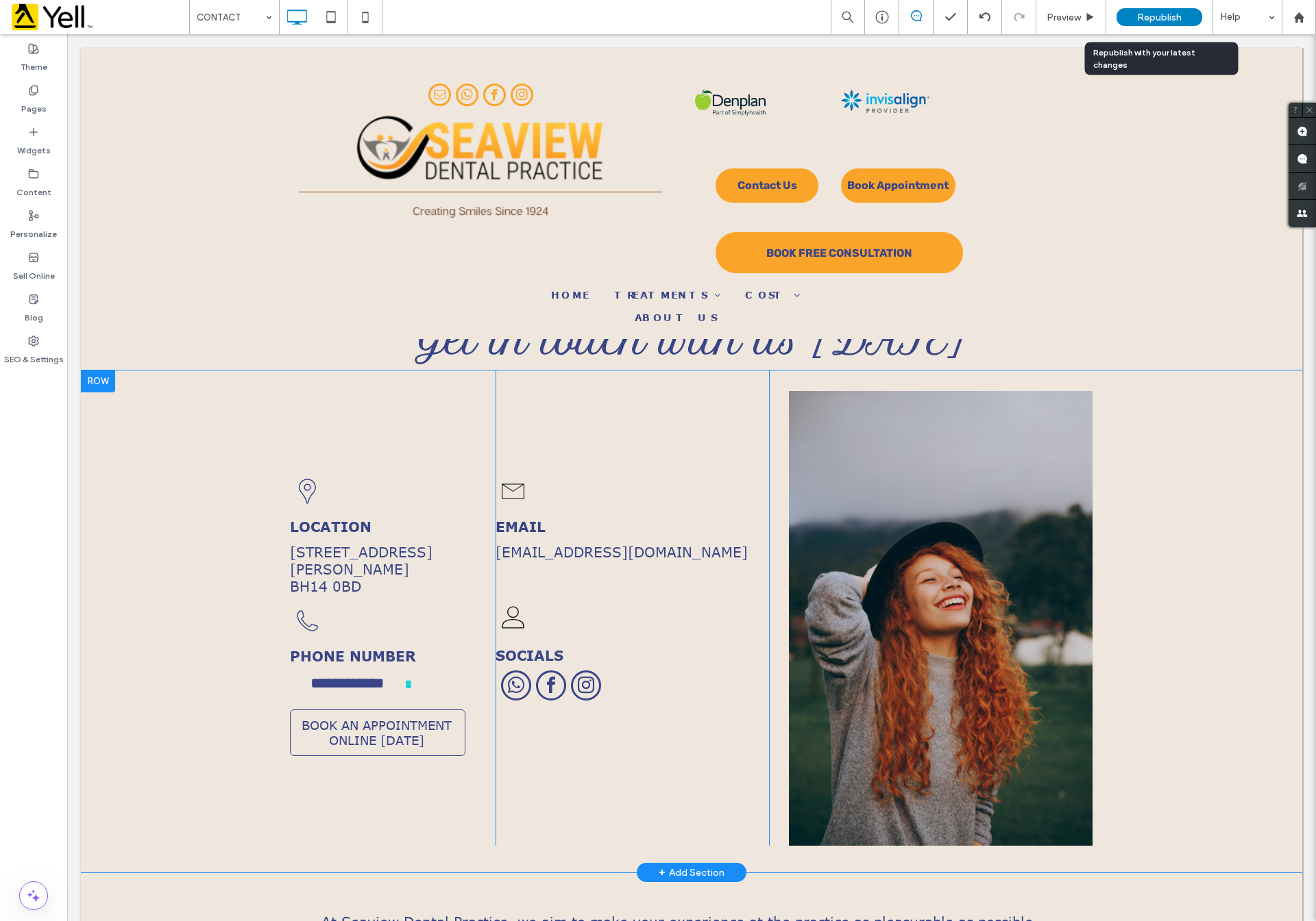
click at [1162, 13] on span "Republish" at bounding box center [1159, 18] width 44 height 12
